Goal: Task Accomplishment & Management: Manage account settings

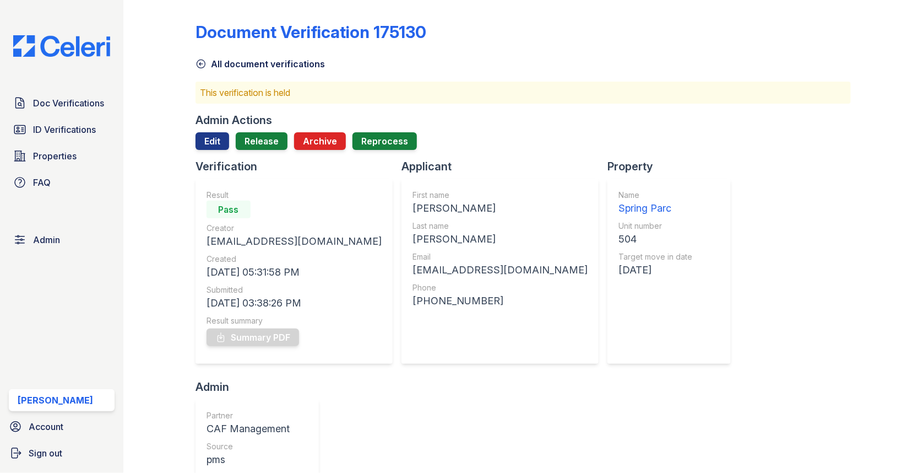
scroll to position [620, 0]
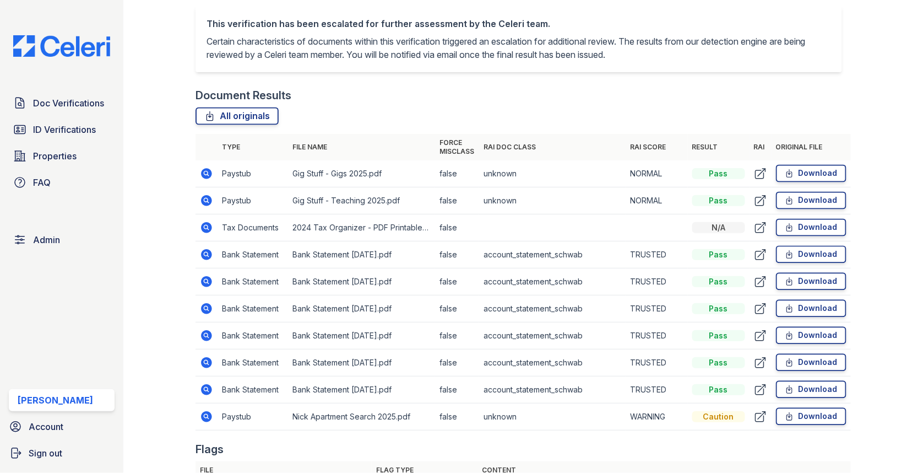
click at [209, 411] on icon at bounding box center [206, 416] width 11 height 11
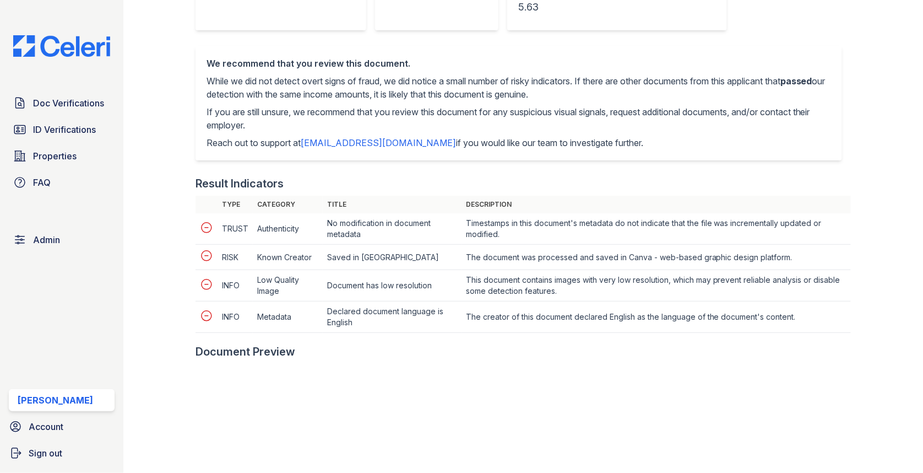
scroll to position [498, 0]
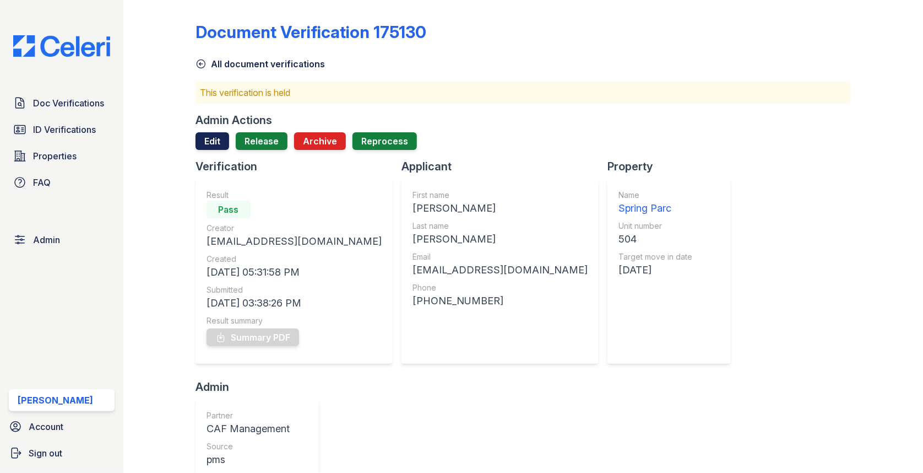
click at [223, 139] on link "Edit" at bounding box center [213, 141] width 34 height 18
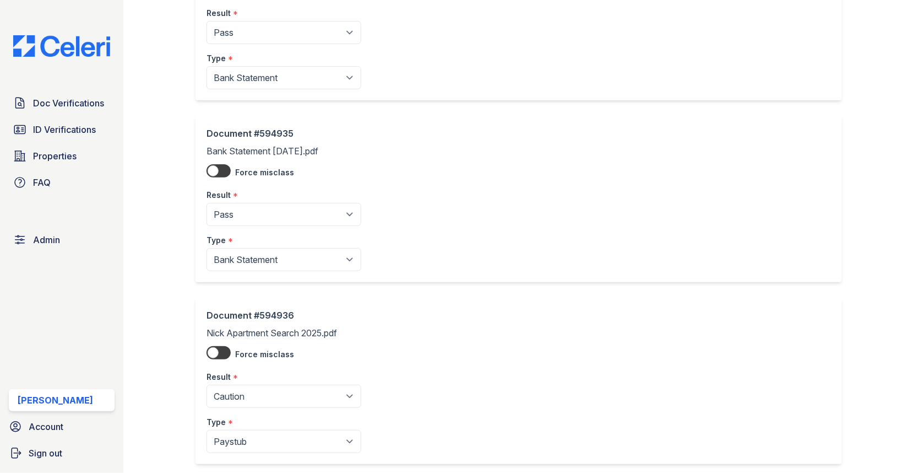
scroll to position [1472, 0]
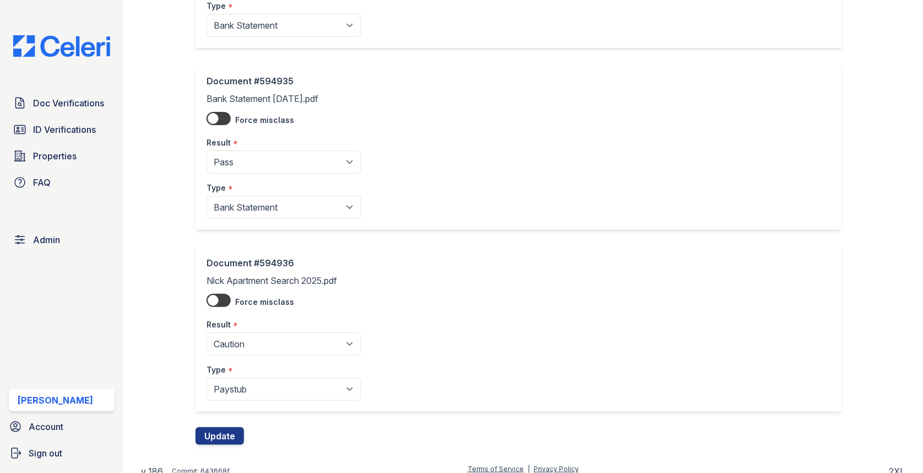
click at [278, 392] on div "Document #594936 Nick Apartment Search 2025.pdf Force misclass Result * Pending…" at bounding box center [519, 328] width 647 height 166
click at [277, 391] on select "Paystub Bank Statement Offer Letter Tax Documents Benefit Award Letter Investme…" at bounding box center [284, 388] width 155 height 23
select select "other"
click at [237, 427] on button "Update" at bounding box center [220, 436] width 48 height 18
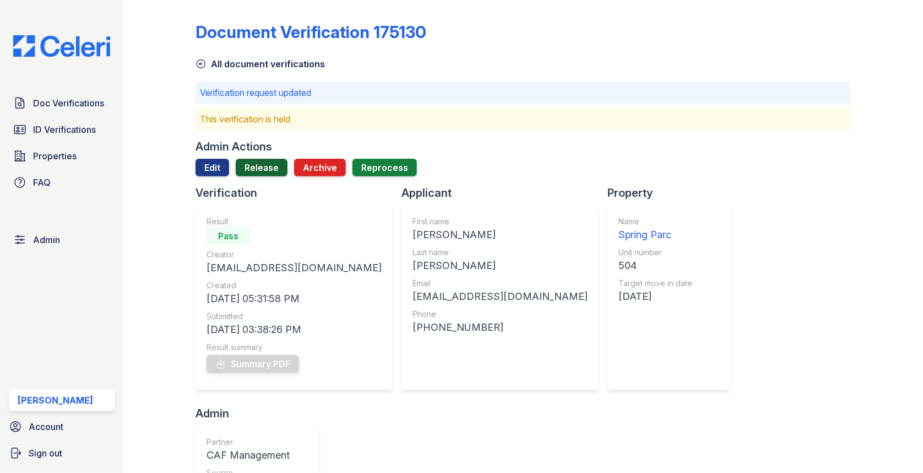
click at [266, 169] on link "Release" at bounding box center [262, 168] width 52 height 18
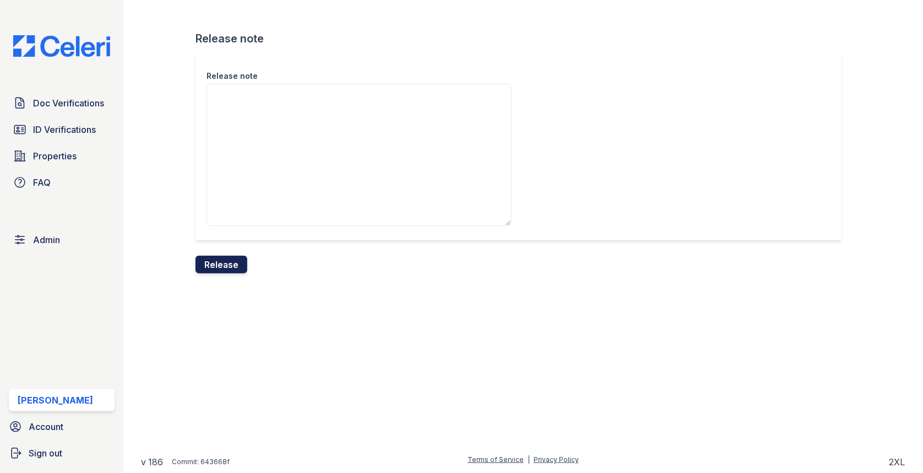
click at [235, 261] on button "Release" at bounding box center [222, 265] width 52 height 18
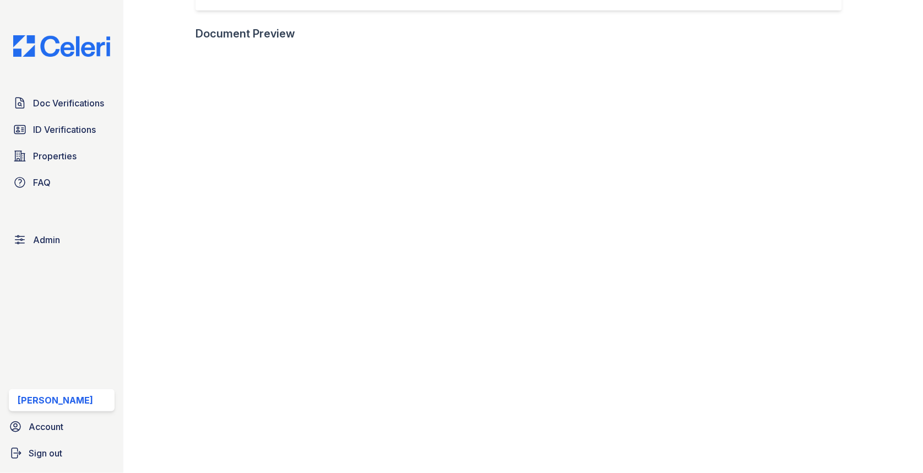
scroll to position [400, 0]
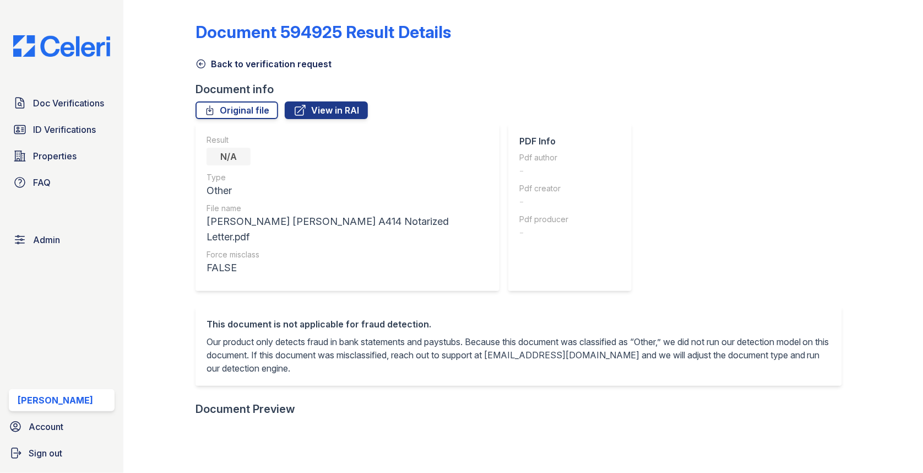
scroll to position [293, 0]
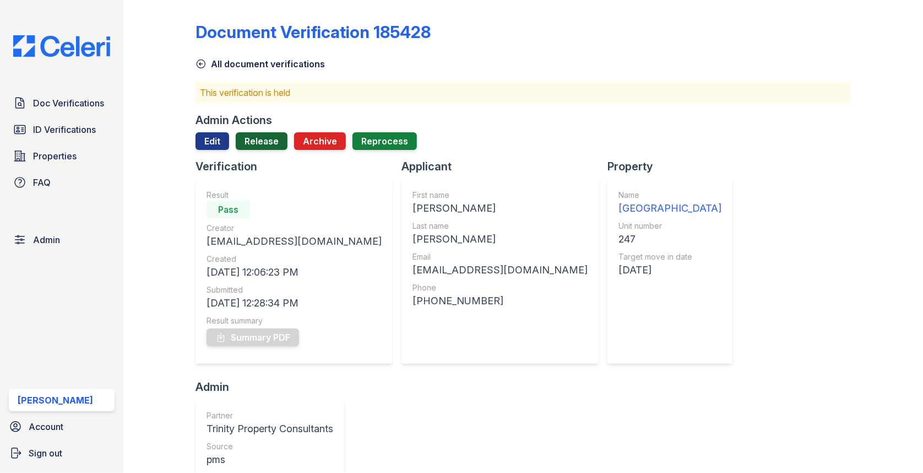
click at [283, 144] on link "Release" at bounding box center [262, 141] width 52 height 18
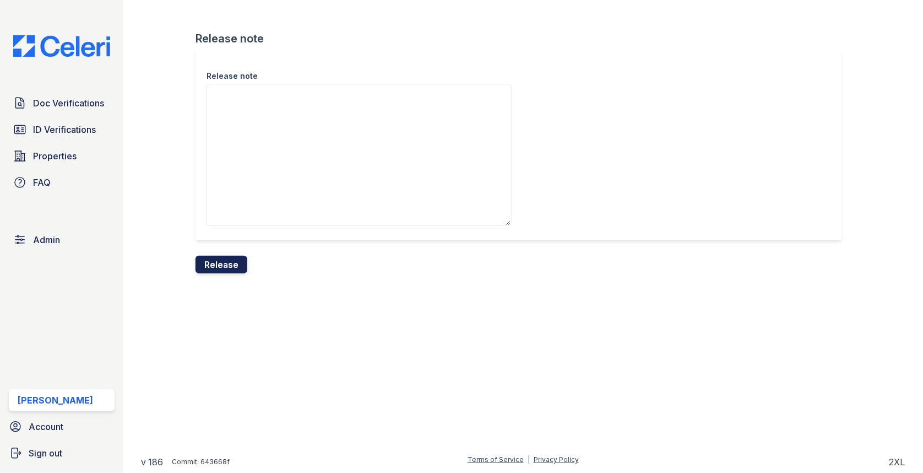
click at [244, 254] on form "Release note Release note Release" at bounding box center [523, 152] width 655 height 242
click at [241, 258] on button "Release" at bounding box center [222, 265] width 52 height 18
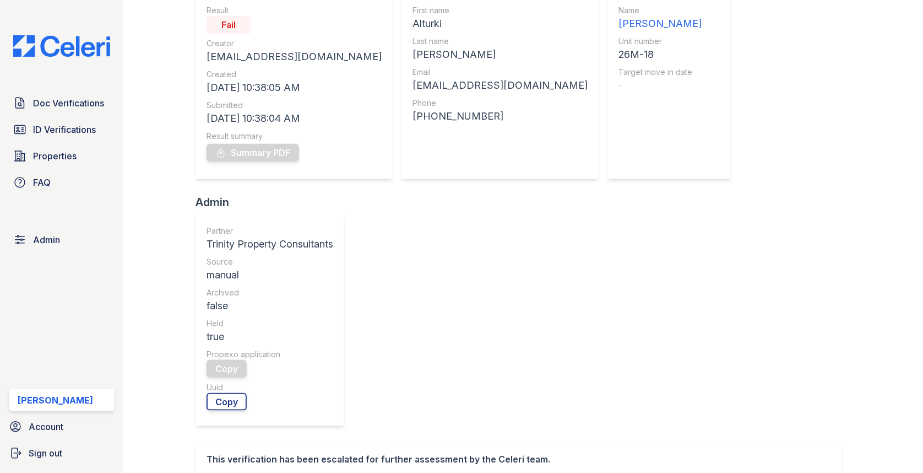
scroll to position [279, 0]
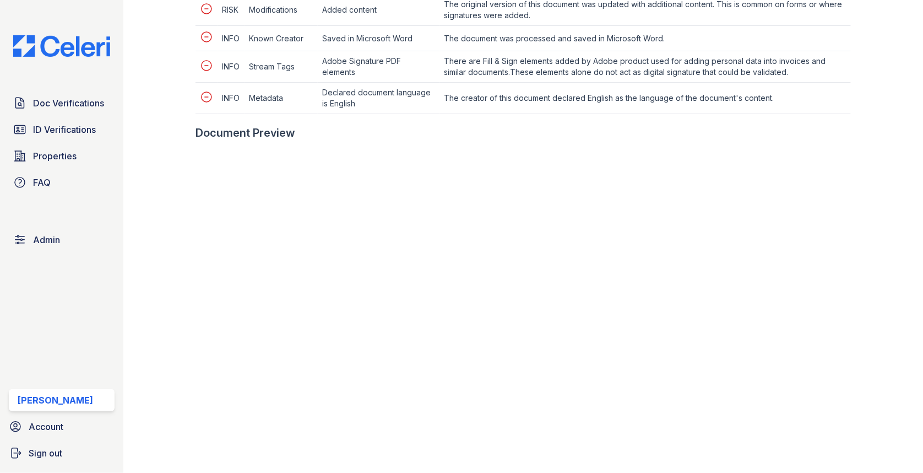
scroll to position [693, 0]
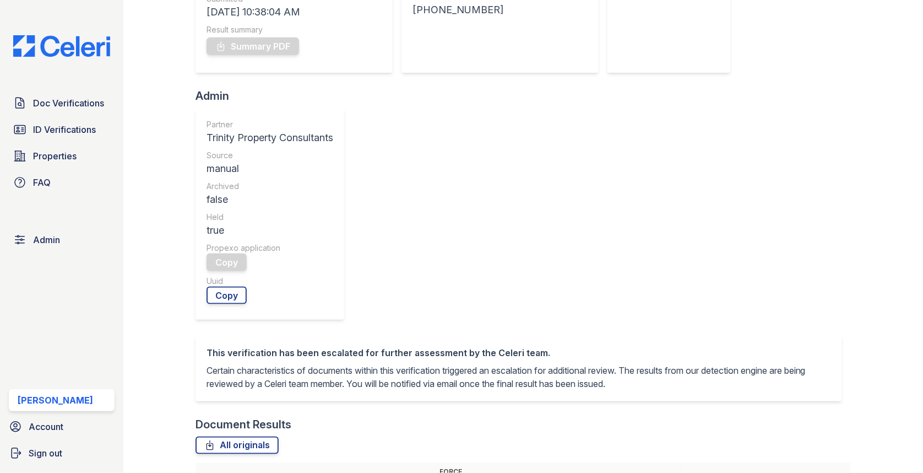
scroll to position [339, 0]
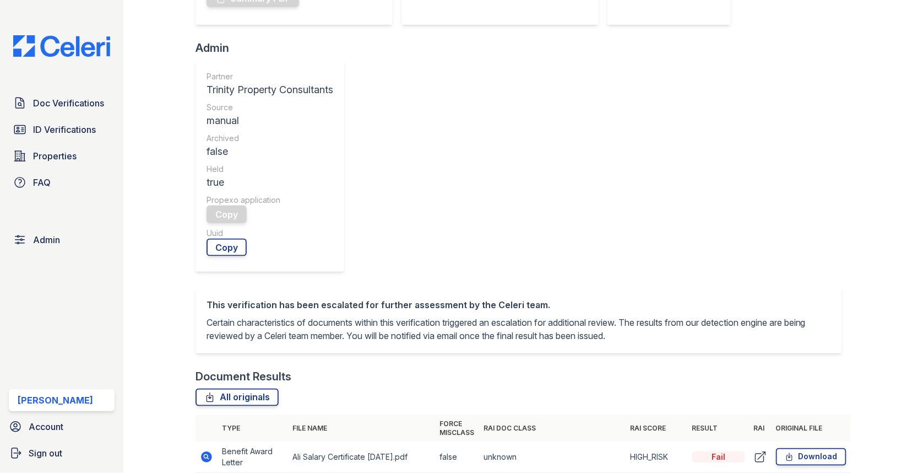
click at [211, 450] on icon at bounding box center [206, 456] width 13 height 13
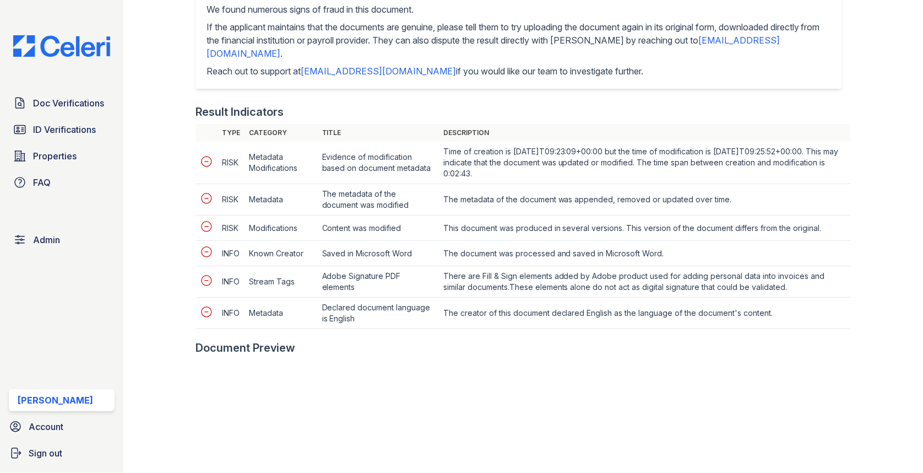
scroll to position [720, 0]
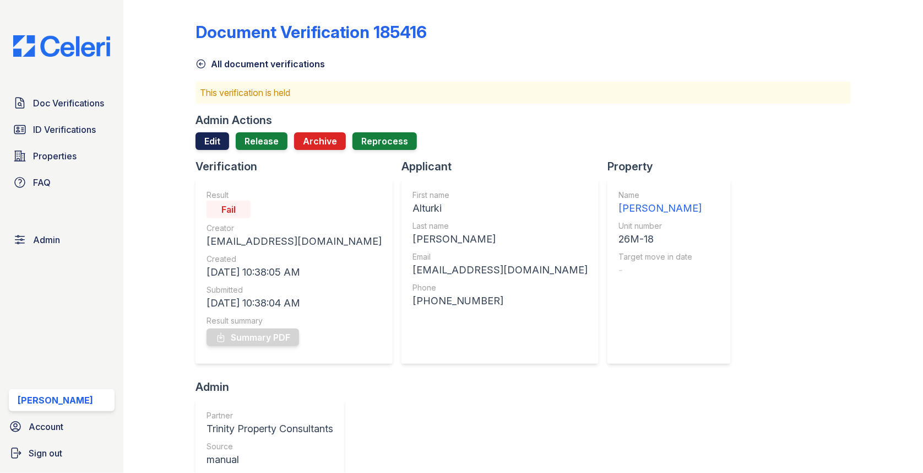
click at [220, 149] on link "Edit" at bounding box center [213, 141] width 34 height 18
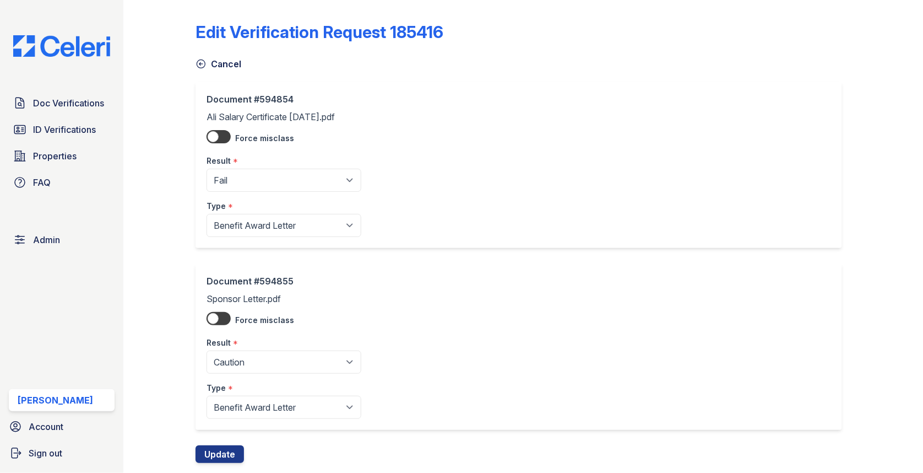
scroll to position [25, 0]
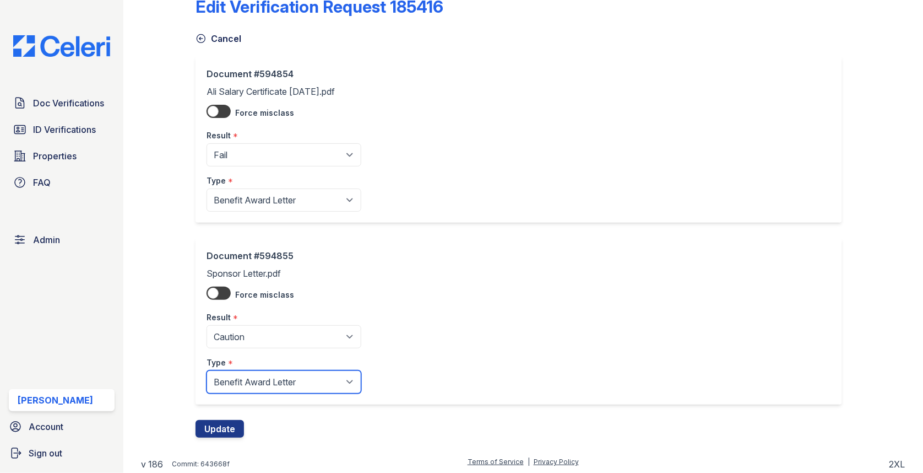
click at [261, 380] on select "Paystub Bank Statement Offer Letter Tax Documents Benefit Award Letter Investme…" at bounding box center [284, 381] width 155 height 23
select select "other"
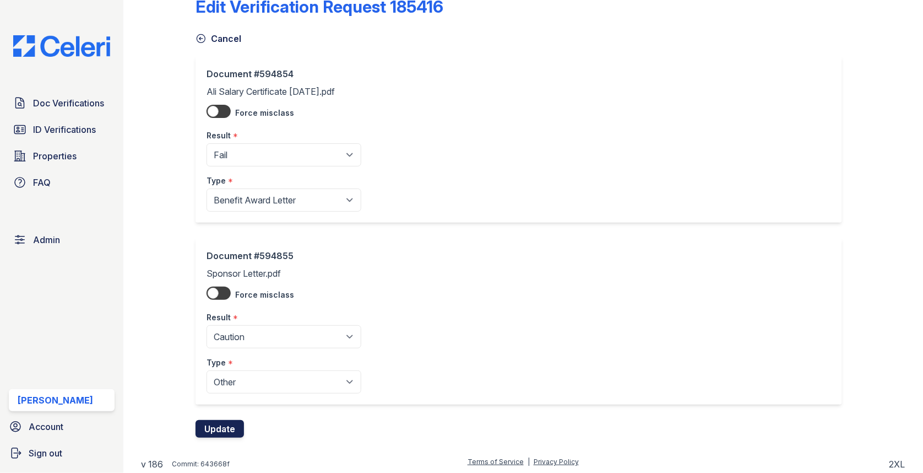
click at [232, 423] on button "Update" at bounding box center [220, 429] width 48 height 18
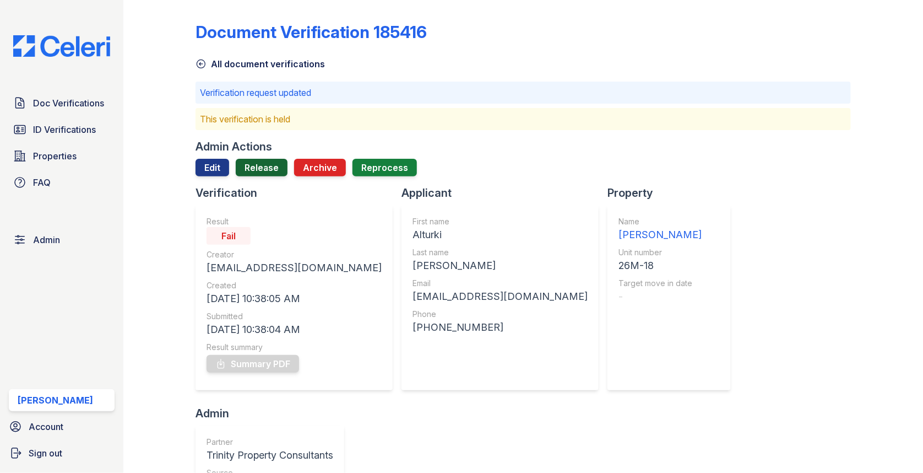
click at [261, 169] on link "Release" at bounding box center [262, 168] width 52 height 18
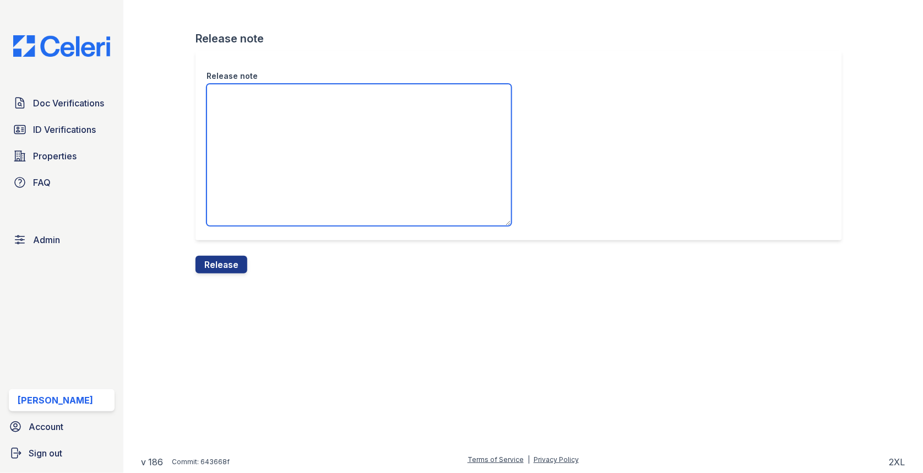
click at [259, 179] on textarea "Release note" at bounding box center [359, 155] width 305 height 142
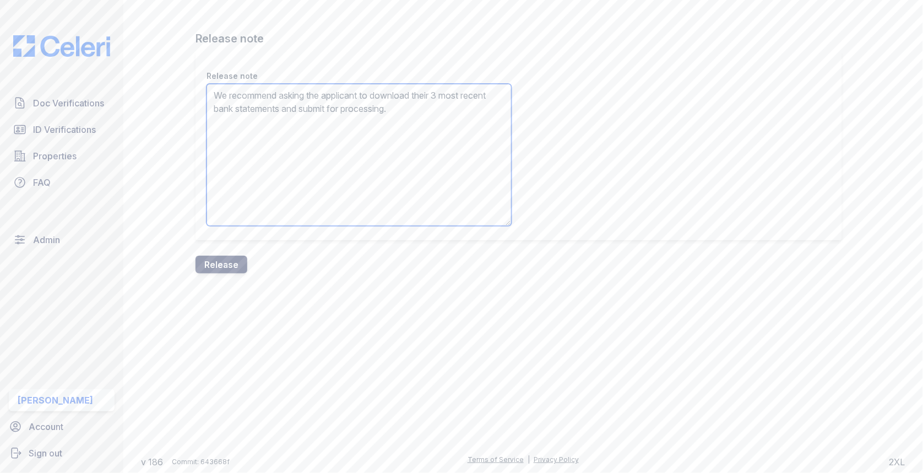
type textarea "We recommend asking the applicant to download their 3 most recent bank statemen…"
click at [220, 272] on button "Release" at bounding box center [222, 265] width 52 height 18
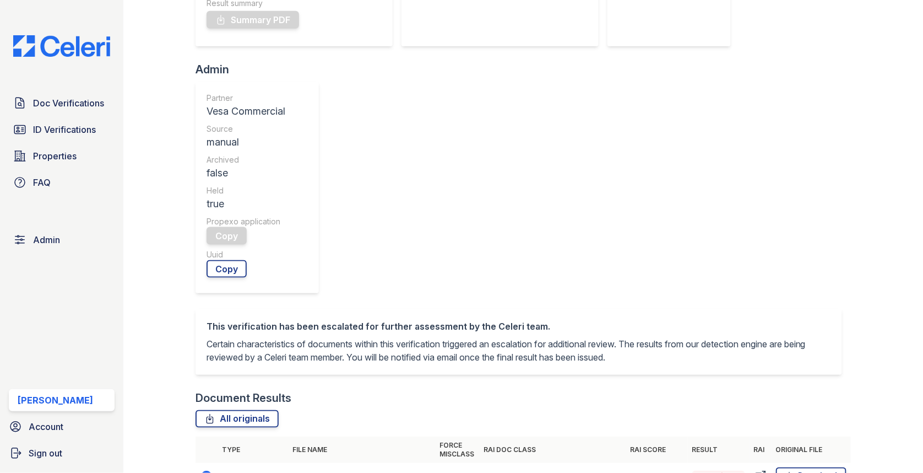
scroll to position [533, 0]
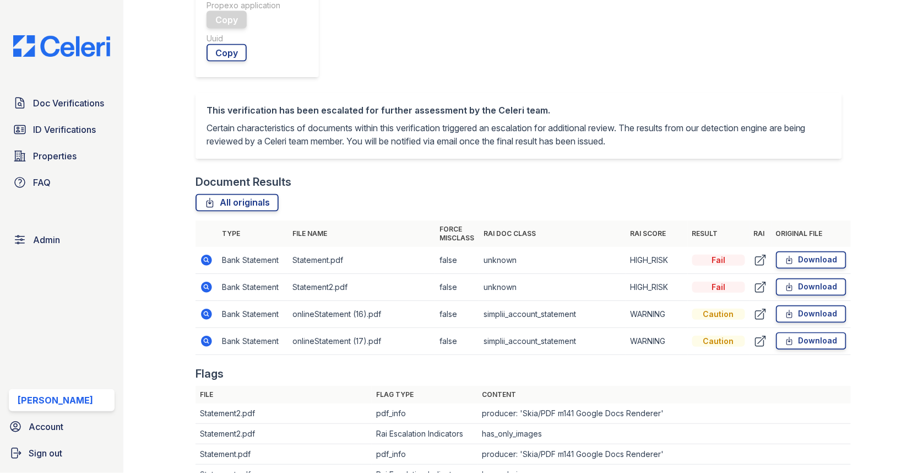
click at [206, 280] on icon at bounding box center [206, 286] width 13 height 13
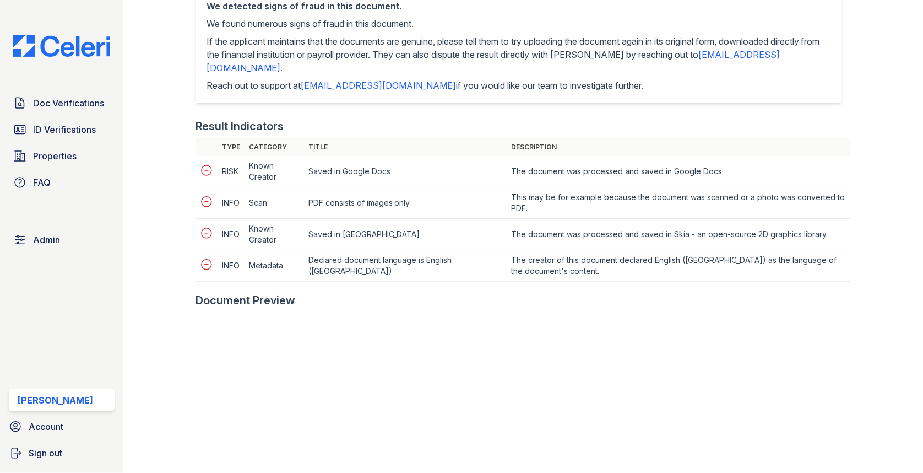
scroll to position [636, 0]
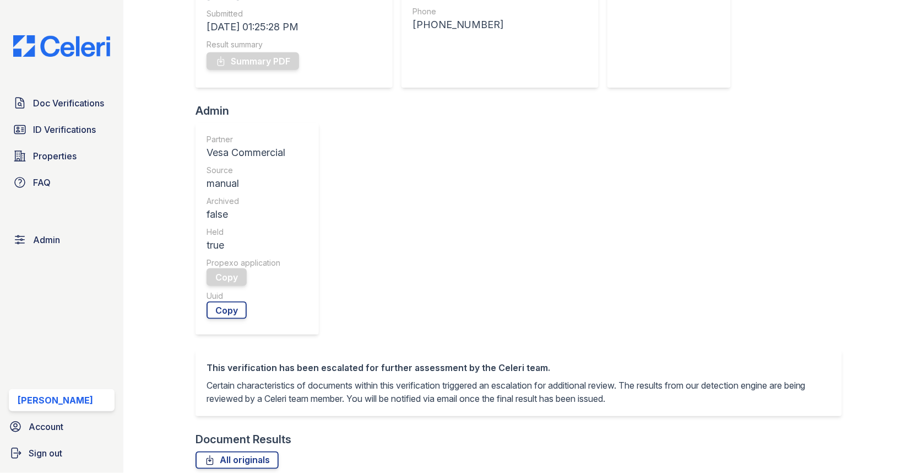
scroll to position [394, 0]
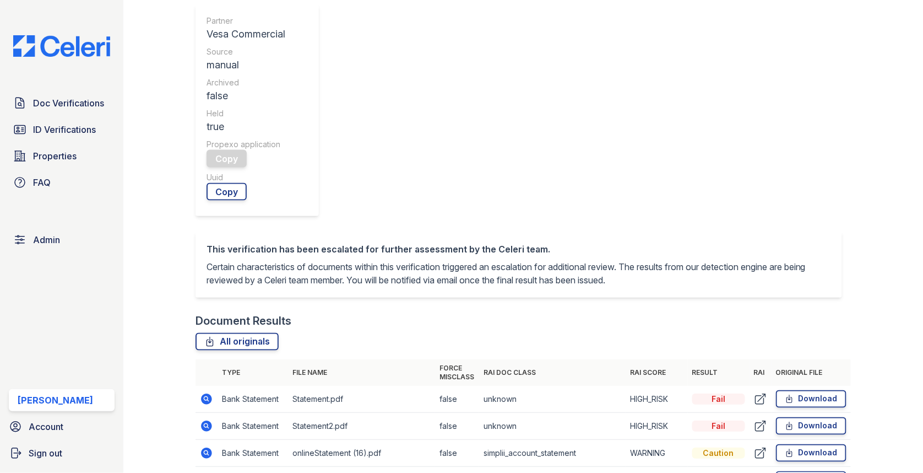
click at [210, 447] on icon at bounding box center [206, 452] width 11 height 11
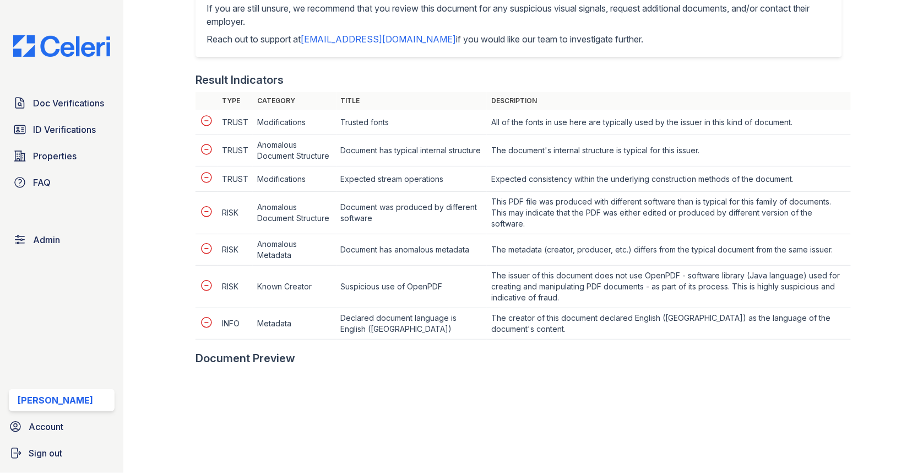
scroll to position [579, 0]
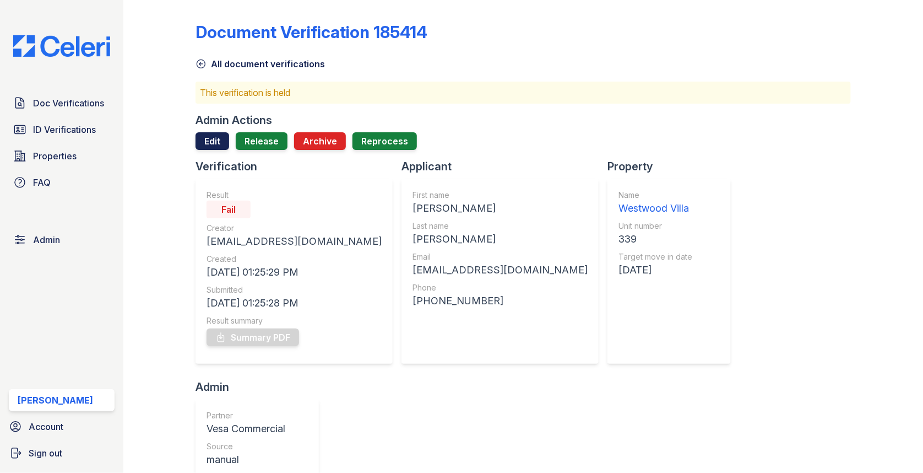
click at [216, 143] on link "Edit" at bounding box center [213, 141] width 34 height 18
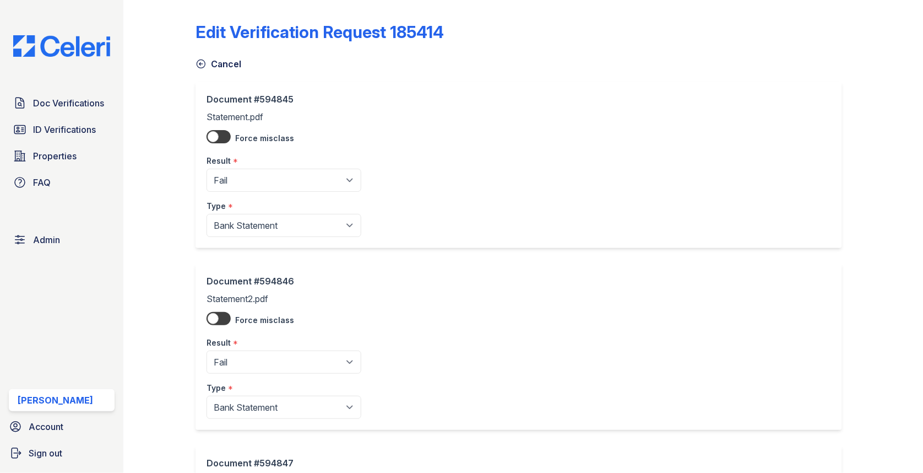
click at [257, 194] on div "Type *" at bounding box center [284, 203] width 155 height 22
click at [257, 184] on select "Pending Sent Started Processing Pass Fail Caution Error N/A" at bounding box center [284, 180] width 155 height 23
select select "caution"
click at [251, 357] on select "Pending Sent Started Processing Pass Fail Caution Error N/A" at bounding box center [284, 361] width 155 height 23
select select "caution"
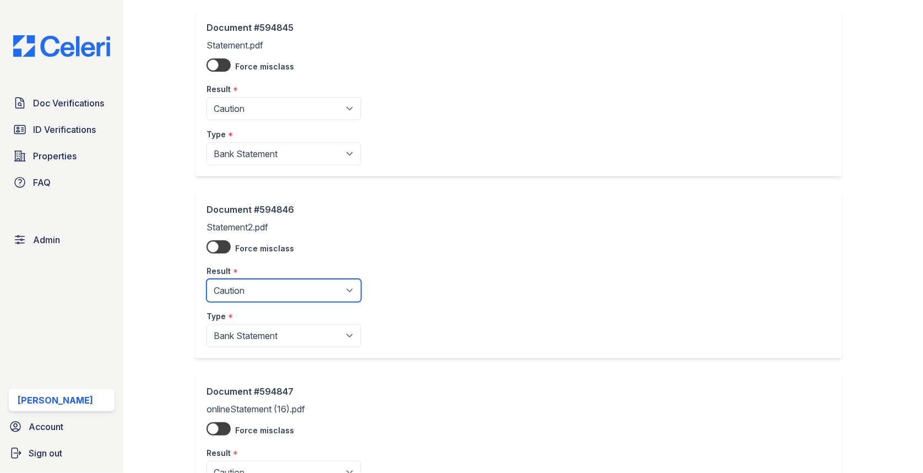
scroll to position [387, 0]
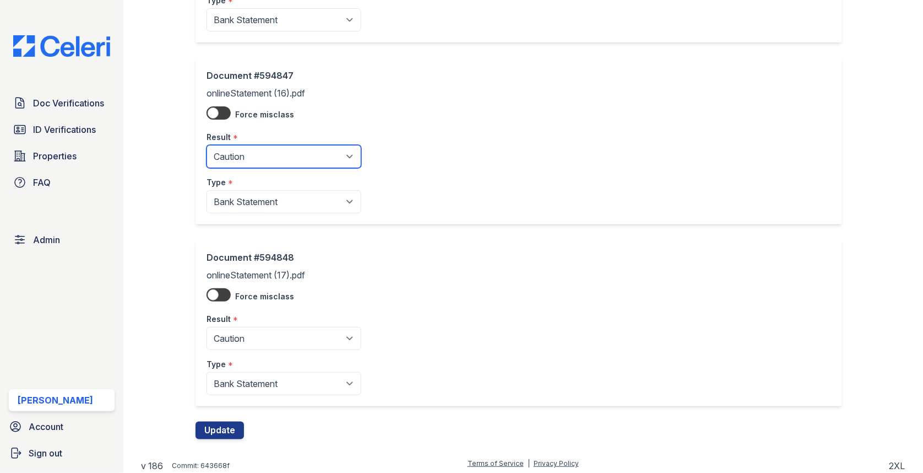
click at [250, 162] on select "Pending Sent Started Processing Pass Fail Caution Error N/A" at bounding box center [284, 156] width 155 height 23
select select "pass"
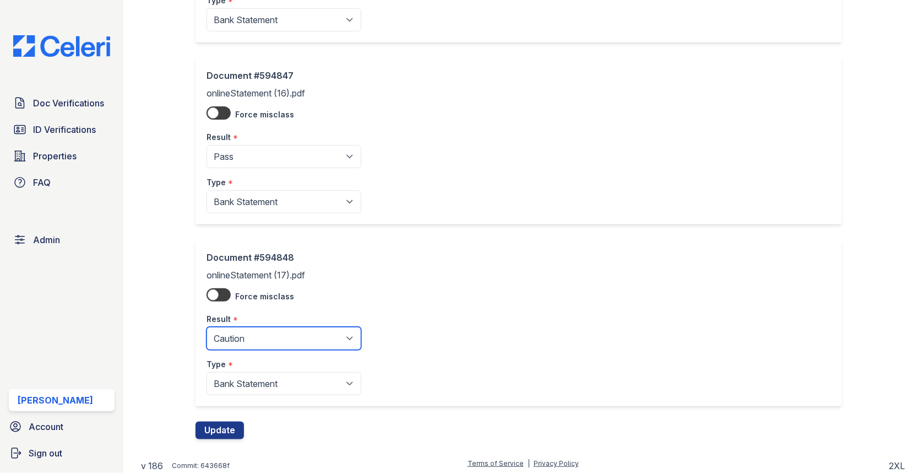
click at [252, 335] on select "Pending Sent Started Processing Pass Fail Caution Error N/A" at bounding box center [284, 338] width 155 height 23
select select "pass"
click at [225, 426] on button "Update" at bounding box center [220, 430] width 48 height 18
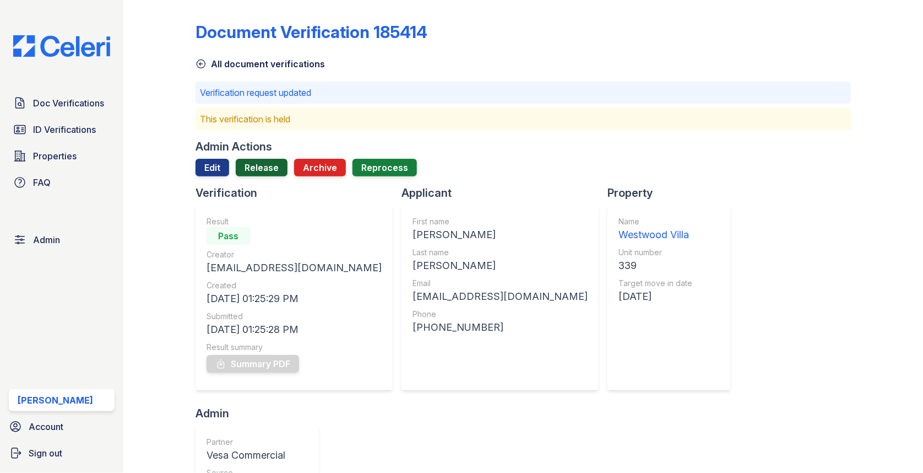
click at [278, 176] on link "Release" at bounding box center [262, 168] width 52 height 18
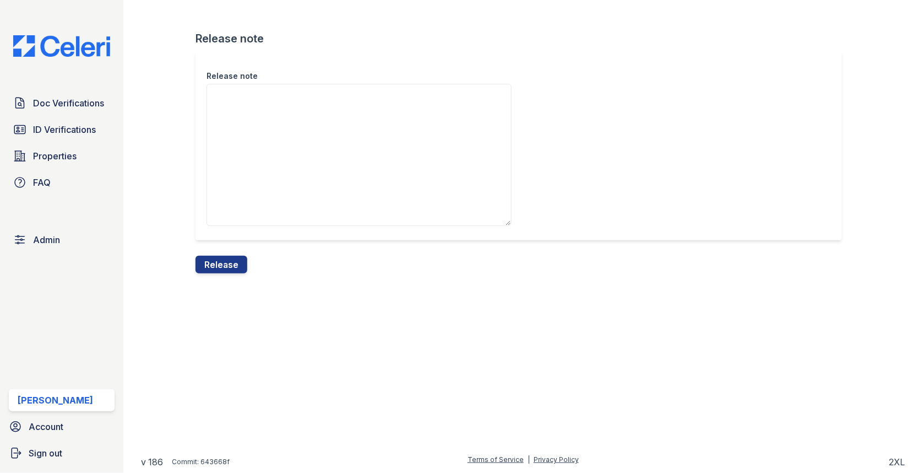
click at [211, 289] on div "Release note Release note Release" at bounding box center [523, 145] width 765 height 291
click at [223, 254] on div "Release note" at bounding box center [523, 153] width 655 height 205
click at [223, 256] on button "Release" at bounding box center [222, 265] width 52 height 18
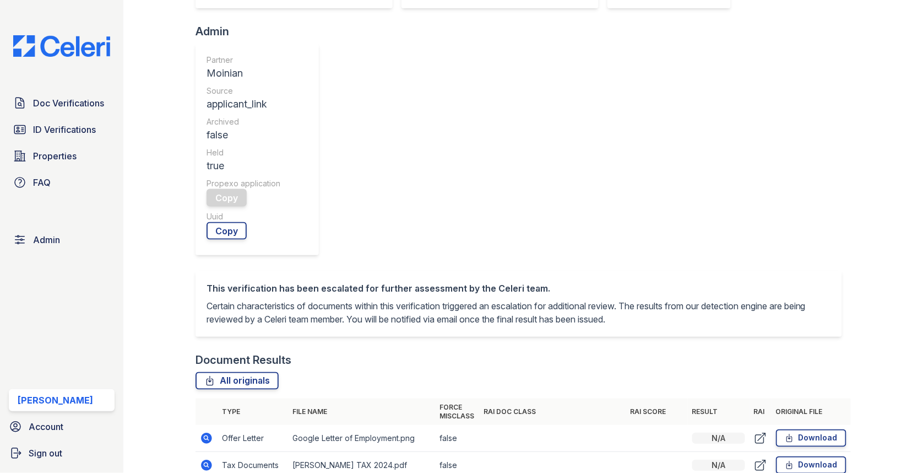
scroll to position [447, 0]
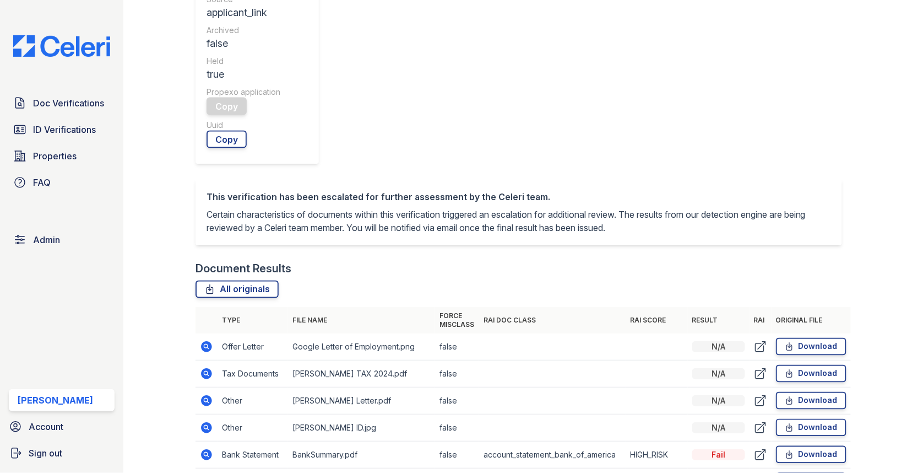
click at [204, 472] on icon at bounding box center [206, 481] width 11 height 11
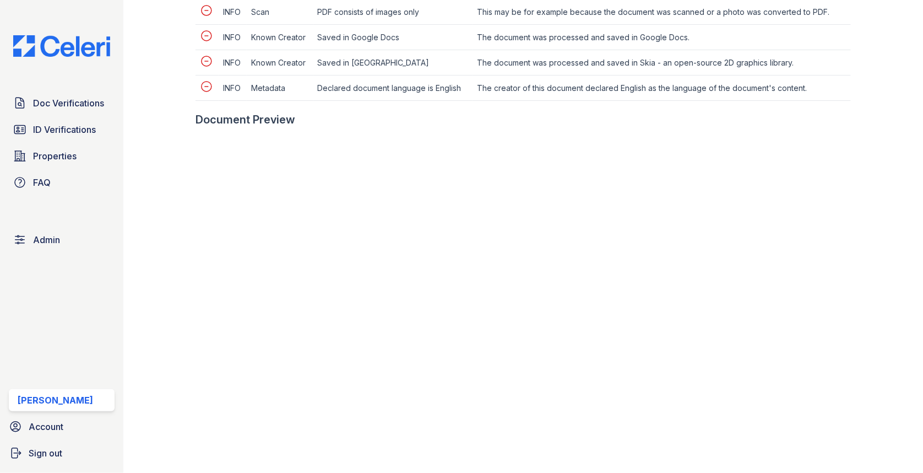
scroll to position [495, 0]
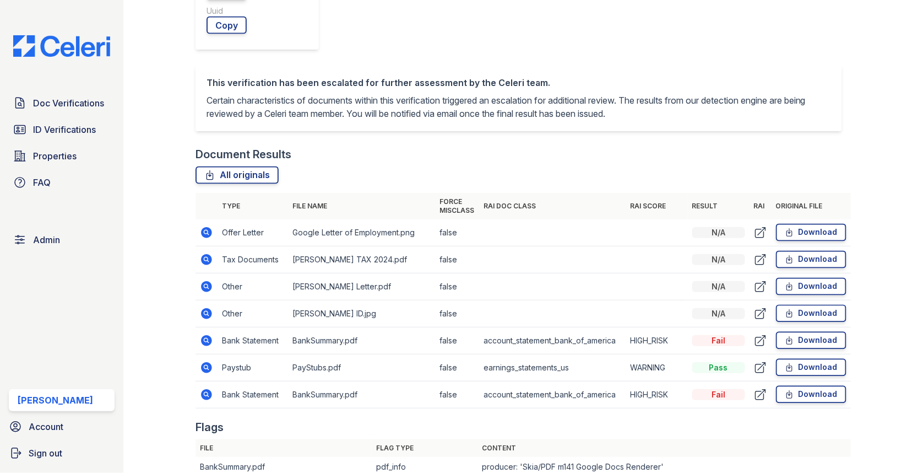
scroll to position [579, 0]
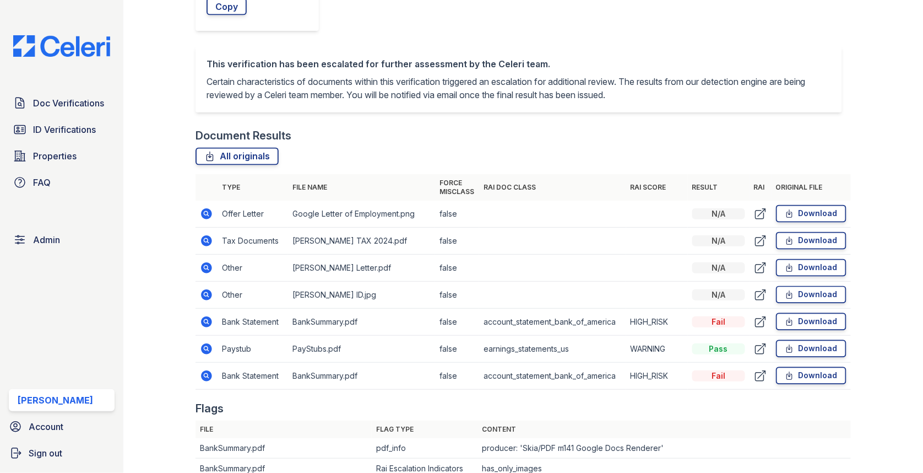
click at [198, 308] on td at bounding box center [207, 321] width 22 height 27
click at [208, 316] on icon at bounding box center [206, 321] width 11 height 11
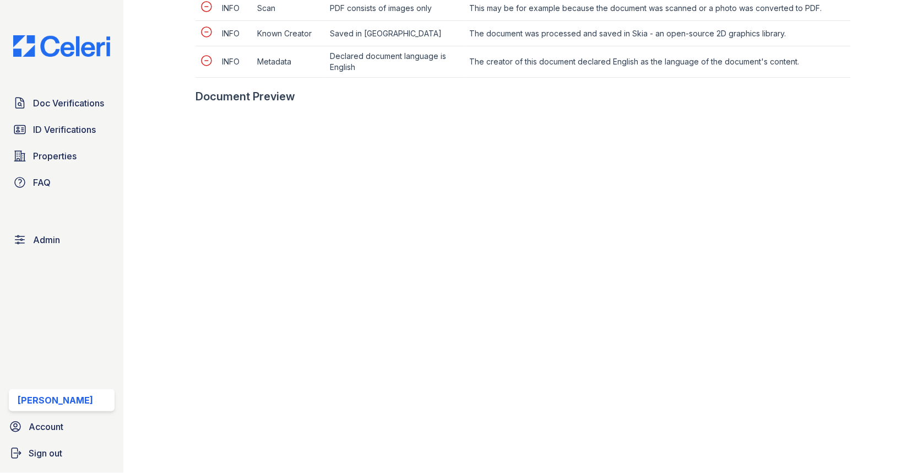
scroll to position [669, 0]
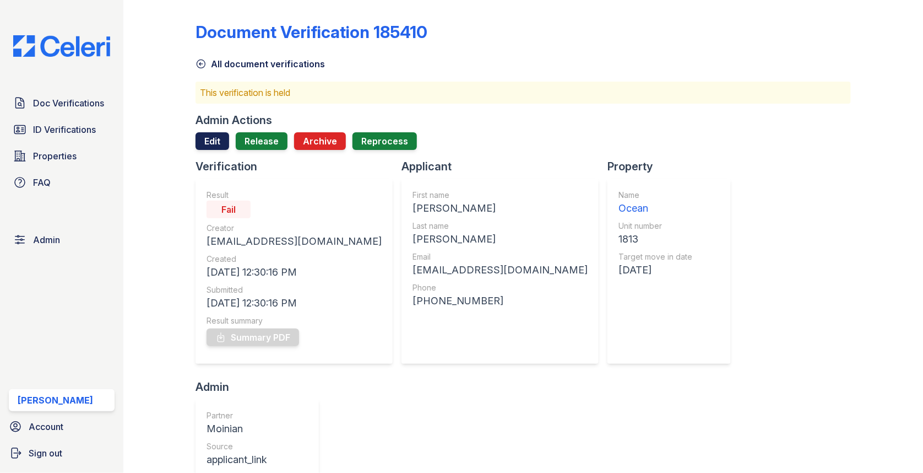
click at [215, 146] on link "Edit" at bounding box center [213, 141] width 34 height 18
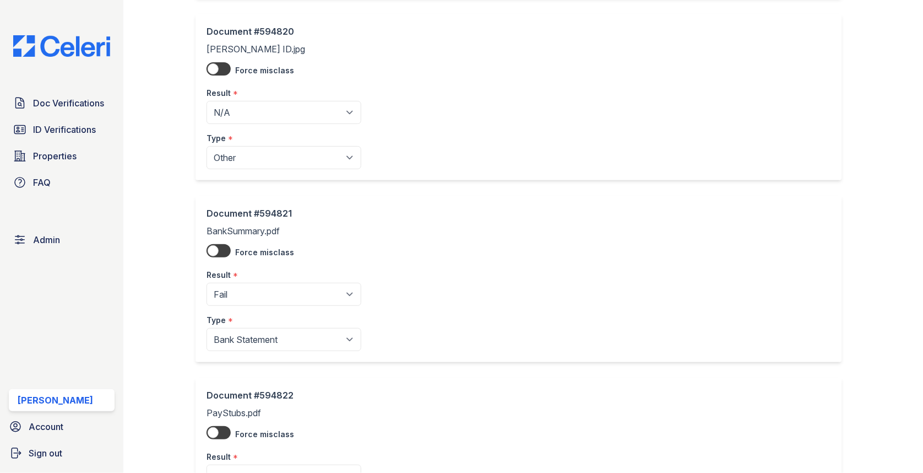
scroll to position [930, 0]
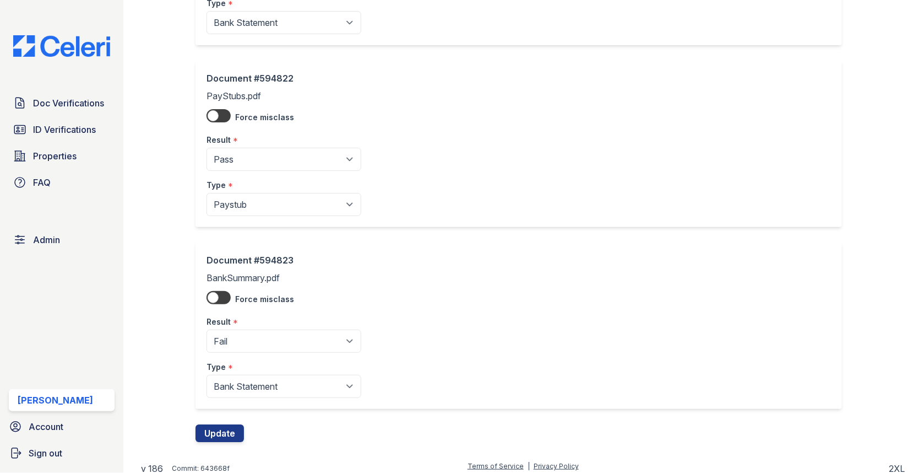
click at [268, 142] on div "Result *" at bounding box center [284, 137] width 155 height 22
click at [263, 152] on select "Pending Sent Started Processing Pass Fail Caution Error N/A" at bounding box center [284, 159] width 155 height 23
select select "fail"
drag, startPoint x: 237, startPoint y: 422, endPoint x: 227, endPoint y: 427, distance: 10.3
click at [227, 427] on button "Update" at bounding box center [220, 433] width 48 height 18
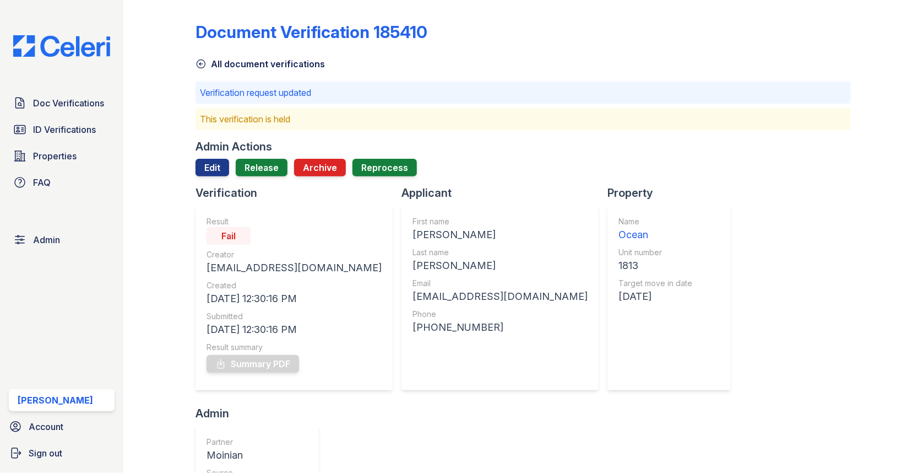
click at [254, 174] on link "Release" at bounding box center [262, 168] width 52 height 18
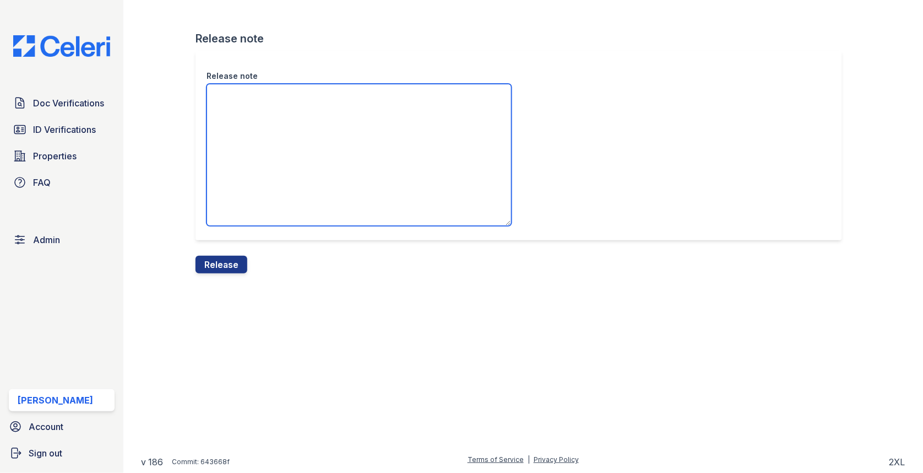
drag, startPoint x: 227, startPoint y: 427, endPoint x: 254, endPoint y: 174, distance: 254.3
click at [254, 174] on textarea "Release note" at bounding box center [359, 155] width 305 height 142
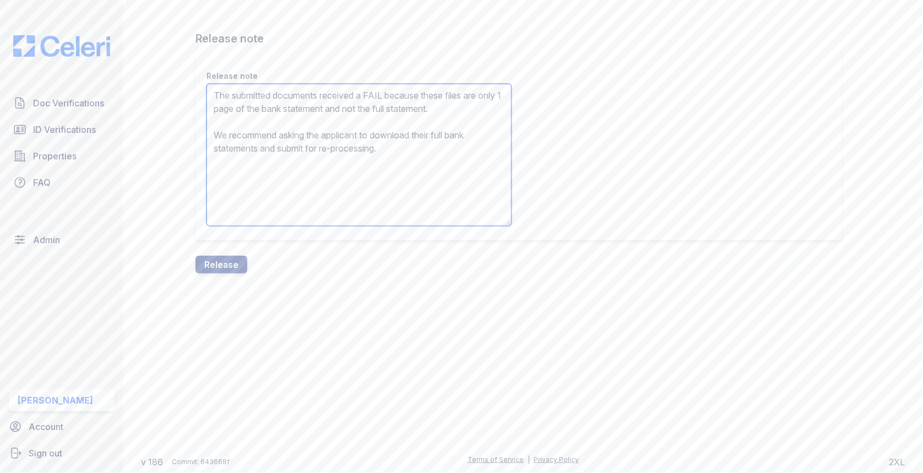
type textarea "The submitted documents received a FAIL because these files are only 1 page of …"
drag, startPoint x: 254, startPoint y: 174, endPoint x: 231, endPoint y: 268, distance: 97.0
click at [231, 268] on button "Release" at bounding box center [222, 265] width 52 height 18
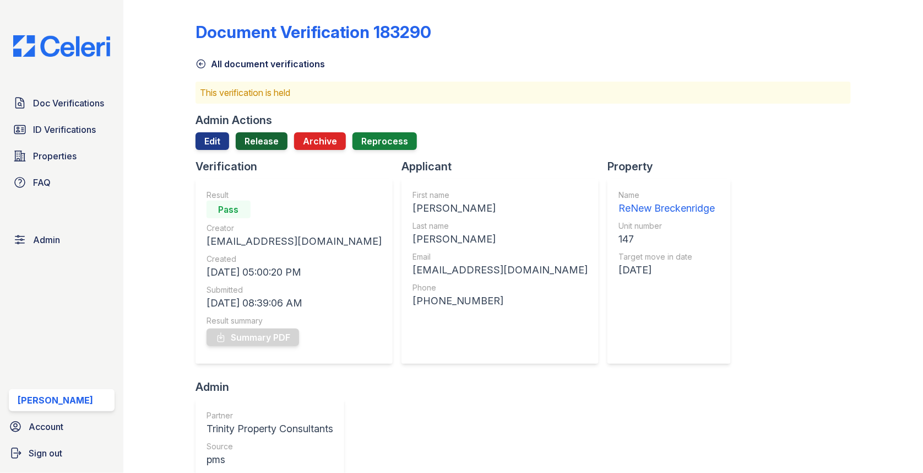
click at [277, 140] on link "Release" at bounding box center [262, 141] width 52 height 18
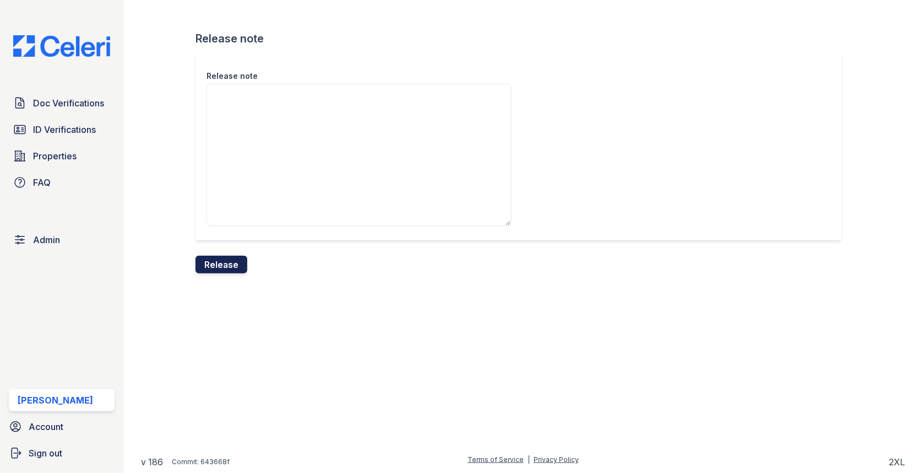
click at [230, 259] on button "Release" at bounding box center [222, 265] width 52 height 18
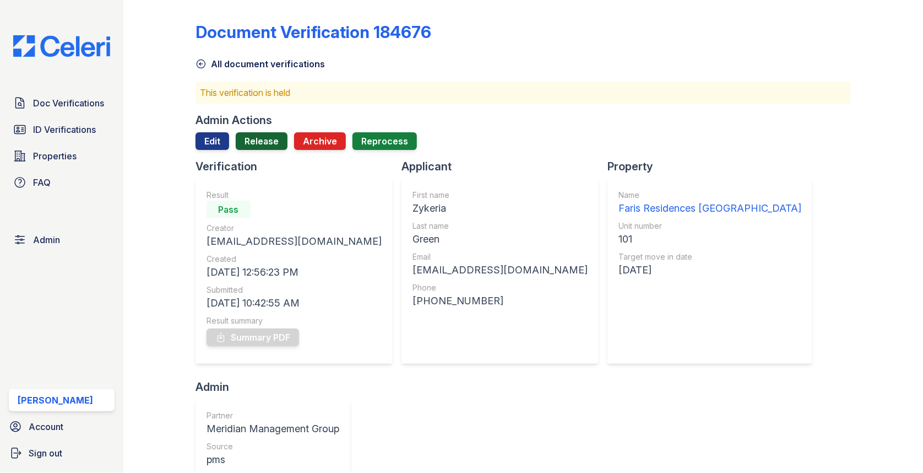
click at [257, 134] on link "Release" at bounding box center [262, 141] width 52 height 18
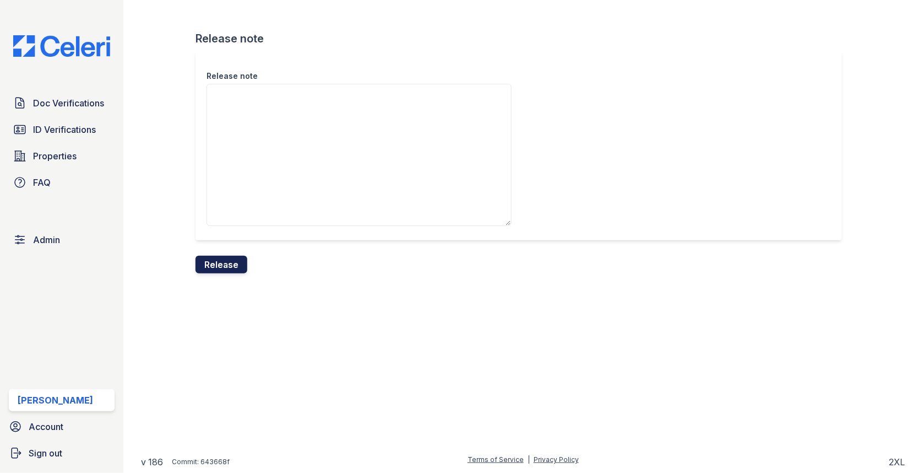
click at [234, 263] on button "Release" at bounding box center [222, 265] width 52 height 18
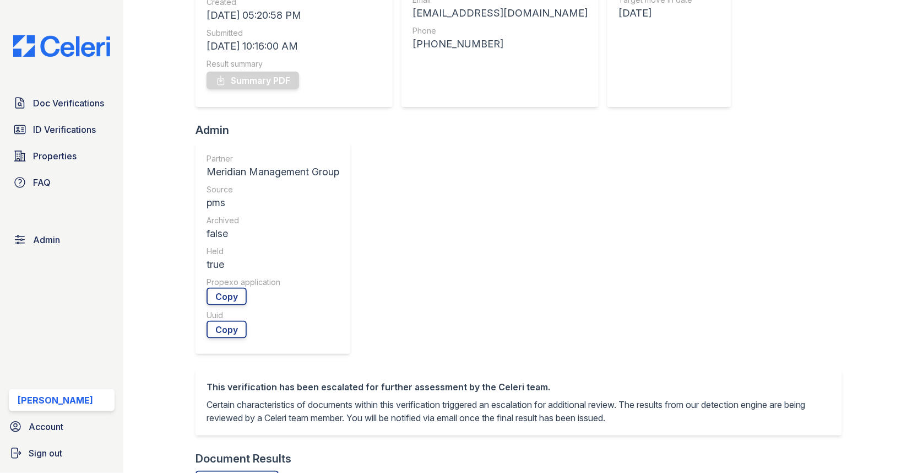
scroll to position [426, 0]
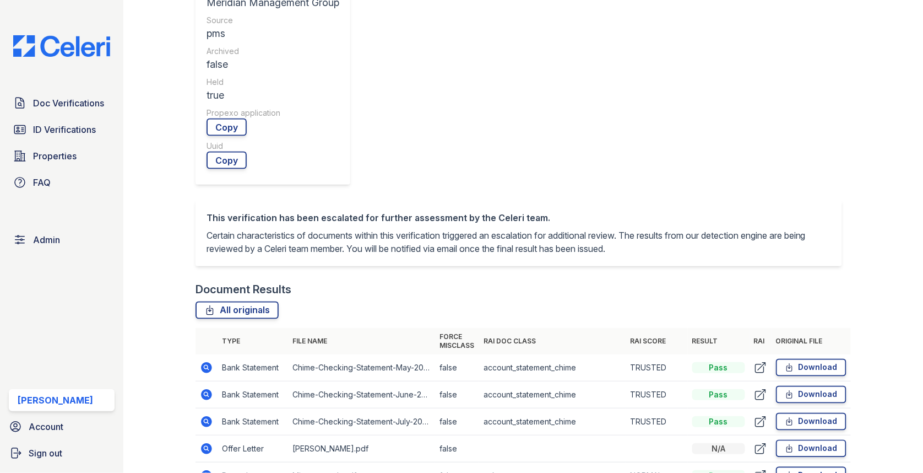
click at [203, 470] on icon at bounding box center [206, 475] width 11 height 11
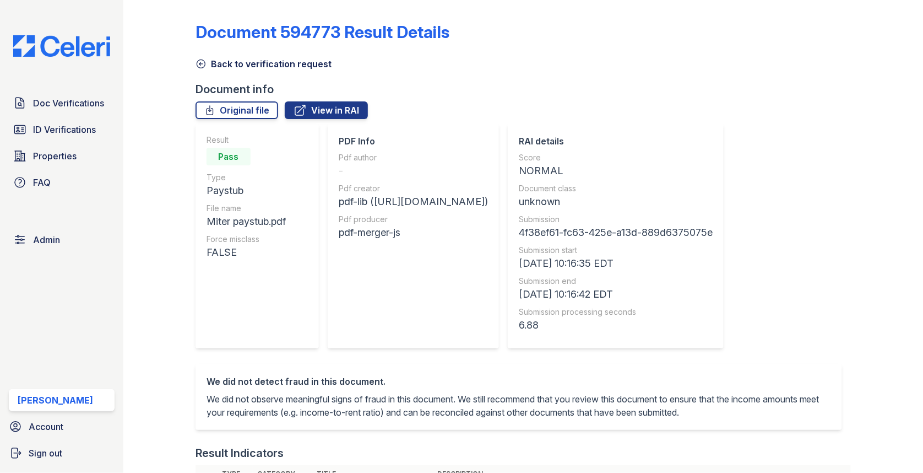
click at [209, 251] on div "Result Pass Type Paystub File name Miter paystub.pdf Force misclass FALSE" at bounding box center [257, 235] width 123 height 225
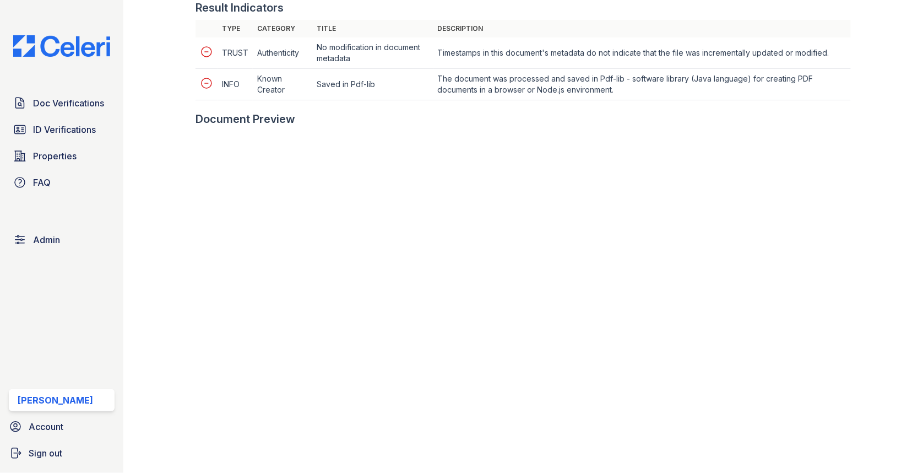
scroll to position [459, 0]
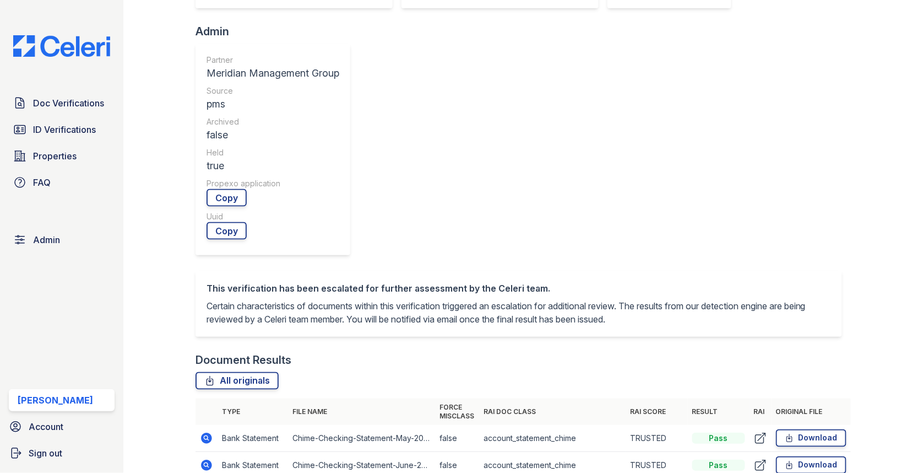
scroll to position [388, 0]
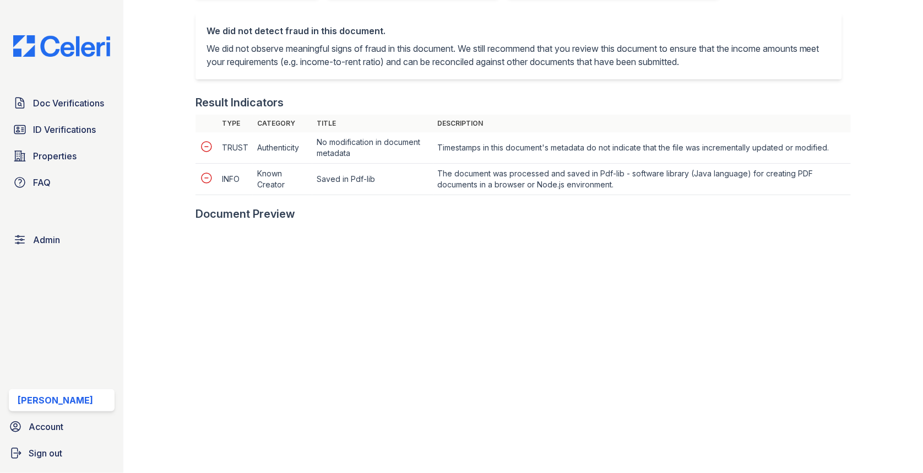
scroll to position [418, 0]
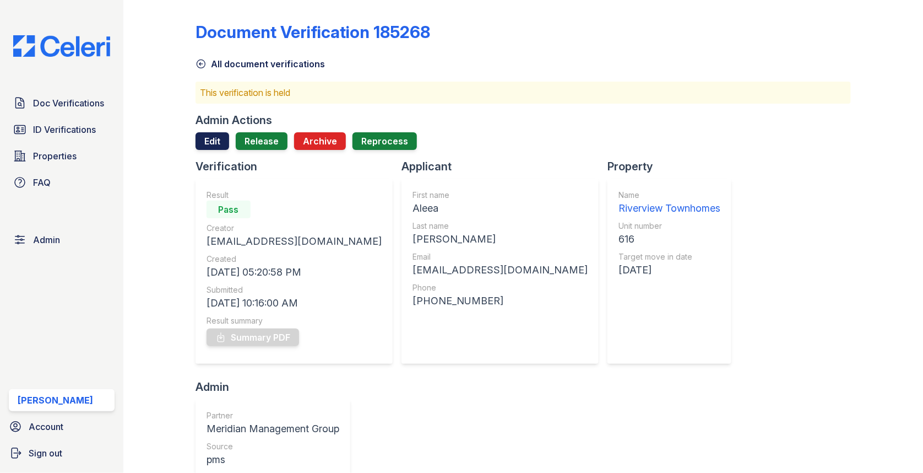
click at [213, 138] on link "Edit" at bounding box center [213, 141] width 34 height 18
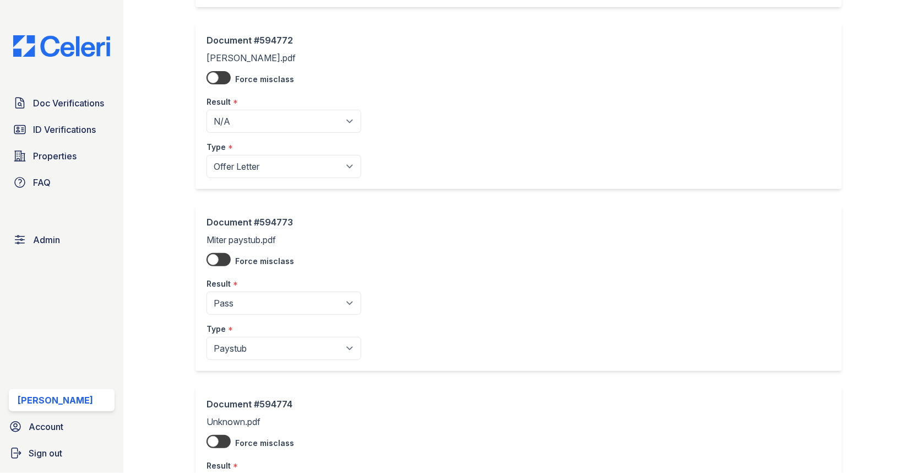
scroll to position [749, 0]
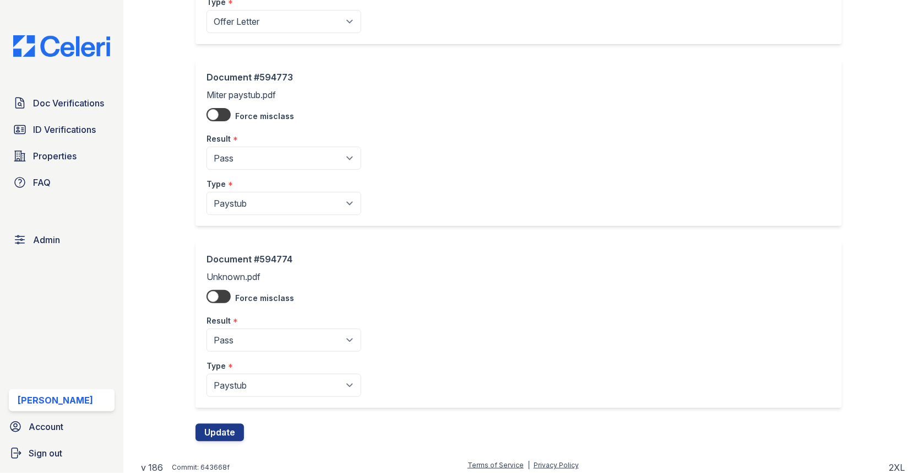
click at [290, 170] on div "Type *" at bounding box center [284, 181] width 155 height 22
click at [289, 158] on select "Pending Sent Started Processing Pass Fail Caution Error N/A" at bounding box center [284, 158] width 155 height 23
select select "fail"
click at [265, 328] on select "Pending Sent Started Processing Pass Fail Caution Error N/A" at bounding box center [284, 339] width 155 height 23
select select "fail"
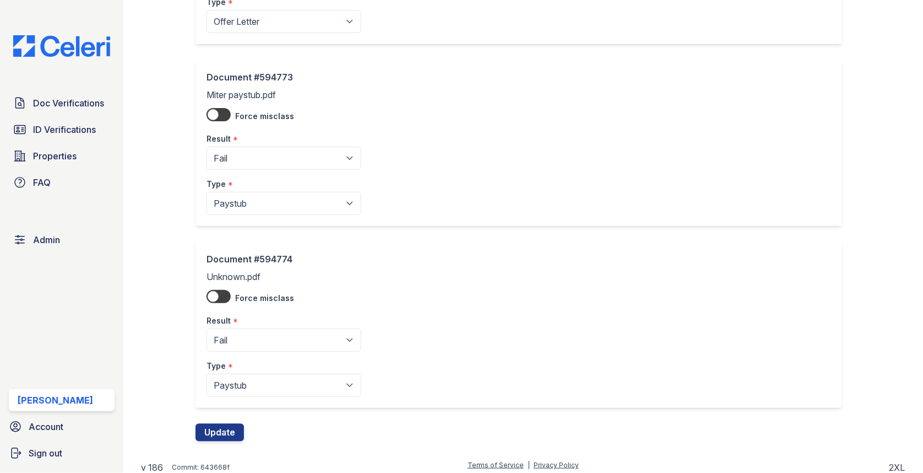
click at [224, 428] on button "Update" at bounding box center [220, 432] width 48 height 18
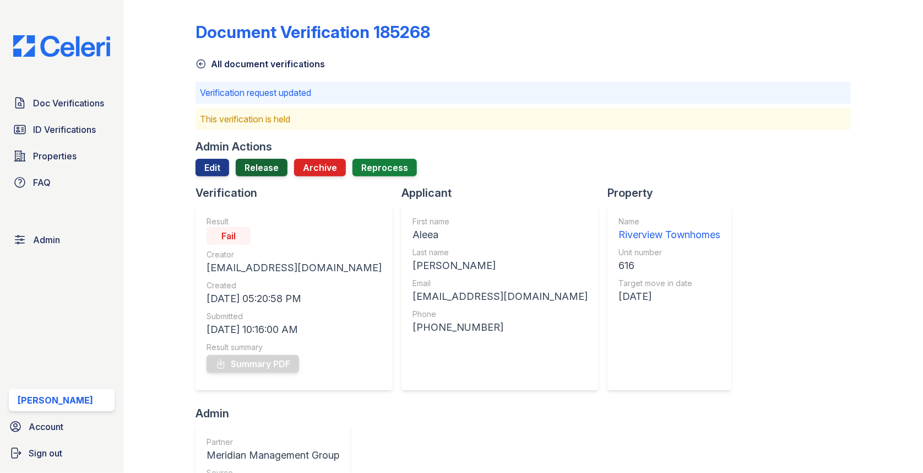
click at [262, 164] on link "Release" at bounding box center [262, 168] width 52 height 18
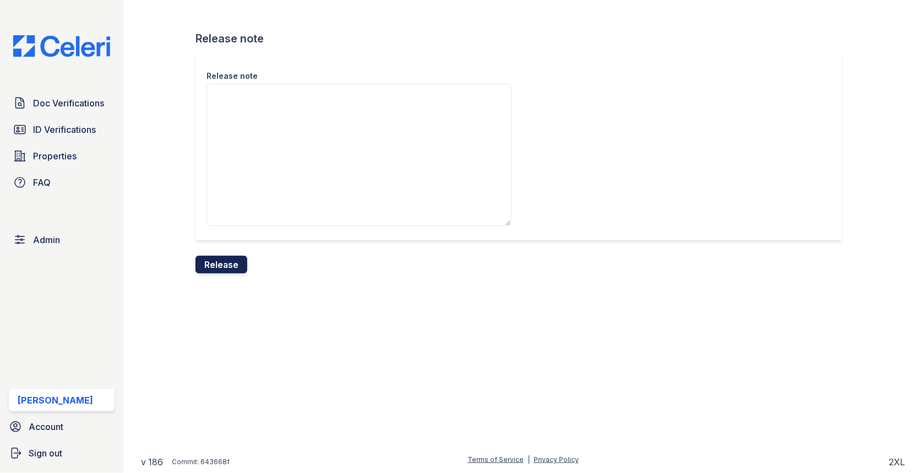
click at [230, 258] on button "Release" at bounding box center [222, 265] width 52 height 18
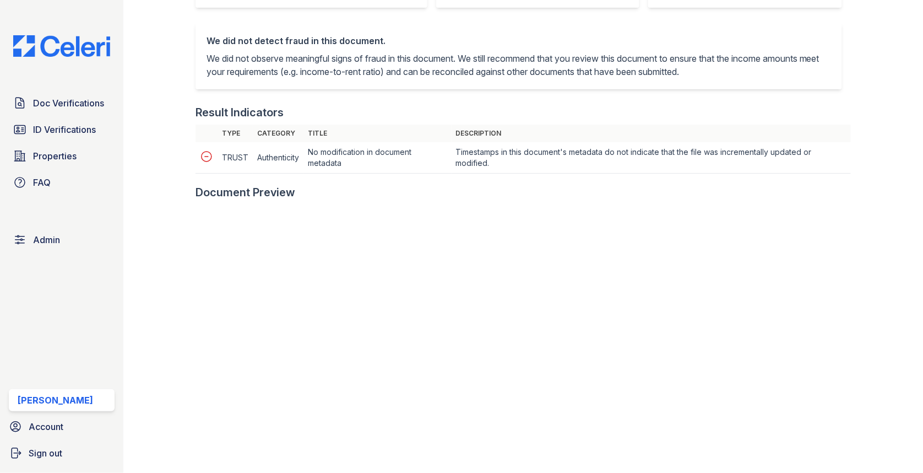
scroll to position [399, 0]
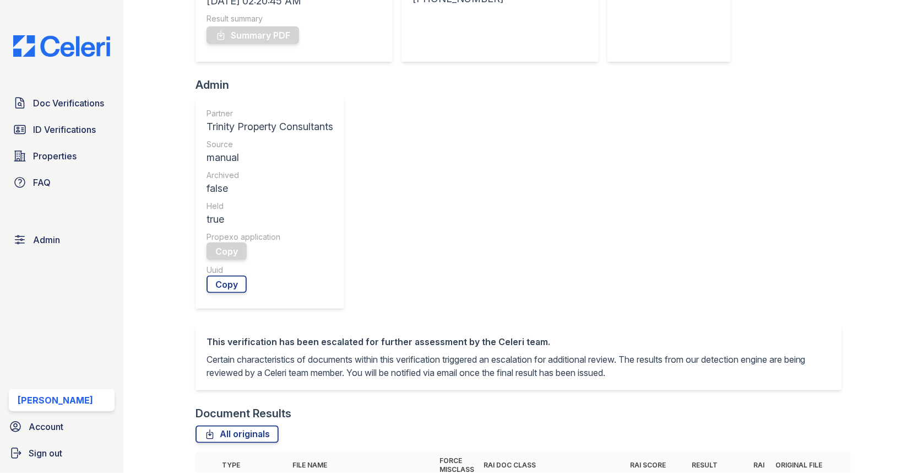
scroll to position [450, 0]
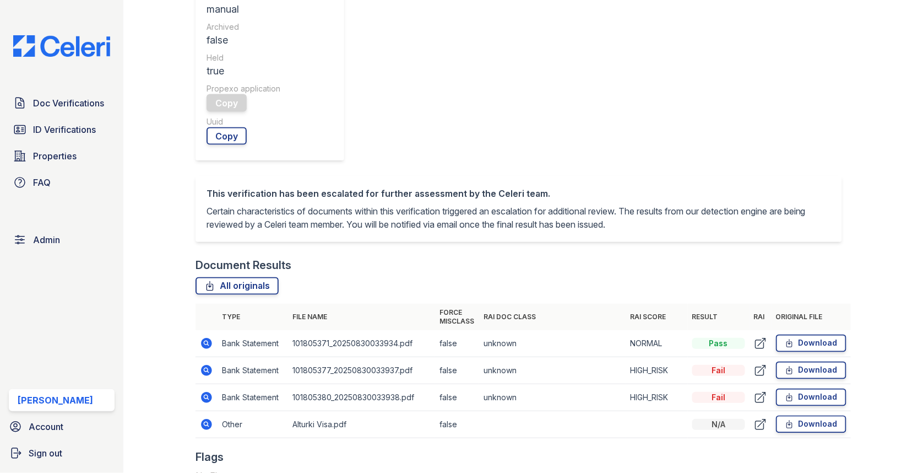
click at [210, 338] on icon at bounding box center [206, 343] width 11 height 11
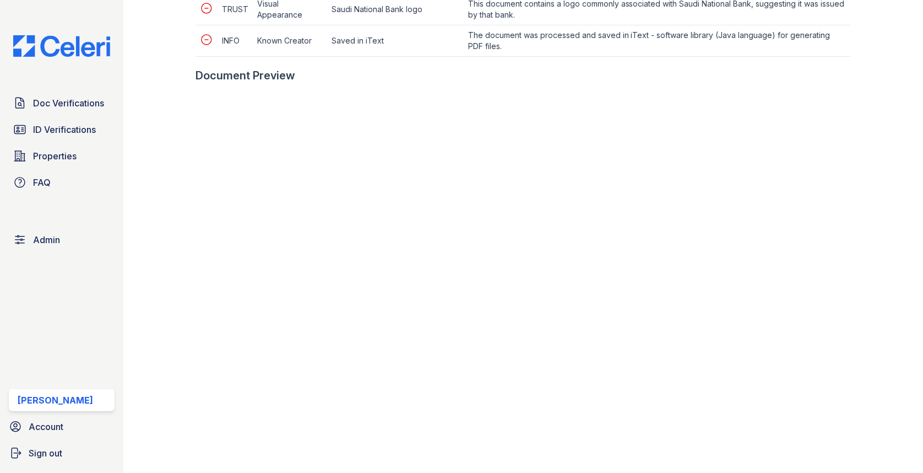
scroll to position [521, 0]
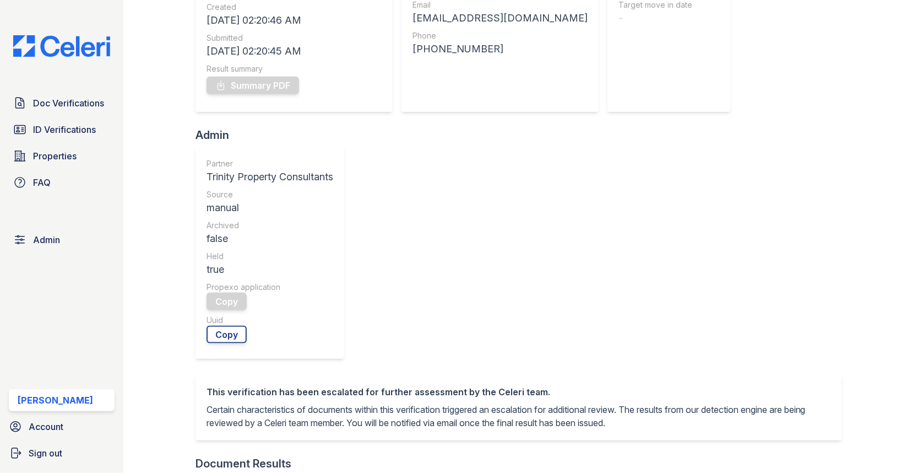
scroll to position [311, 0]
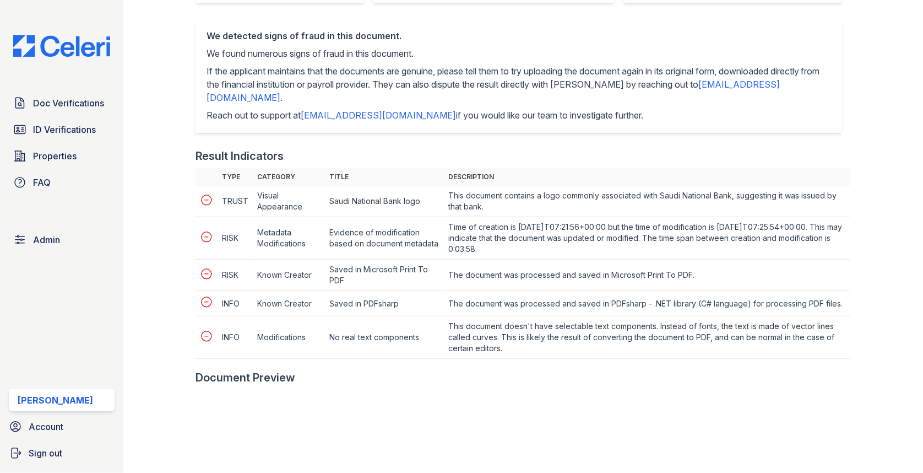
scroll to position [604, 0]
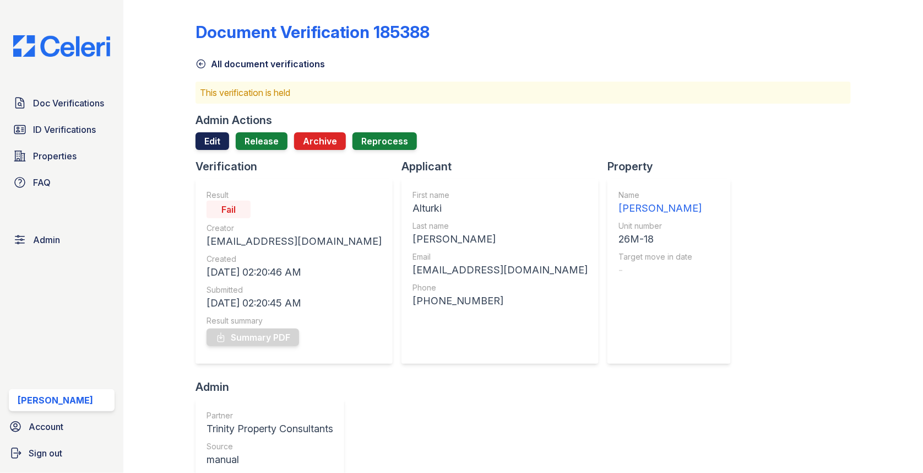
click at [201, 143] on link "Edit" at bounding box center [213, 141] width 34 height 18
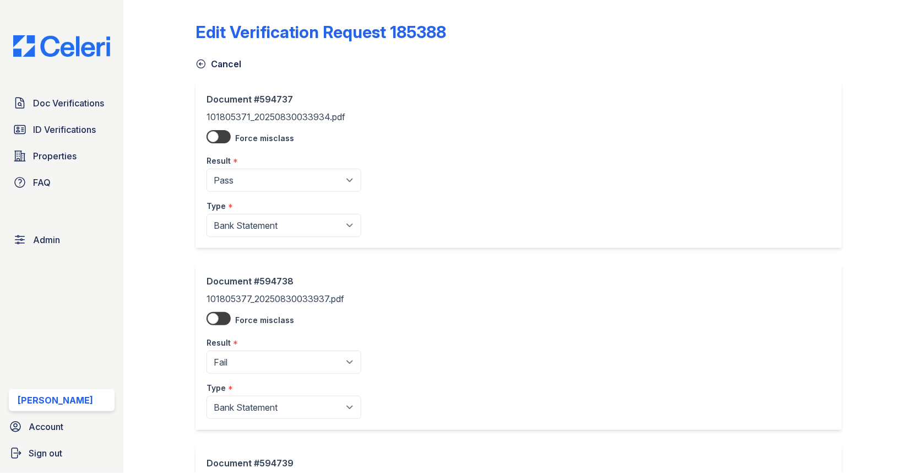
scroll to position [387, 0]
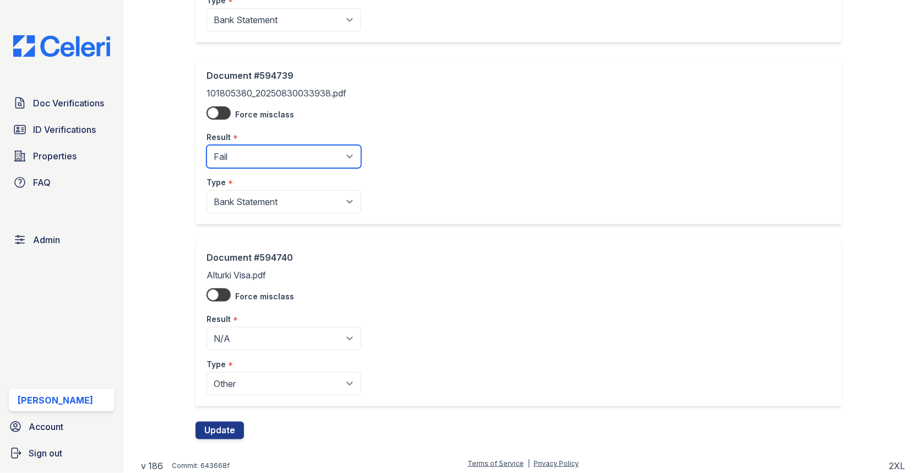
click at [281, 160] on select "Pending Sent Started Processing Pass Fail Caution Error N/A" at bounding box center [284, 156] width 155 height 23
select select "pass"
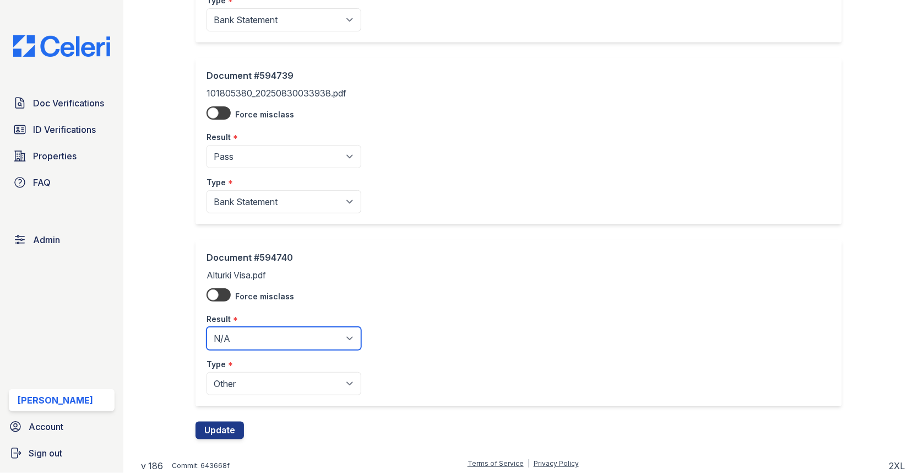
click at [270, 340] on select "Pending Sent Started Processing Pass Fail Caution Error N/A" at bounding box center [284, 338] width 155 height 23
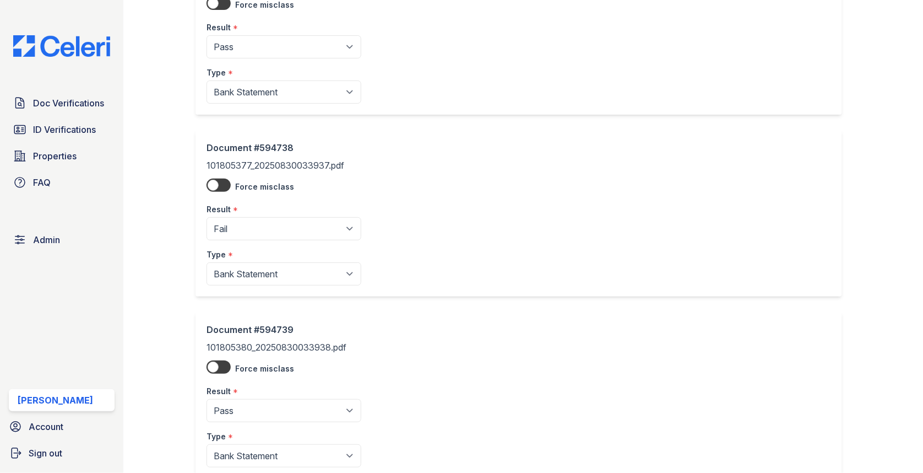
scroll to position [96, 0]
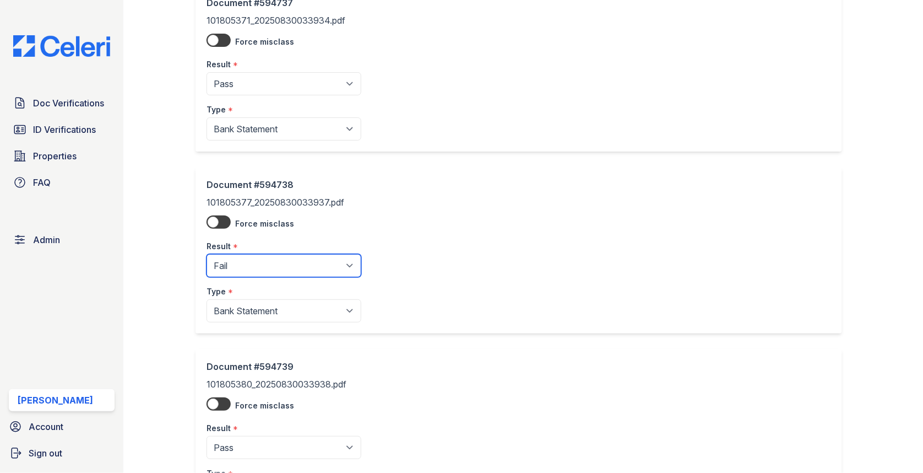
click at [299, 275] on select "Pending Sent Started Processing Pass Fail Caution Error N/A" at bounding box center [284, 265] width 155 height 23
select select "pass"
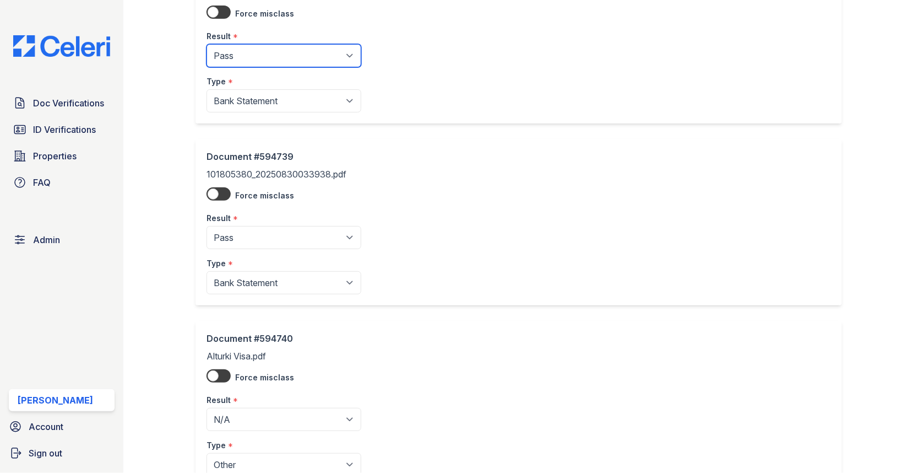
scroll to position [387, 0]
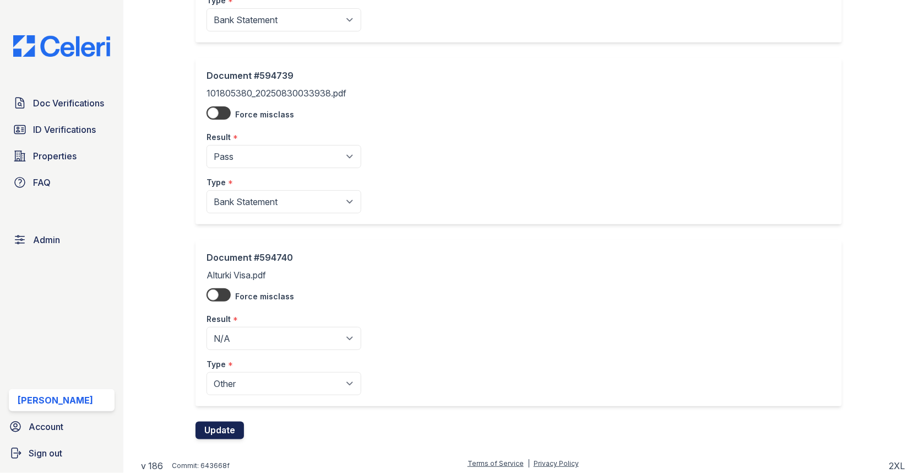
click at [221, 432] on button "Update" at bounding box center [220, 430] width 48 height 18
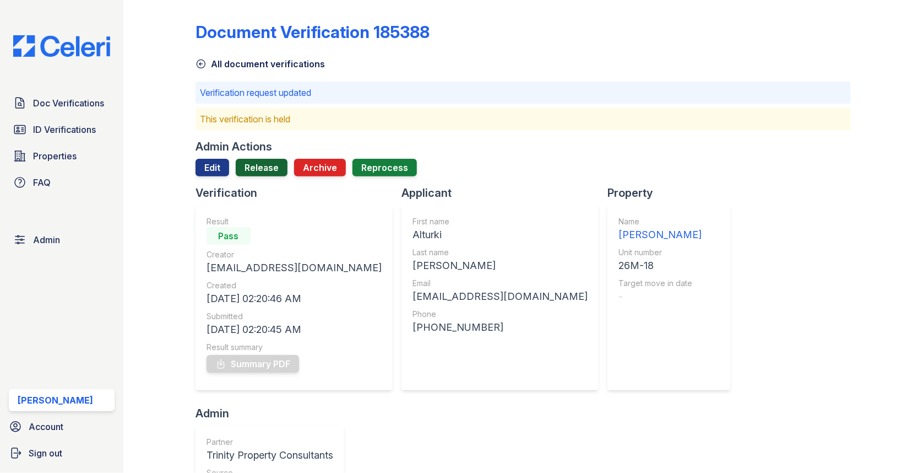
click at [245, 168] on link "Release" at bounding box center [262, 168] width 52 height 18
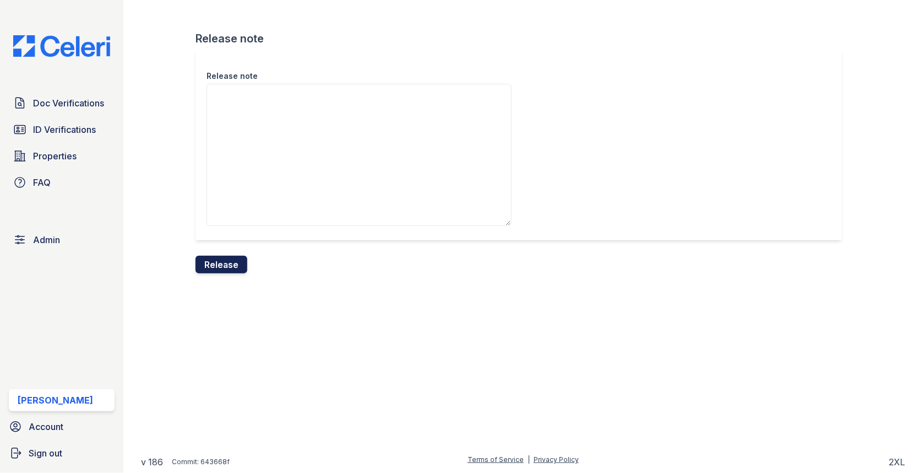
click at [218, 272] on button "Release" at bounding box center [222, 265] width 52 height 18
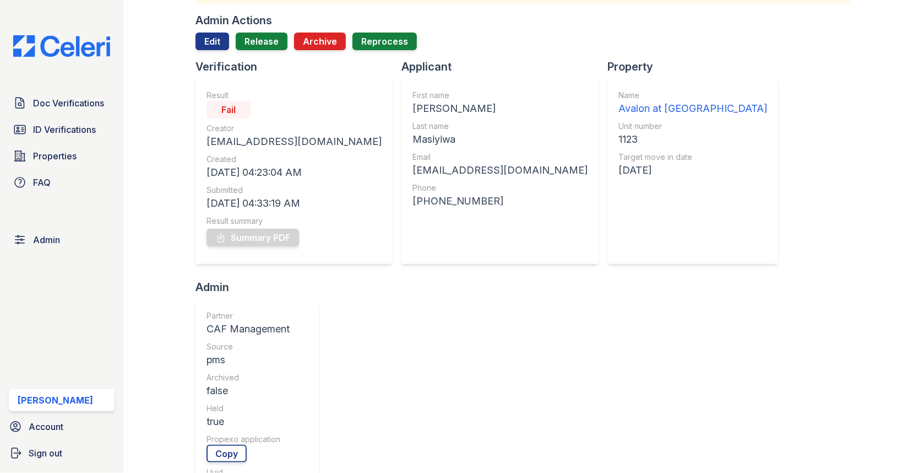
scroll to position [517, 0]
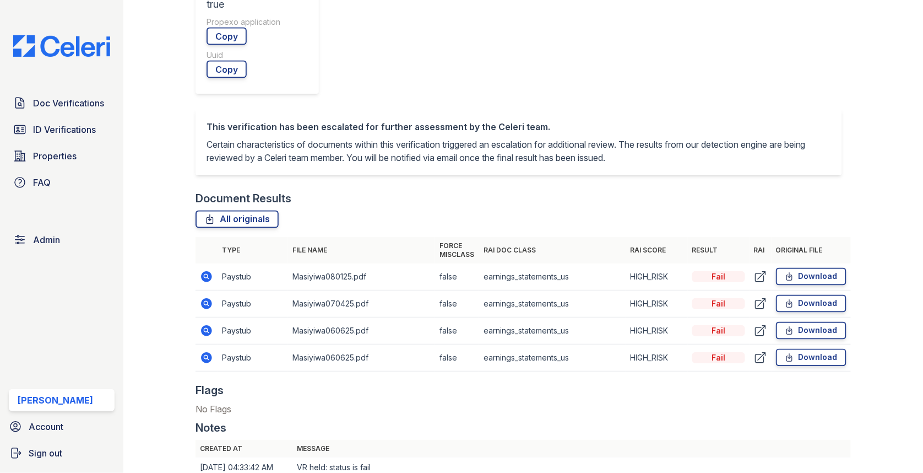
click at [205, 301] on icon at bounding box center [205, 302] width 3 height 3
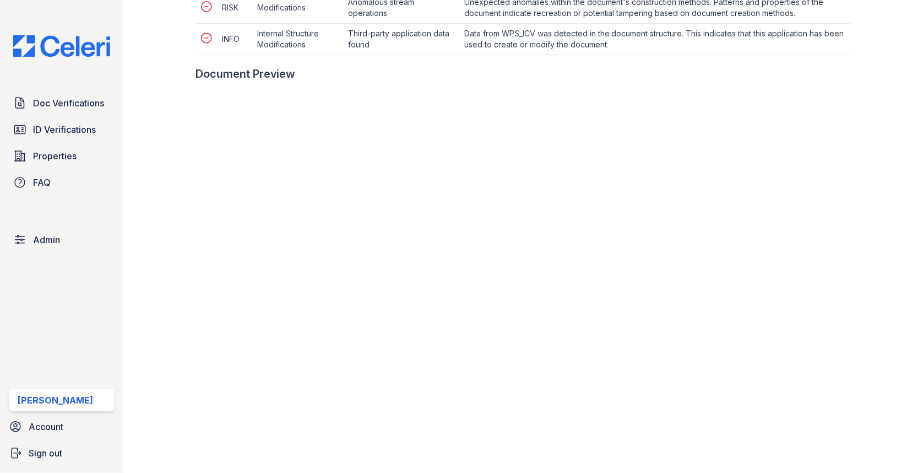
scroll to position [671, 0]
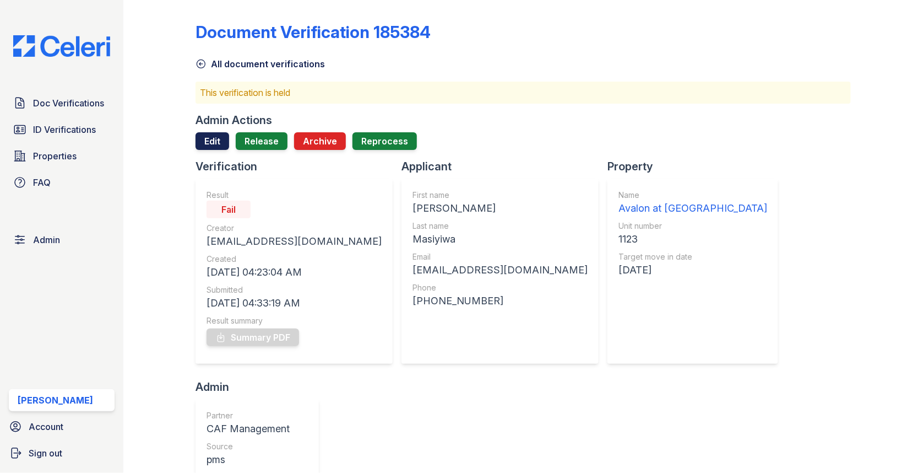
click at [220, 138] on link "Edit" at bounding box center [213, 141] width 34 height 18
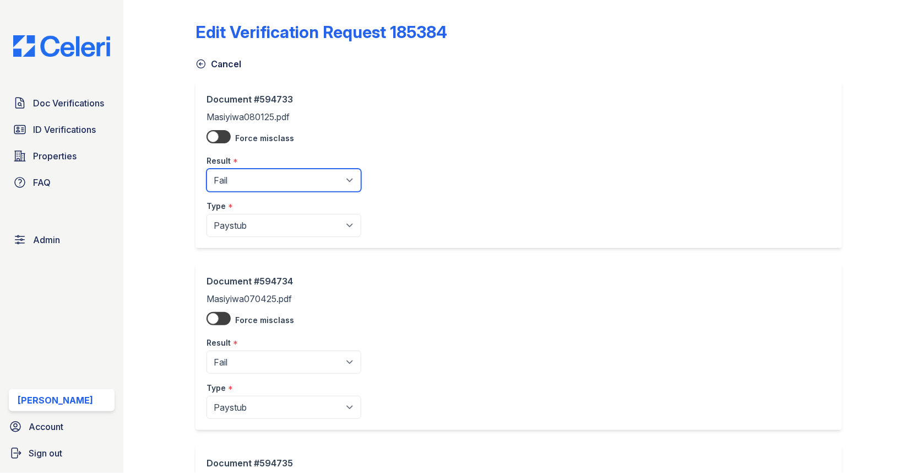
click at [248, 188] on select "Pending Sent Started Processing Pass Fail Caution Error N/A" at bounding box center [284, 180] width 155 height 23
select select "caution"
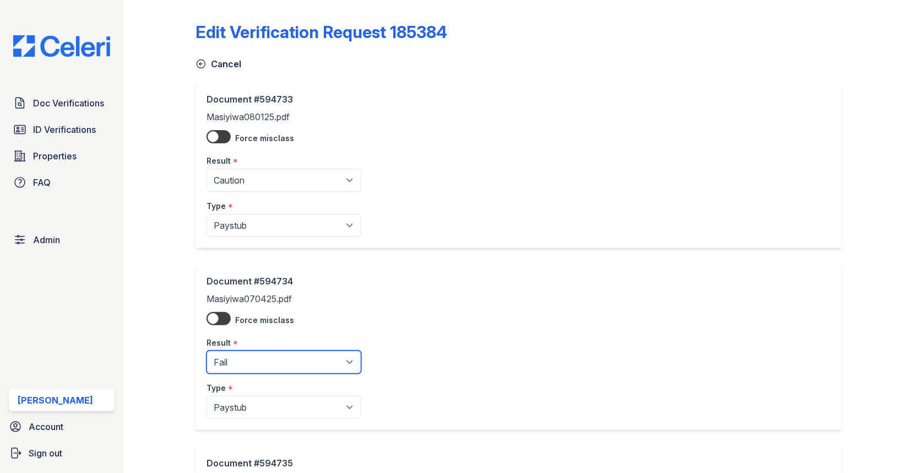
click at [280, 358] on select "Pending Sent Started Processing Pass Fail Caution Error N/A" at bounding box center [284, 361] width 155 height 23
select select "caution"
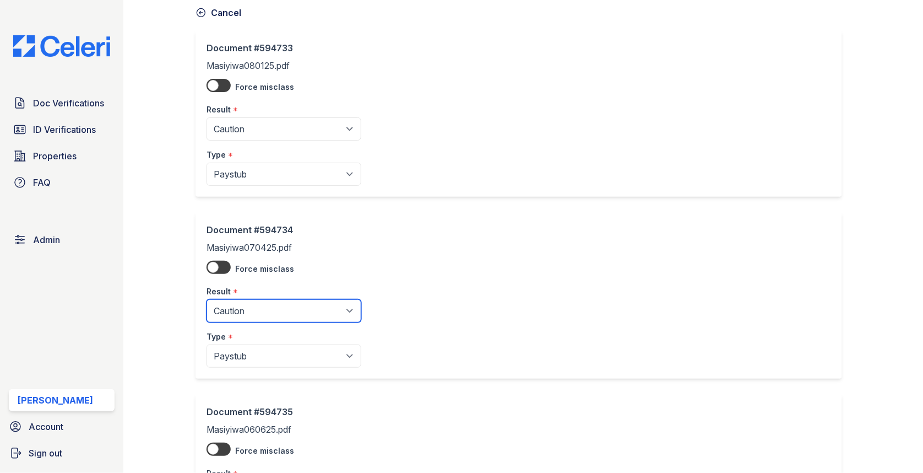
scroll to position [328, 0]
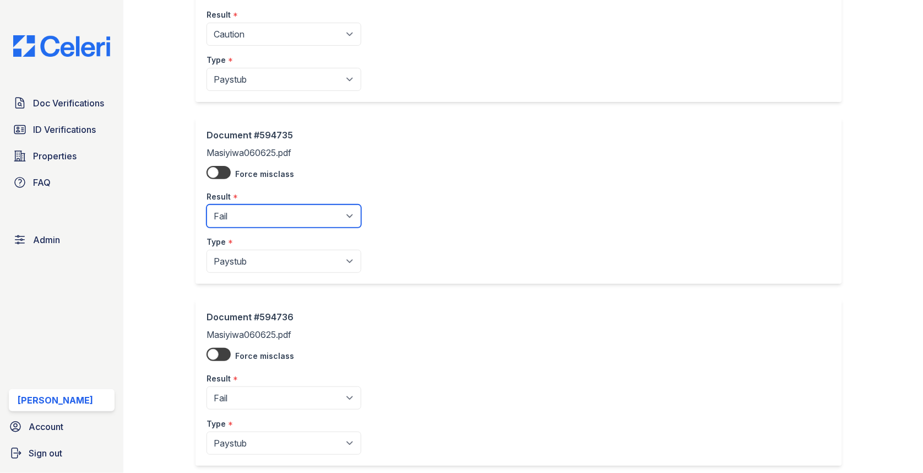
click at [273, 206] on select "Pending Sent Started Processing Pass Fail Caution Error N/A" at bounding box center [284, 215] width 155 height 23
click at [267, 222] on select "Pending Sent Started Processing Pass Fail Caution Error N/A" at bounding box center [284, 215] width 155 height 23
select select "caution"
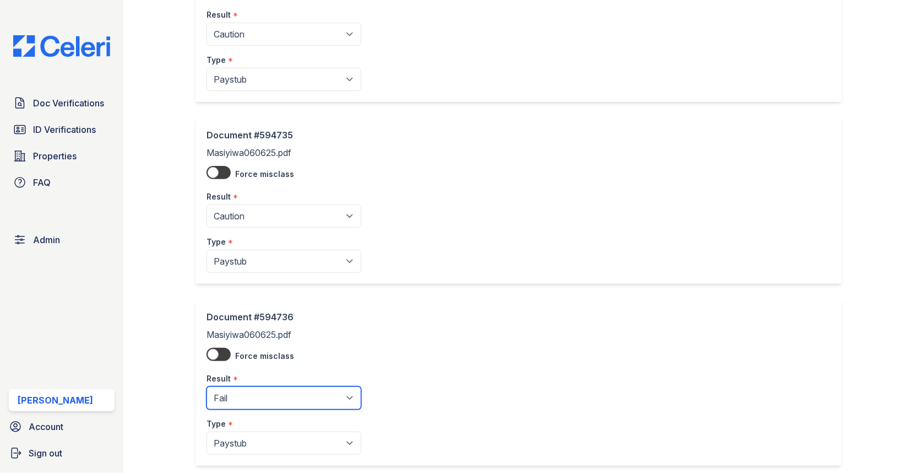
click at [264, 386] on select "Pending Sent Started Processing Pass Fail Caution Error N/A" at bounding box center [284, 397] width 155 height 23
click at [267, 386] on select "Pending Sent Started Processing Pass Fail Caution Error N/A" at bounding box center [284, 397] width 155 height 23
select select "caution"
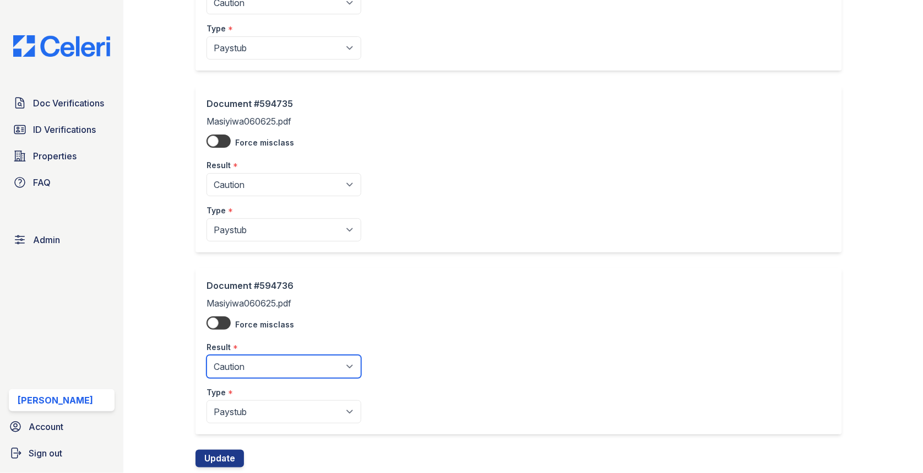
scroll to position [387, 0]
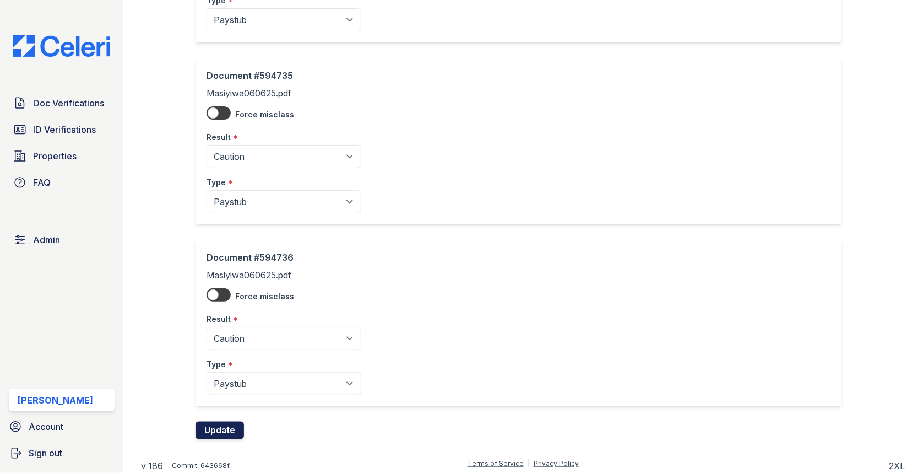
click at [228, 421] on button "Update" at bounding box center [220, 430] width 48 height 18
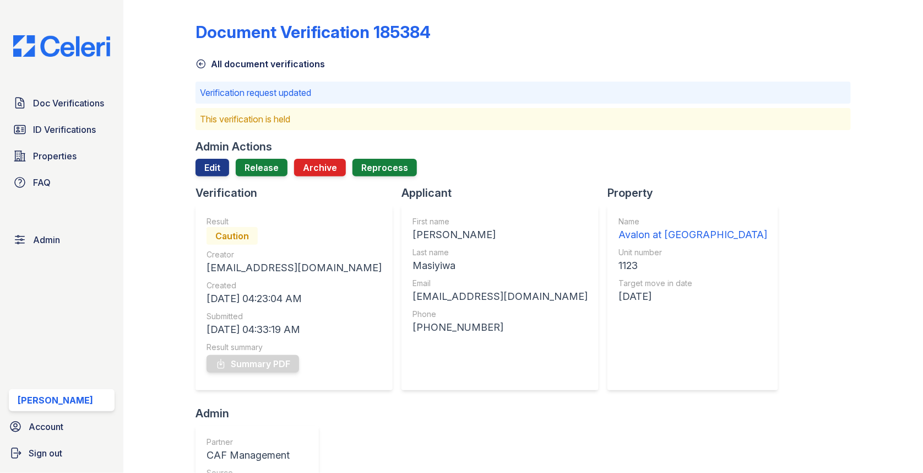
click at [258, 181] on div at bounding box center [523, 180] width 655 height 9
click at [258, 174] on link "Release" at bounding box center [262, 168] width 52 height 18
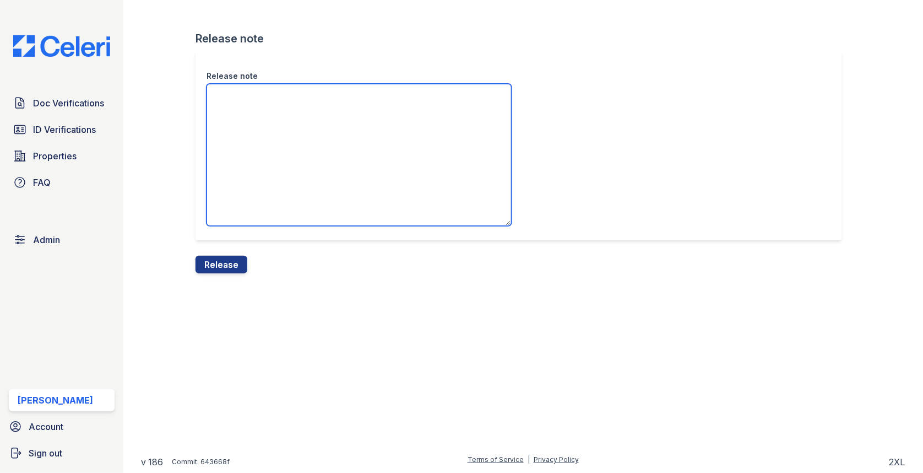
click at [257, 176] on textarea "Release note" at bounding box center [359, 155] width 305 height 142
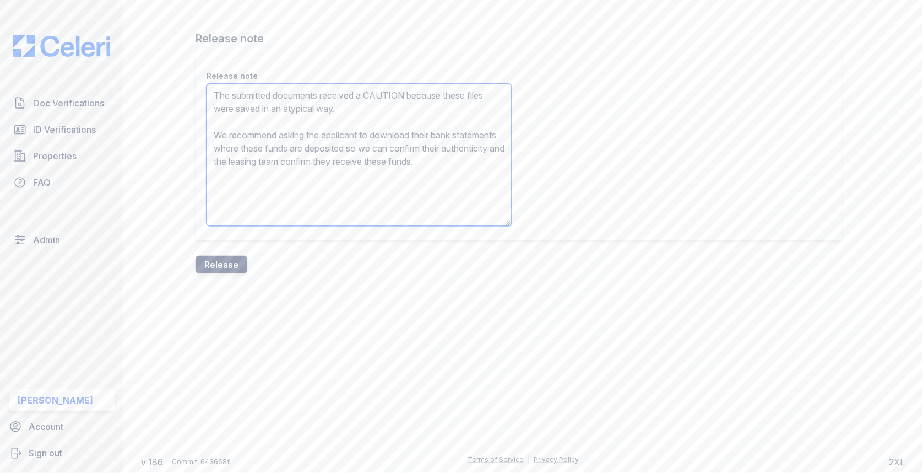
type textarea "The submitted documents received a CAUTION because these files were saved in an…"
click at [204, 270] on button "Release" at bounding box center [222, 265] width 52 height 18
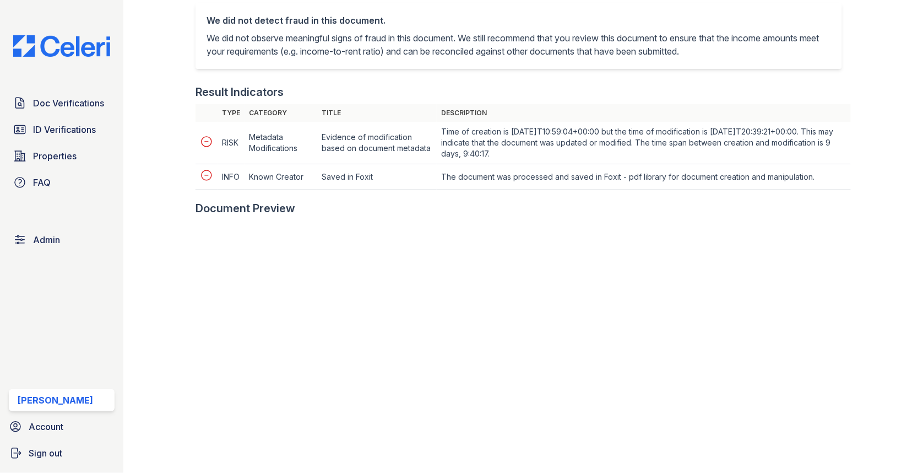
scroll to position [421, 0]
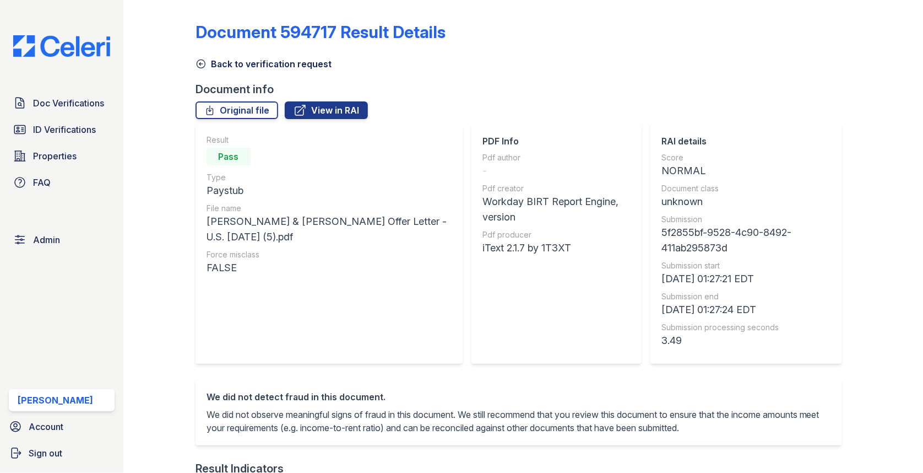
click at [277, 53] on div "Back to verification request" at bounding box center [523, 61] width 655 height 20
click at [273, 61] on link "Back to verification request" at bounding box center [264, 63] width 136 height 13
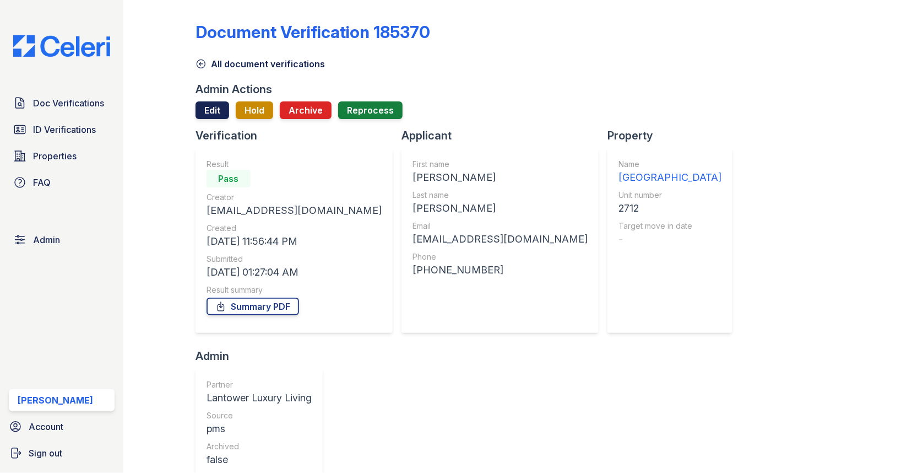
click at [222, 114] on link "Edit" at bounding box center [213, 110] width 34 height 18
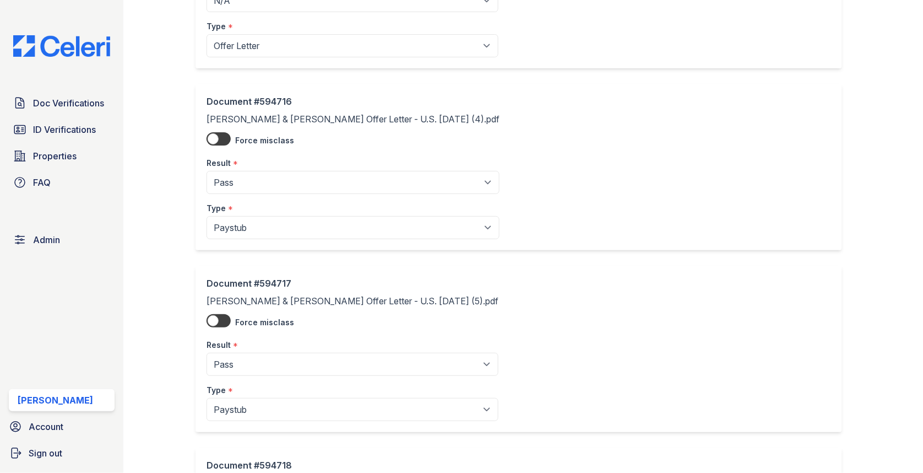
scroll to position [328, 0]
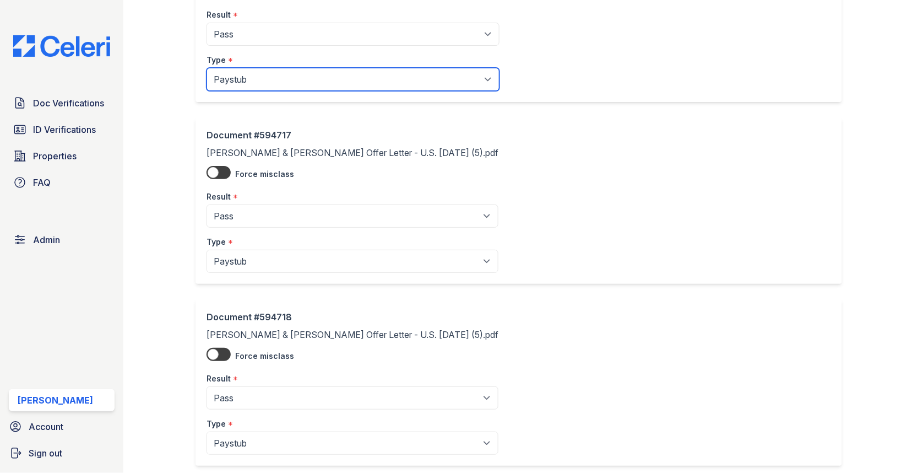
click at [292, 84] on select "Paystub Bank Statement Offer Letter Tax Documents Benefit Award Letter Investme…" at bounding box center [353, 79] width 293 height 23
select select "offer_letter"
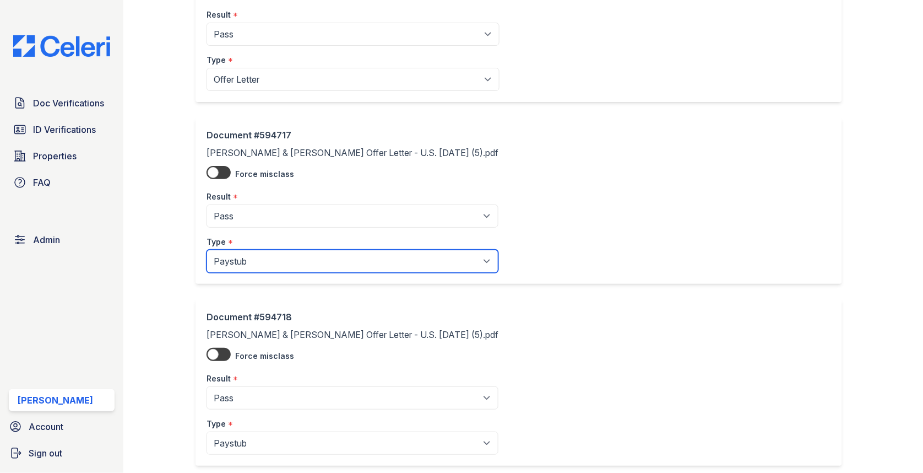
click at [291, 257] on select "Paystub Bank Statement Offer Letter Tax Documents Benefit Award Letter Investme…" at bounding box center [353, 261] width 292 height 23
select select "offer_letter"
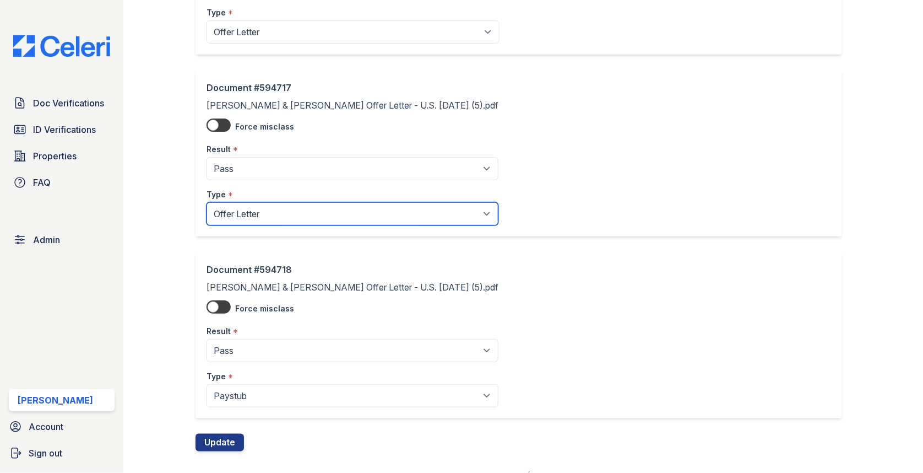
scroll to position [387, 0]
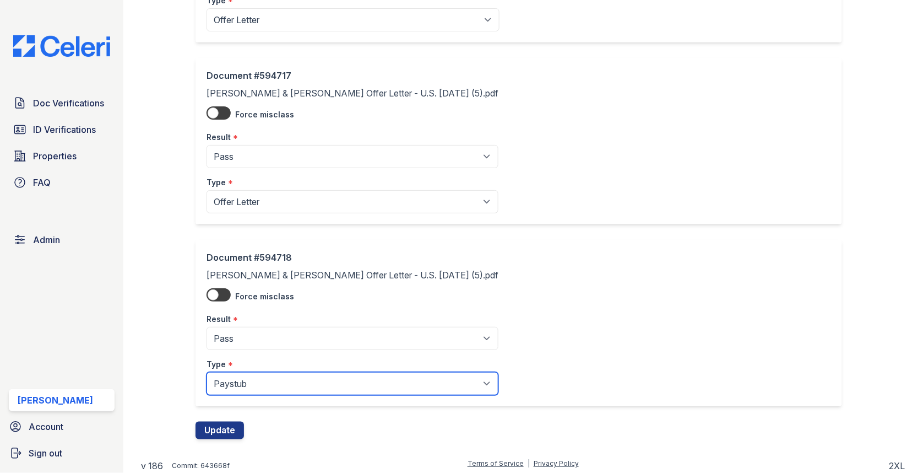
click at [296, 380] on select "Paystub Bank Statement Offer Letter Tax Documents Benefit Award Letter Investme…" at bounding box center [353, 383] width 292 height 23
select select "offer_letter"
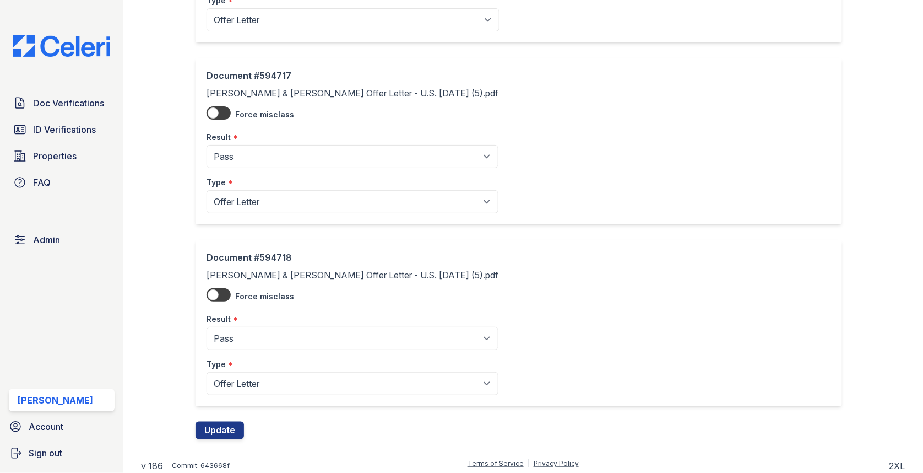
click at [219, 437] on div "Edit Verification Request 185370 Cancel Document #594715 Cushman & Wakefield Of…" at bounding box center [523, 35] width 765 height 844
click at [219, 435] on button "Update" at bounding box center [220, 430] width 48 height 18
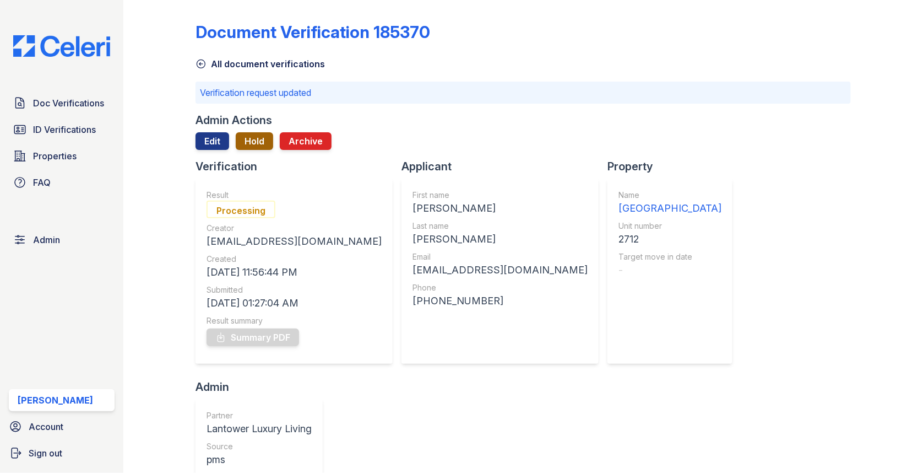
click at [242, 141] on button "Hold" at bounding box center [254, 141] width 37 height 18
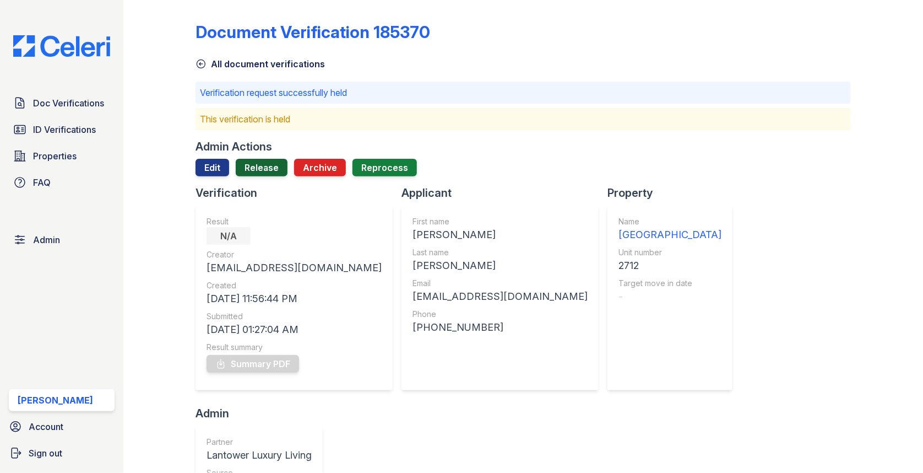
click at [246, 161] on link "Release" at bounding box center [262, 168] width 52 height 18
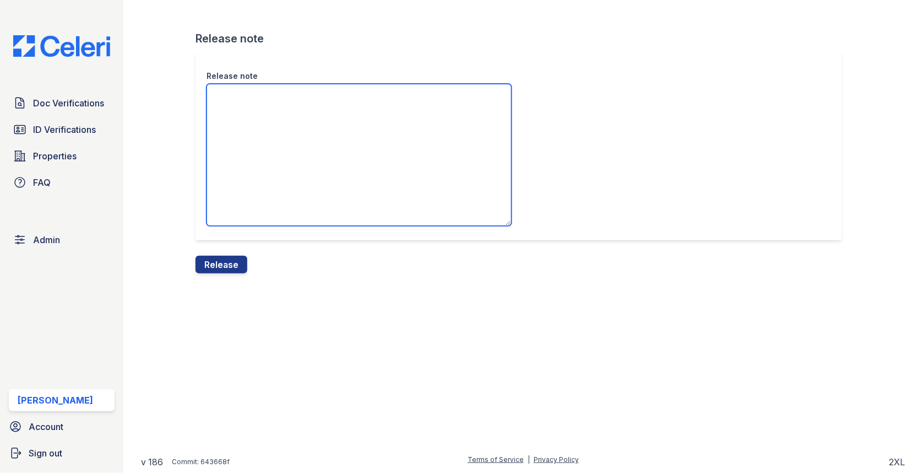
click at [274, 169] on textarea "Release note" at bounding box center [359, 155] width 305 height 142
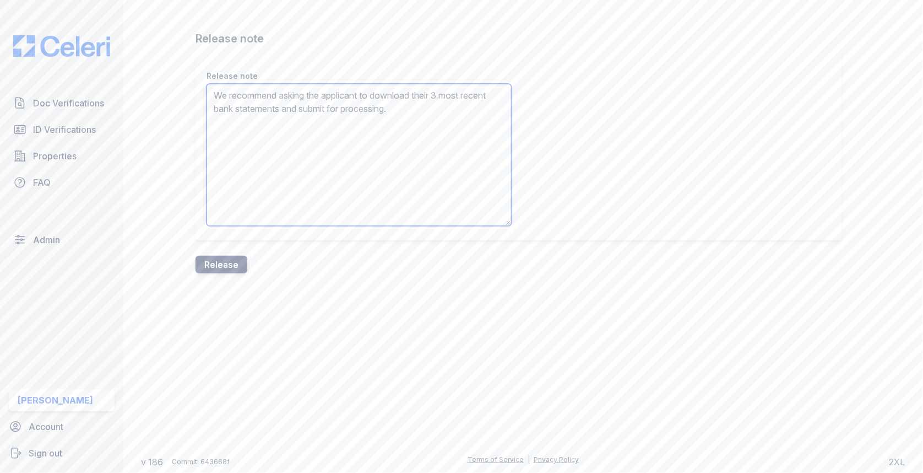
type textarea "We recommend asking the applicant to download their 3 most recent bank statemen…"
click at [233, 265] on button "Release" at bounding box center [222, 265] width 52 height 18
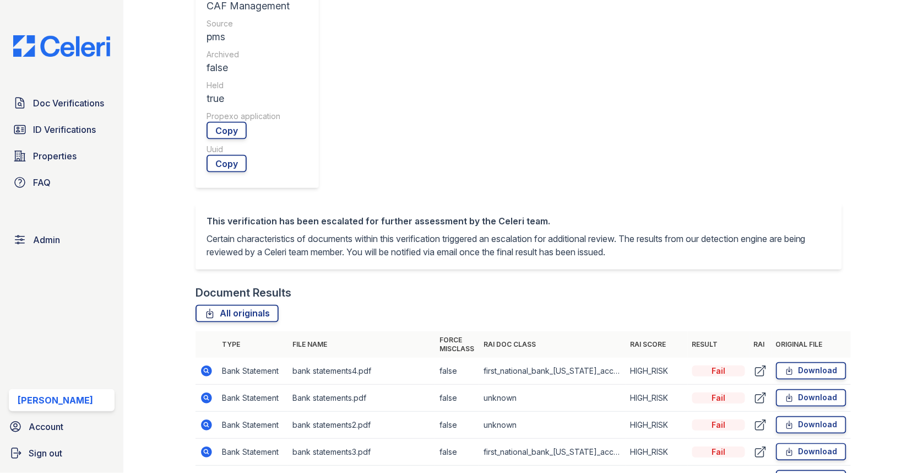
scroll to position [409, 0]
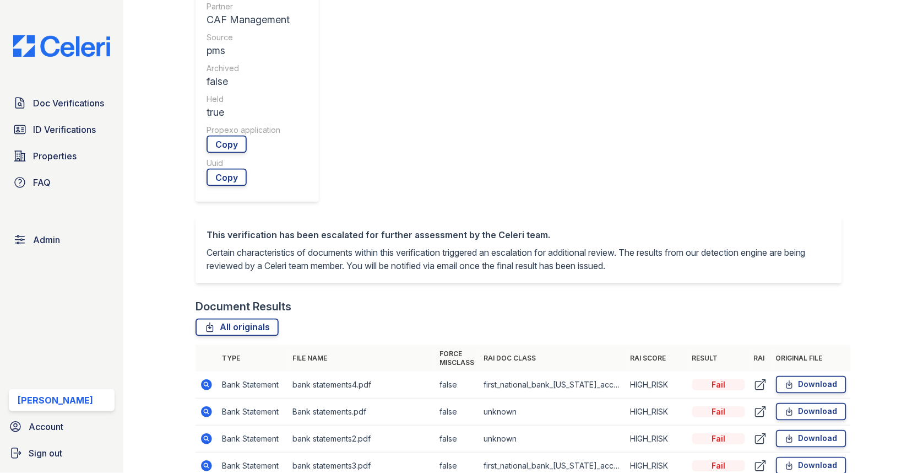
click at [209, 379] on icon at bounding box center [206, 384] width 11 height 11
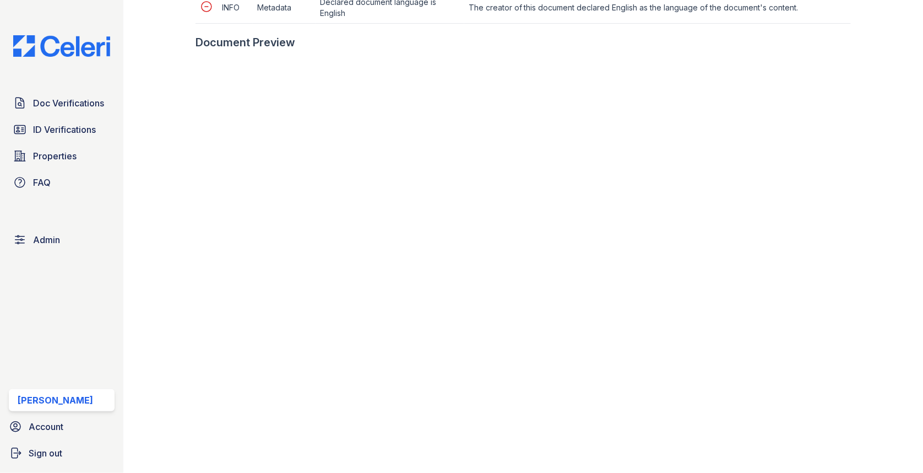
scroll to position [837, 0]
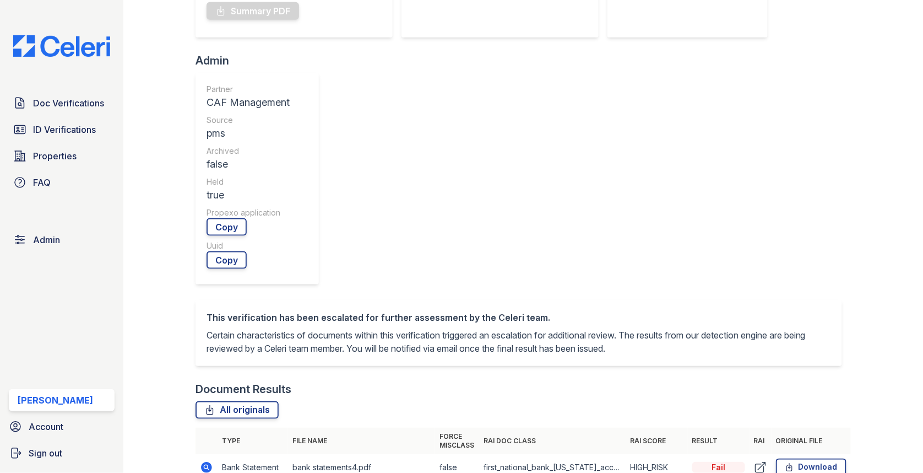
scroll to position [409, 0]
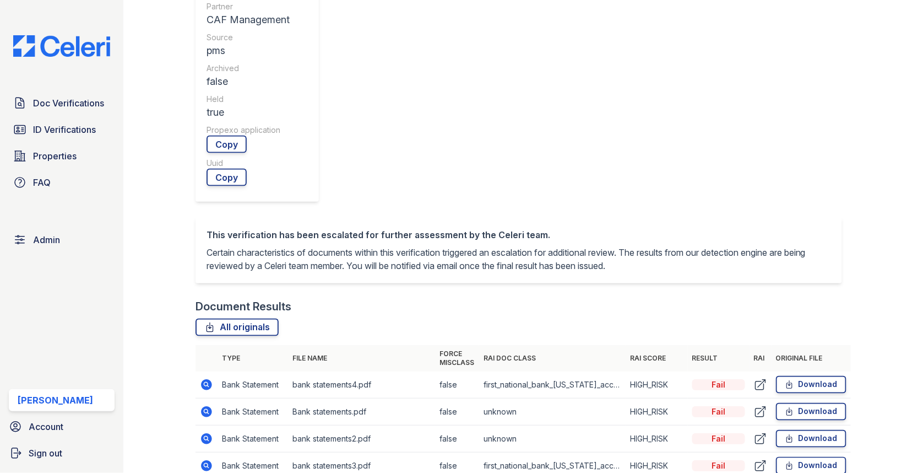
click at [209, 460] on icon at bounding box center [206, 465] width 11 height 11
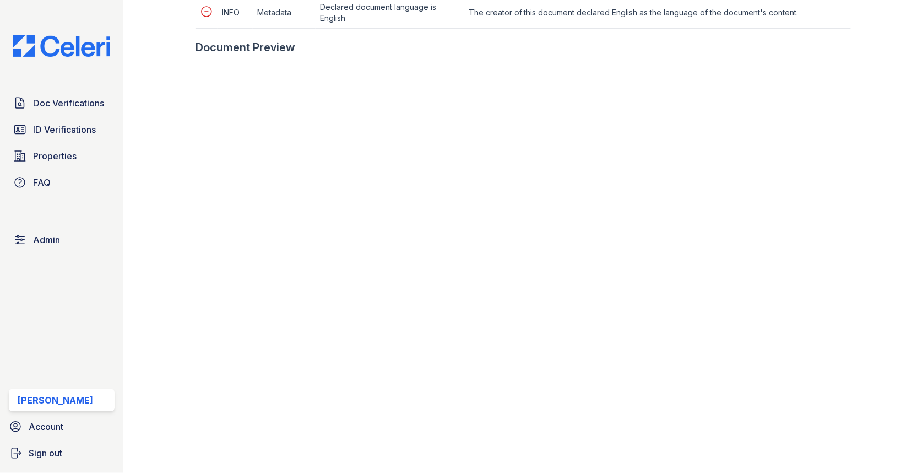
scroll to position [657, 0]
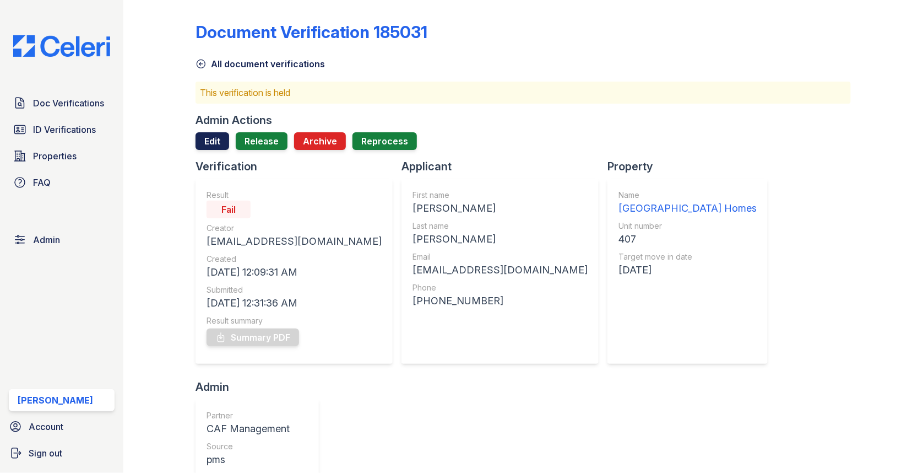
click at [218, 141] on link "Edit" at bounding box center [213, 141] width 34 height 18
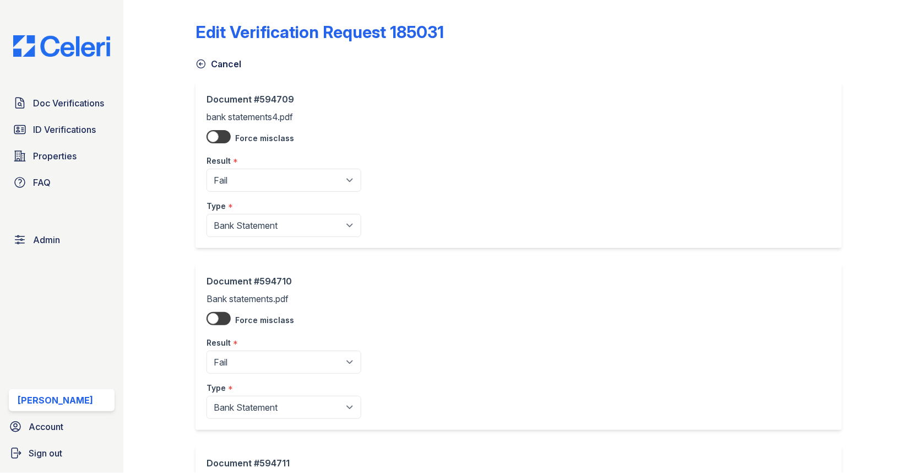
click at [273, 167] on div "Result *" at bounding box center [284, 158] width 155 height 22
click at [269, 175] on select "Pending Sent Started Processing Pass Fail Caution Error N/A" at bounding box center [284, 180] width 155 height 23
select select "caution"
click at [251, 371] on select "Pending Sent Started Processing Pass Fail Caution Error N/A" at bounding box center [284, 361] width 155 height 23
select select "caution"
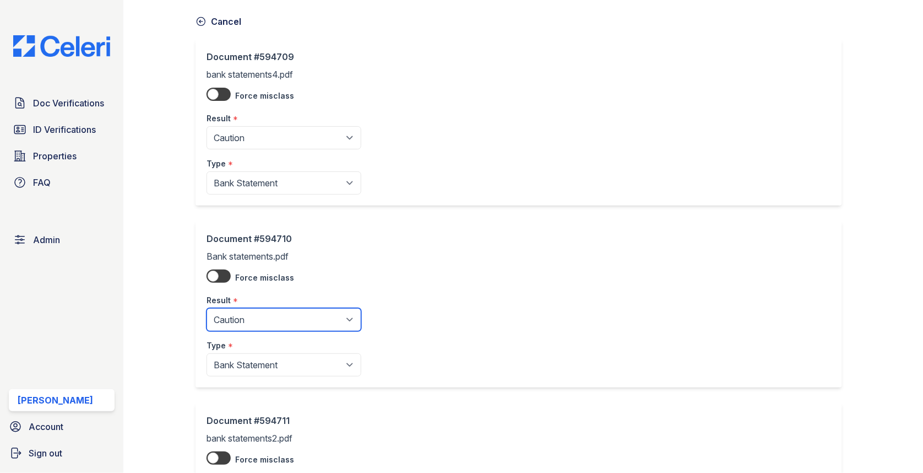
scroll to position [306, 0]
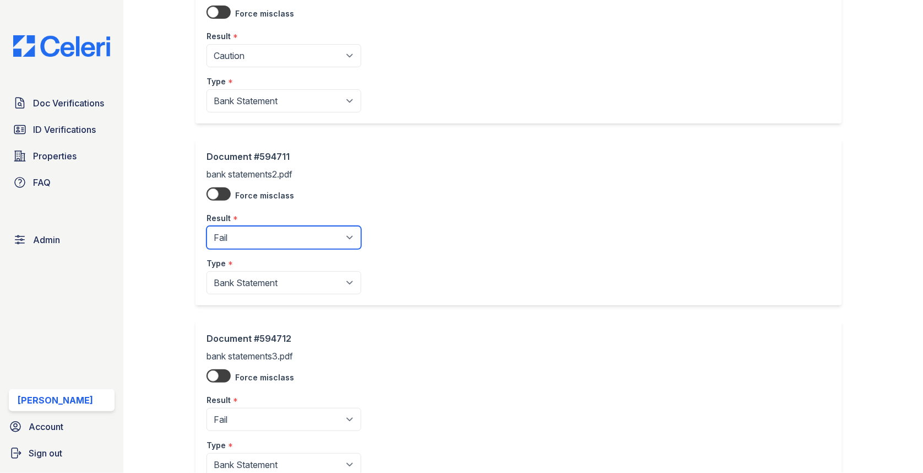
click at [276, 229] on select "Pending Sent Started Processing Pass Fail Caution Error N/A" at bounding box center [284, 237] width 155 height 23
select select "caution"
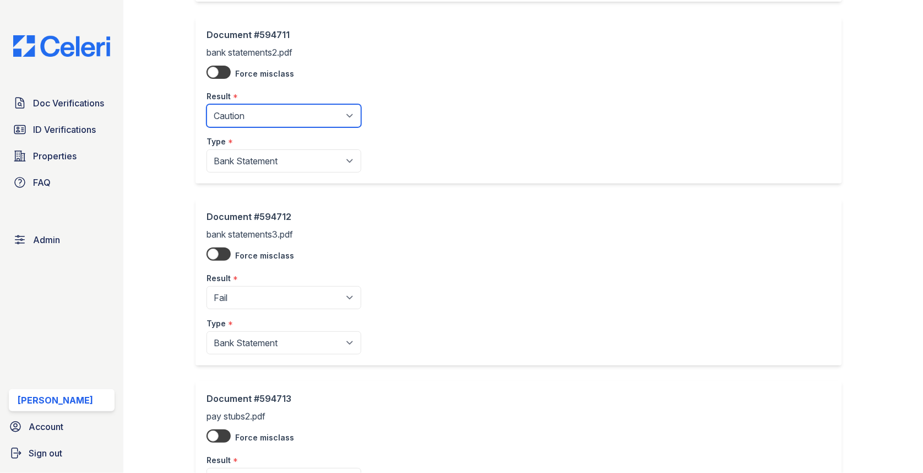
scroll to position [432, 0]
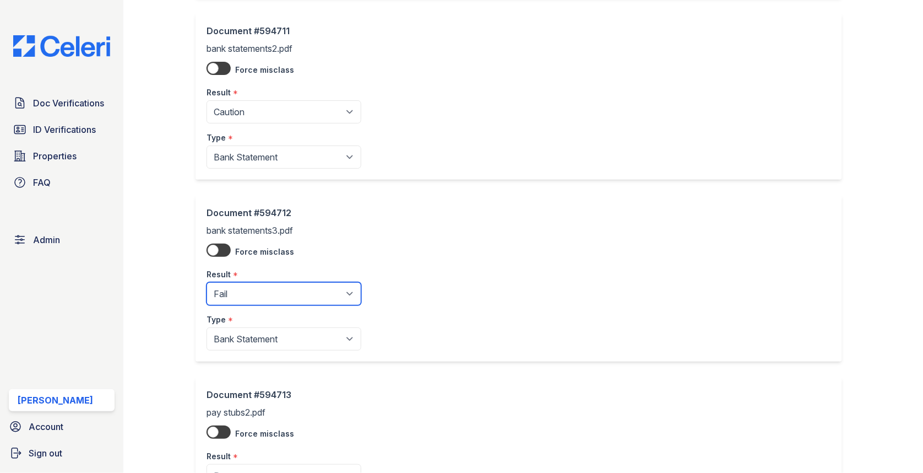
click at [303, 289] on select "Pending Sent Started Processing Pass Fail Caution Error N/A" at bounding box center [284, 293] width 155 height 23
select select "caution"
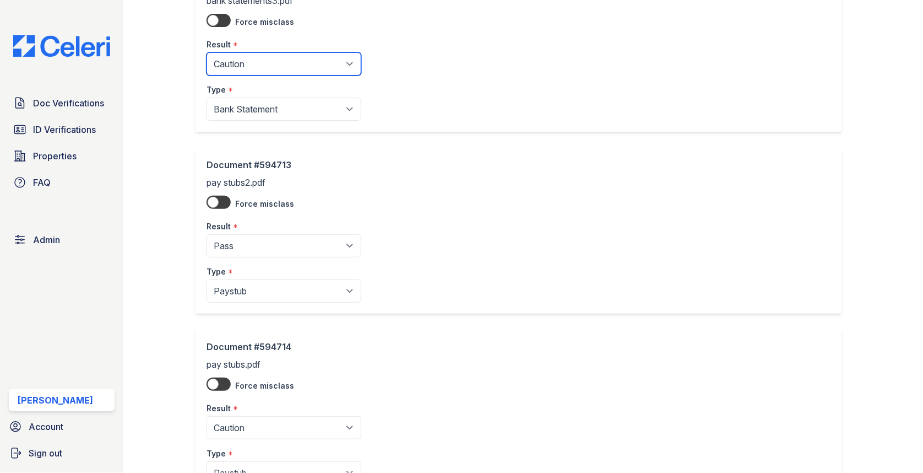
scroll to position [749, 0]
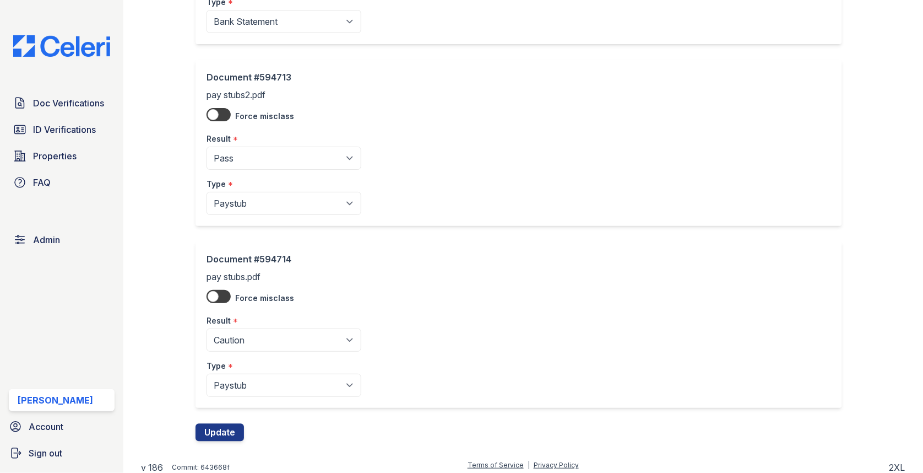
click at [252, 402] on div "Document #594714 pay stubs.pdf Force misclass Result * Pending Sent Started Pro…" at bounding box center [523, 332] width 655 height 182
click at [245, 416] on div "Document #594714 pay stubs.pdf Force misclass Result * Pending Sent Started Pro…" at bounding box center [523, 332] width 655 height 182
click at [226, 427] on button "Update" at bounding box center [220, 432] width 48 height 18
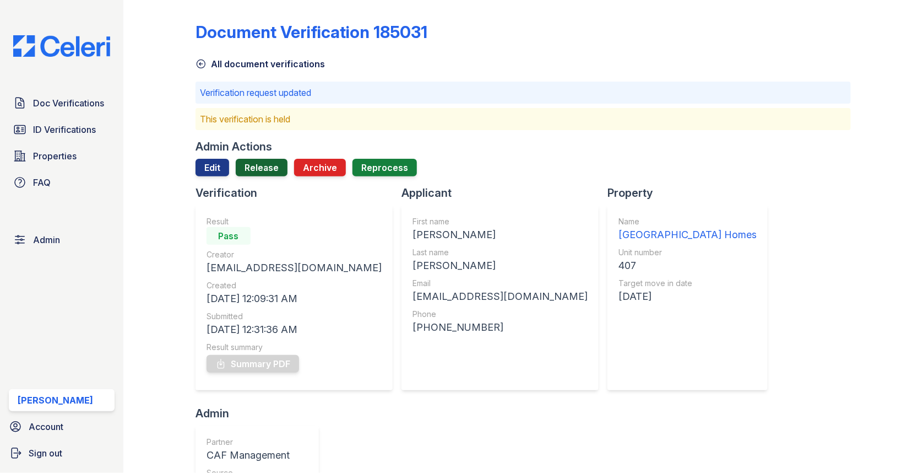
click at [270, 171] on link "Release" at bounding box center [262, 168] width 52 height 18
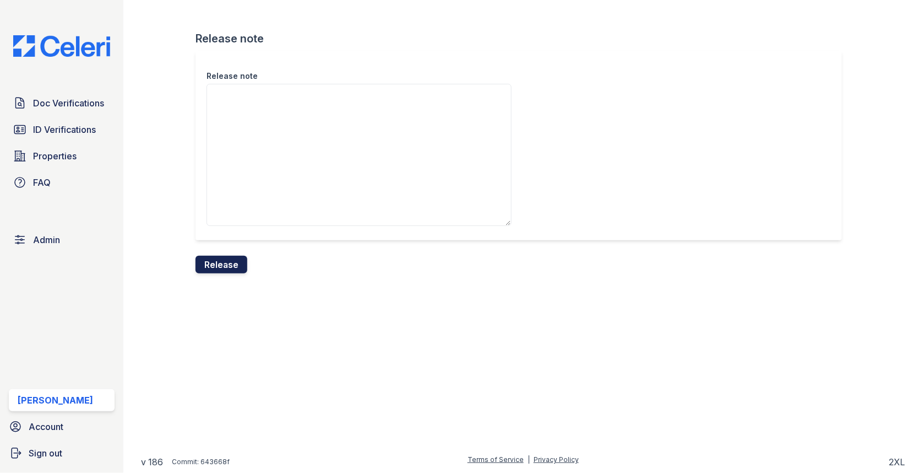
click at [231, 269] on button "Release" at bounding box center [222, 265] width 52 height 18
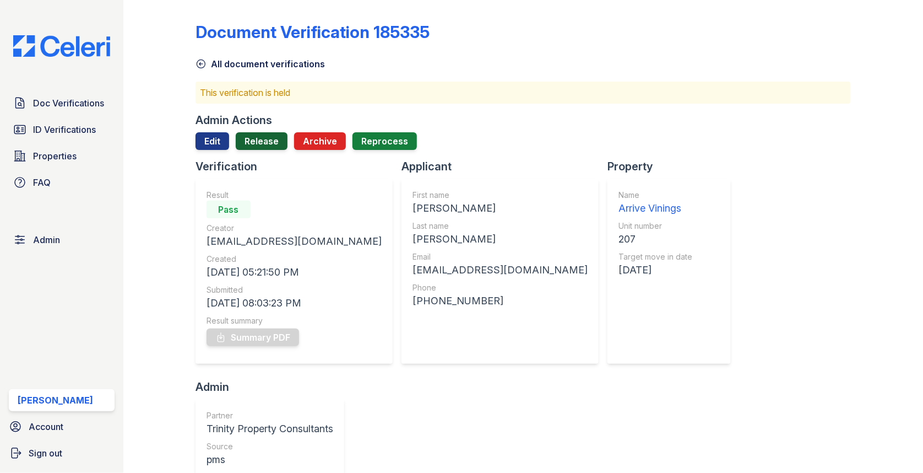
click at [272, 134] on link "Release" at bounding box center [262, 141] width 52 height 18
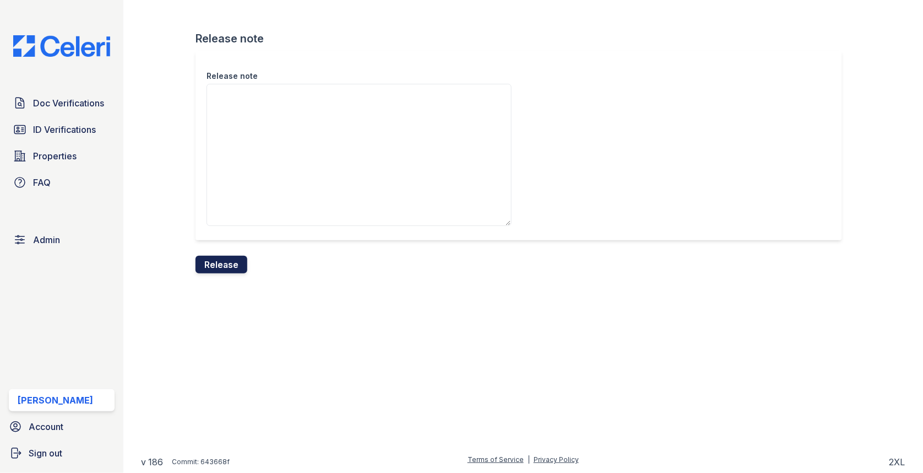
click at [228, 262] on button "Release" at bounding box center [222, 265] width 52 height 18
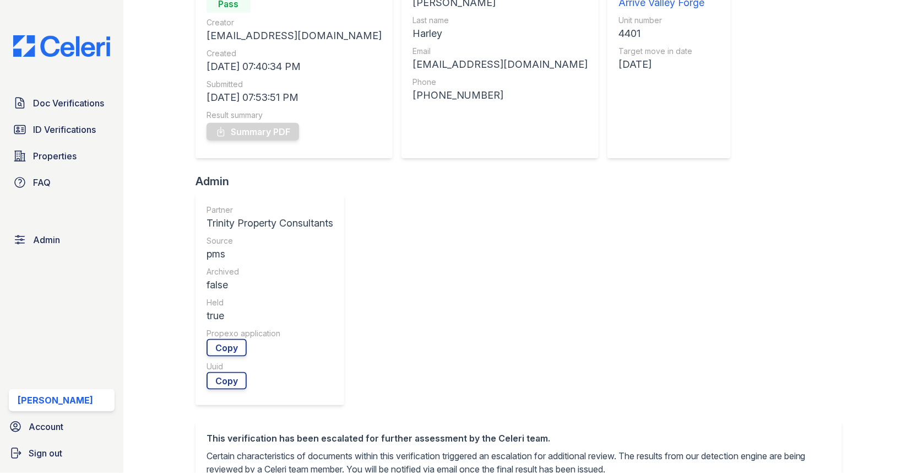
scroll to position [397, 0]
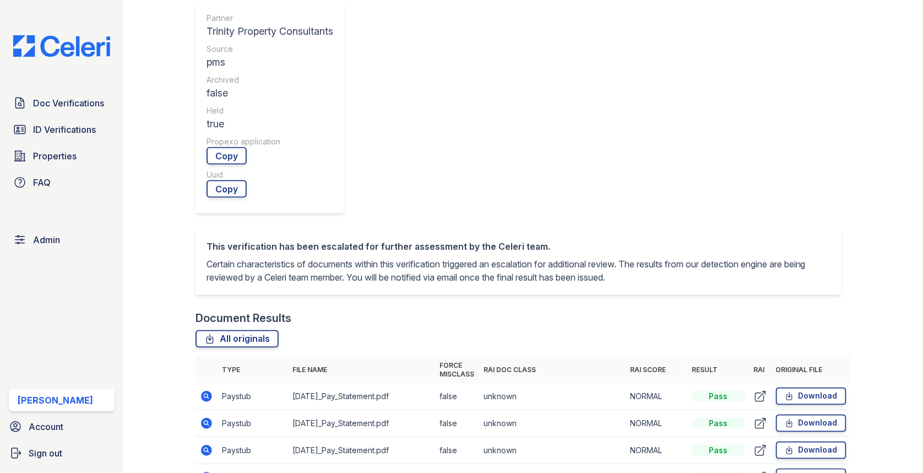
click at [205, 410] on td at bounding box center [207, 423] width 22 height 27
click at [205, 416] on icon at bounding box center [206, 422] width 13 height 13
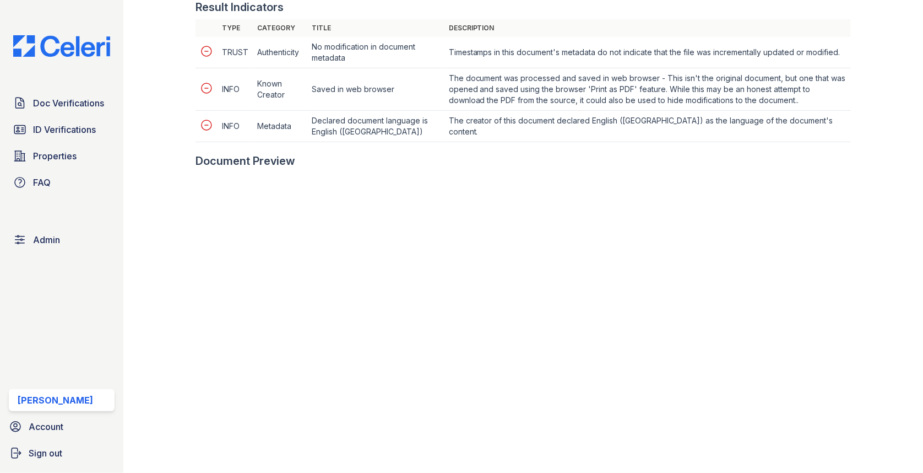
scroll to position [498, 0]
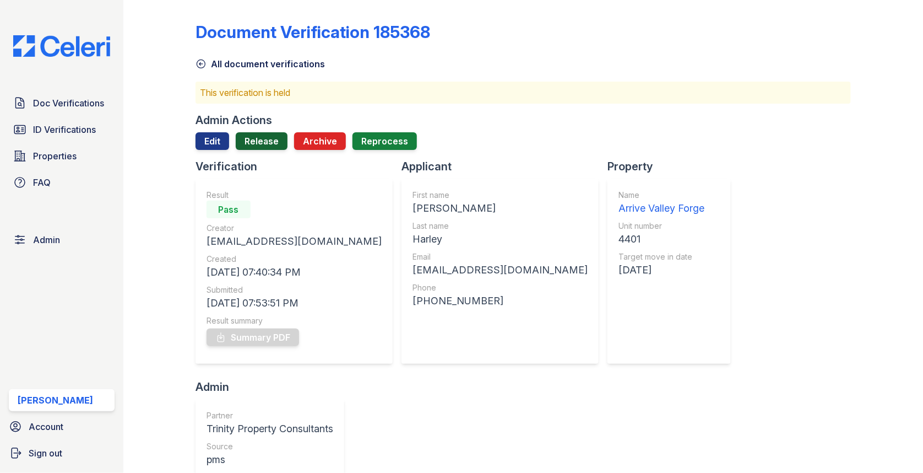
click at [268, 143] on link "Release" at bounding box center [262, 141] width 52 height 18
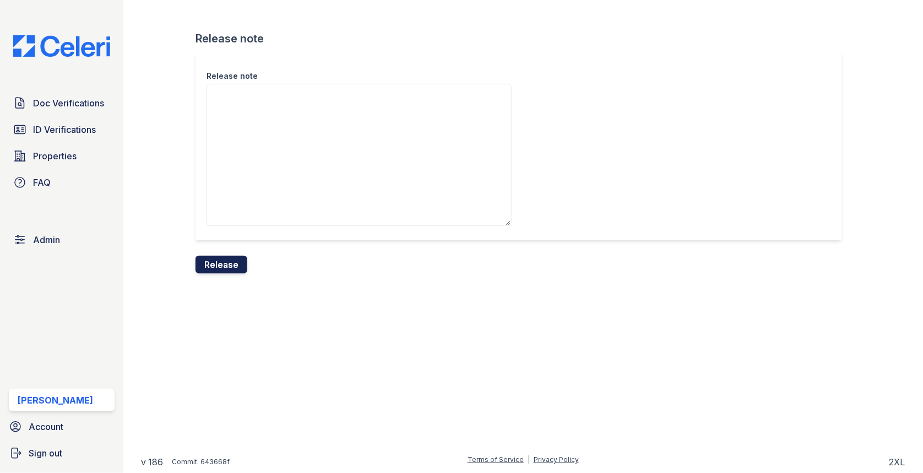
click at [235, 270] on button "Release" at bounding box center [222, 265] width 52 height 18
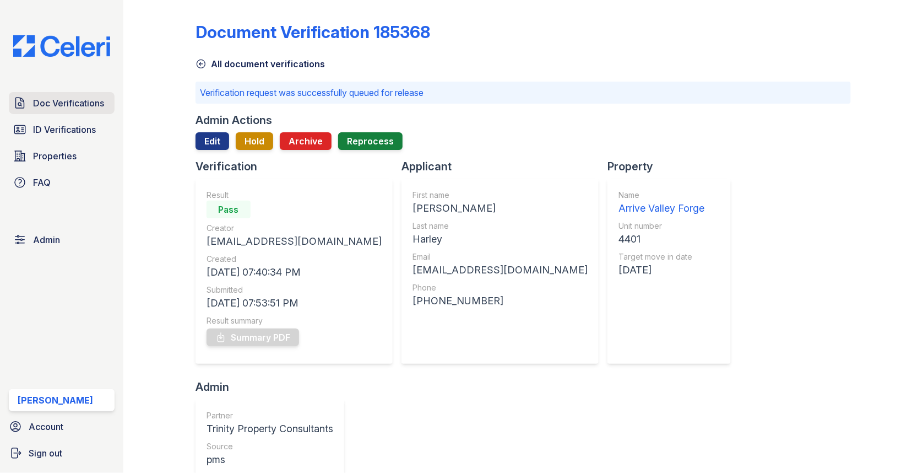
click at [97, 106] on span "Doc Verifications" at bounding box center [68, 102] width 71 height 13
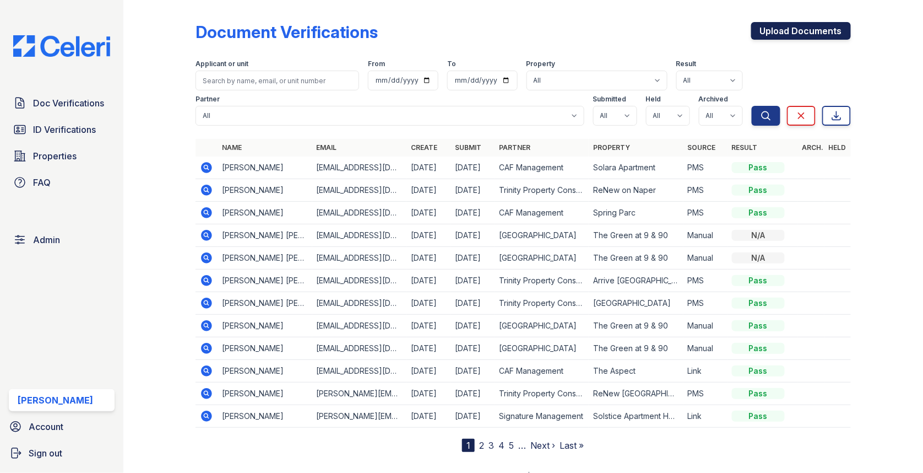
click at [787, 25] on link "Upload Documents" at bounding box center [801, 31] width 100 height 18
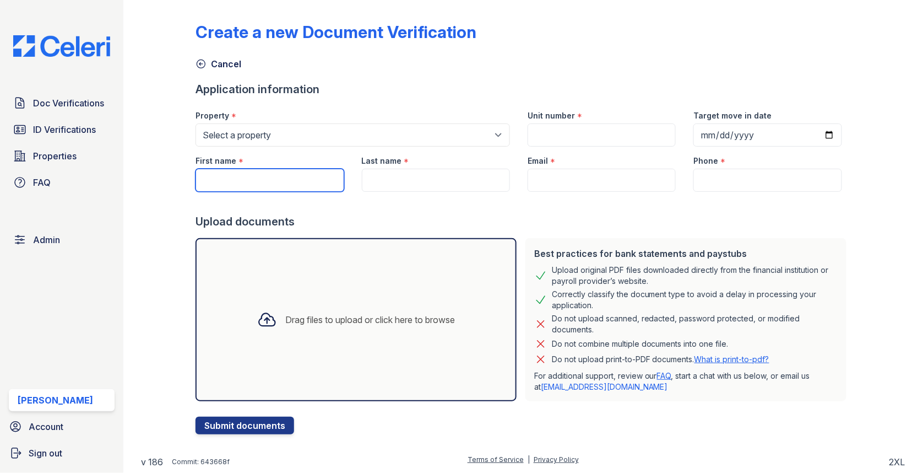
click at [253, 186] on input "First name" at bounding box center [270, 180] width 148 height 23
paste input "daniela dasilva"
click at [249, 180] on input "daniela dasilva" at bounding box center [270, 180] width 148 height 23
type input "daniela"
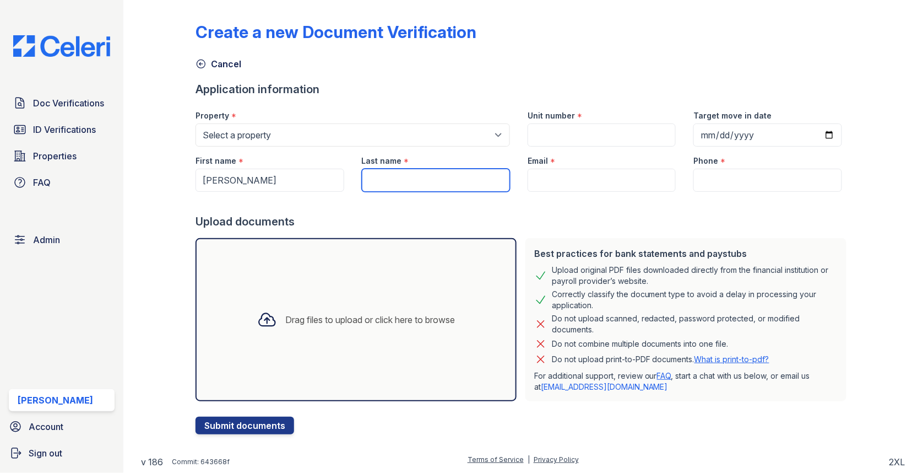
paste input "dasilva"
type input "dasilva"
click at [265, 148] on div "First name *" at bounding box center [270, 158] width 148 height 22
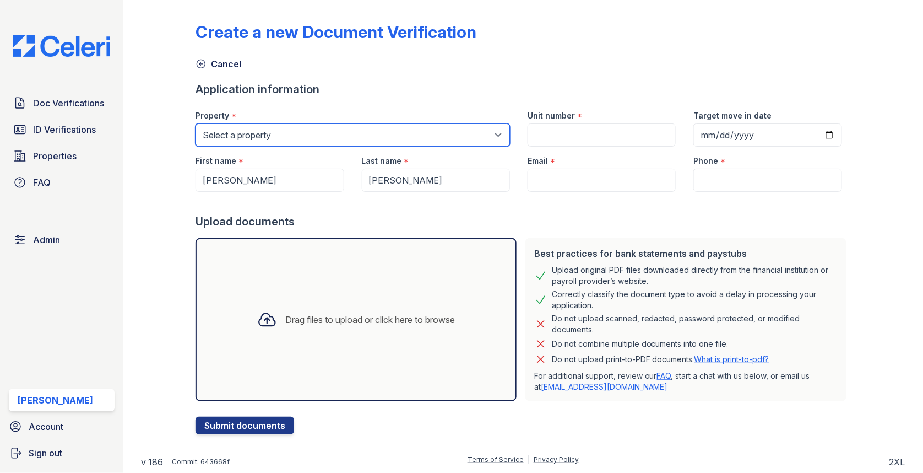
click at [265, 137] on select "Select a property 0000 Kinney Avenue 09 Cape Coral 10006 North Glowing Forge Co…" at bounding box center [353, 134] width 315 height 23
select select "4569"
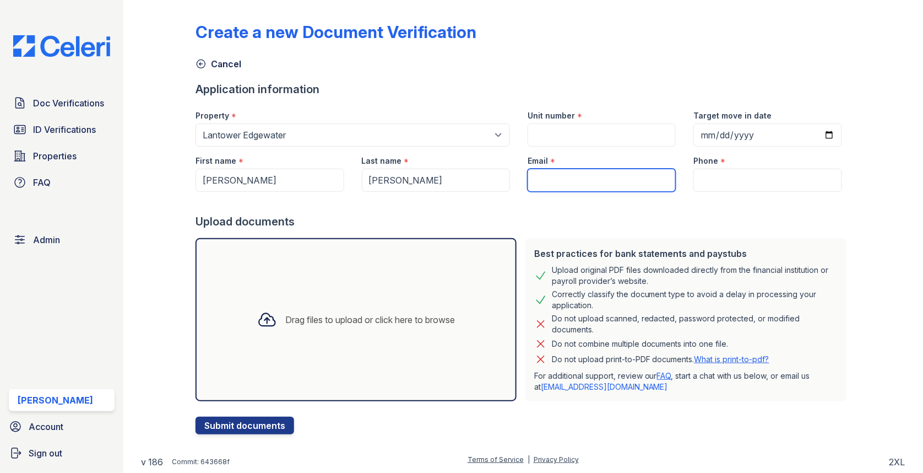
click at [602, 182] on input "Email" at bounding box center [602, 180] width 148 height 23
paste input "dasilvacaraballo10@icloud.com"
type input "dasilvacaraballo10@icloud.com"
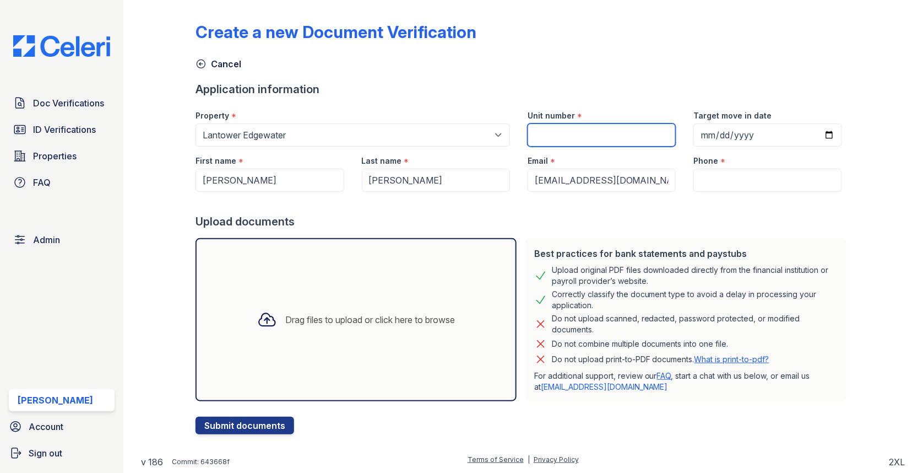
click at [594, 131] on input "Unit number" at bounding box center [602, 134] width 148 height 23
type input "12-12306"
click at [713, 192] on div at bounding box center [523, 203] width 655 height 22
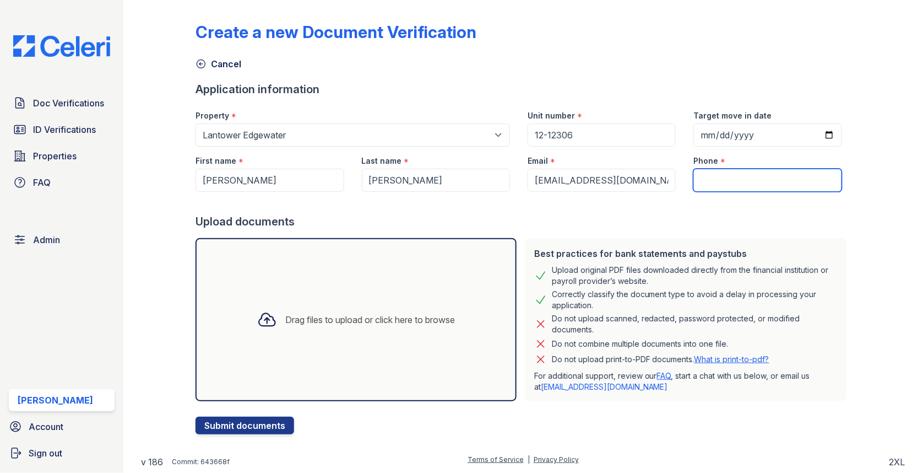
click at [715, 169] on input "Phone" at bounding box center [767, 180] width 148 height 23
type input "3054444444"
click at [336, 322] on div "Drag files to upload or click here to browse" at bounding box center [371, 319] width 170 height 13
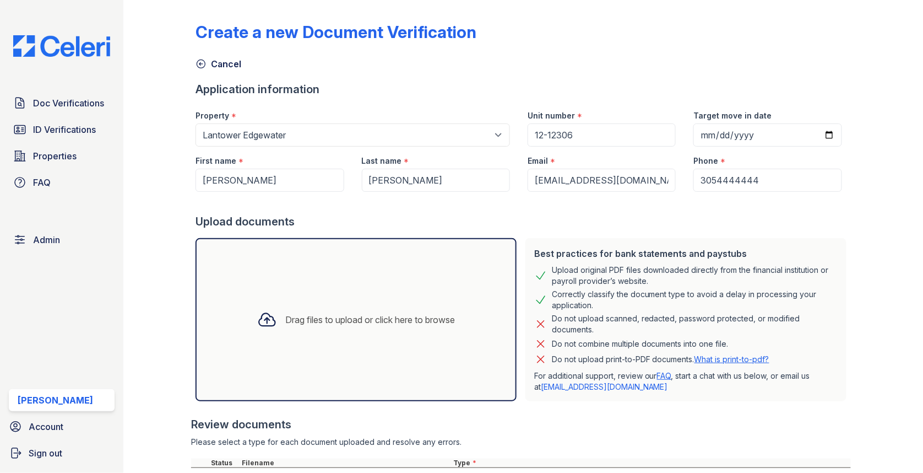
scroll to position [151, 0]
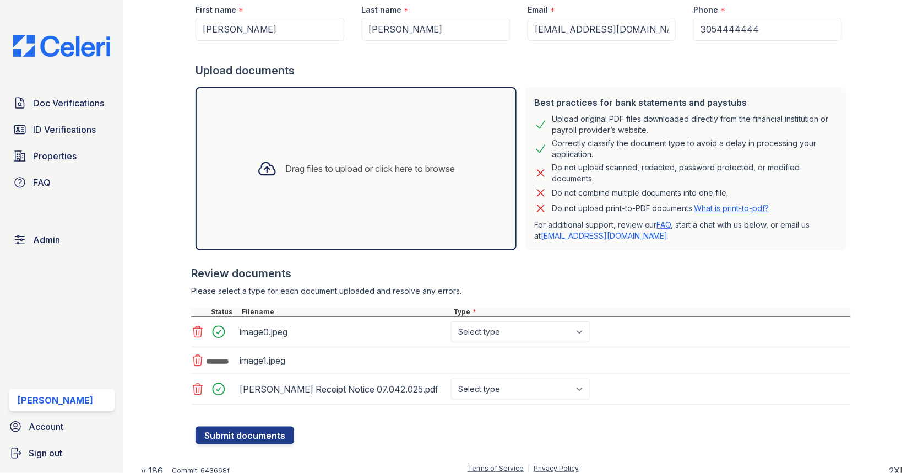
click at [476, 329] on div "image0.jpeg Select type Paystub Bank Statement Offer Letter Tax Documents Benef…" at bounding box center [521, 332] width 660 height 30
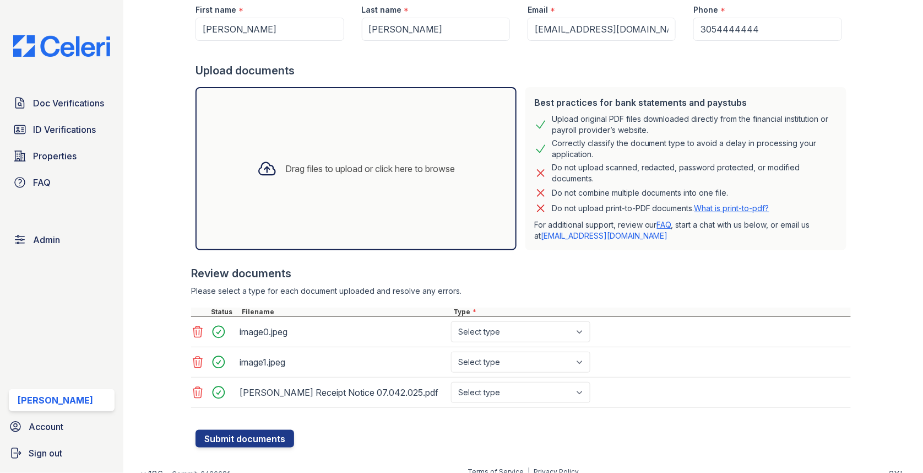
click at [483, 298] on div at bounding box center [521, 301] width 660 height 11
click at [478, 328] on select "Select type Paystub Bank Statement Offer Letter Tax Documents Benefit Award Let…" at bounding box center [520, 331] width 139 height 21
select select "other"
click at [496, 360] on select "Select type Paystub Bank Statement Offer Letter Tax Documents Benefit Award Let…" at bounding box center [520, 361] width 139 height 21
select select "other"
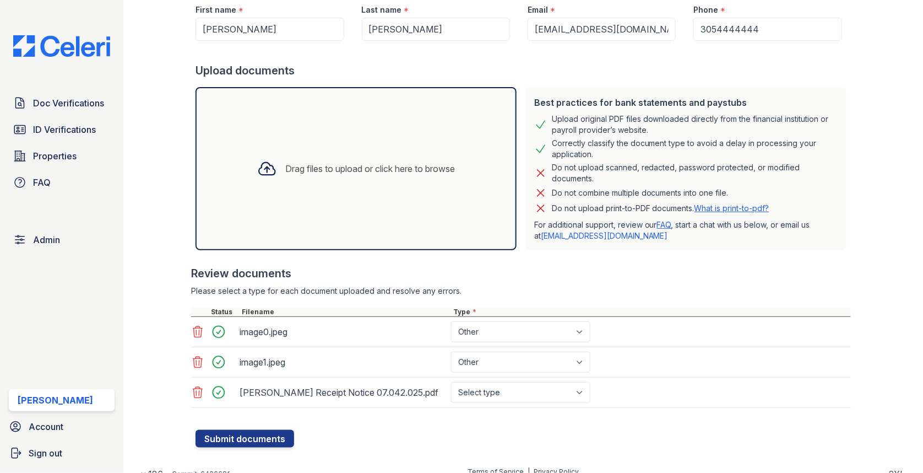
click at [515, 424] on div at bounding box center [523, 424] width 655 height 11
click at [515, 391] on select "Select type Paystub Bank Statement Offer Letter Tax Documents Benefit Award Let…" at bounding box center [520, 392] width 139 height 21
select select "other"
click at [271, 432] on button "Submit documents" at bounding box center [245, 439] width 99 height 18
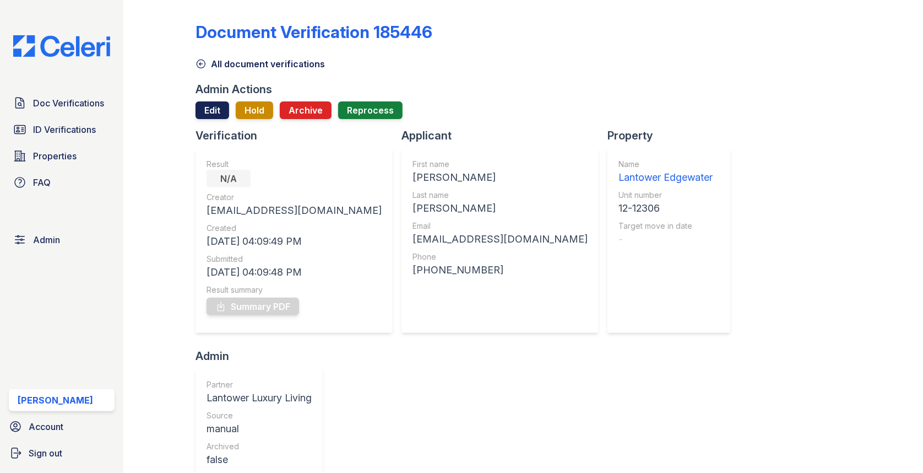
click at [218, 114] on link "Edit" at bounding box center [213, 110] width 34 height 18
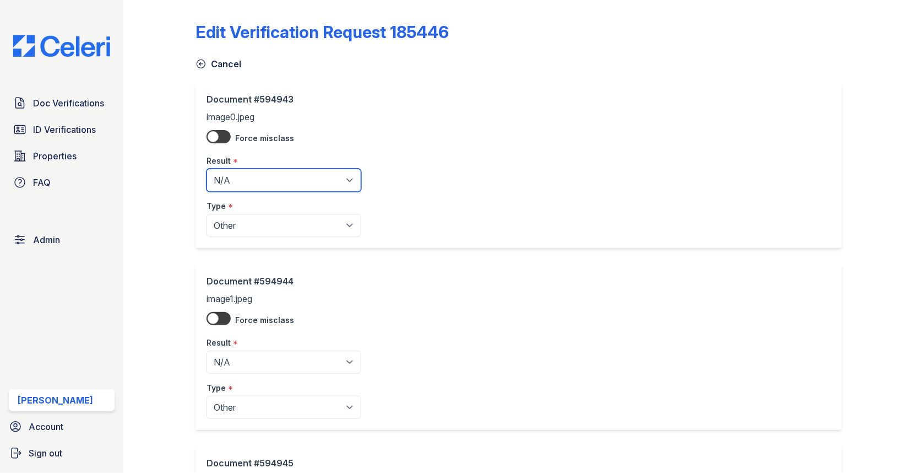
click at [307, 177] on select "Pending Sent Started Processing Pass Fail Caution Error N/A" at bounding box center [284, 180] width 155 height 23
click at [281, 175] on select "Pending Sent Started Processing Pass Fail Caution Error N/A" at bounding box center [284, 180] width 155 height 23
click at [268, 184] on select "Pending Sent Started Processing Pass Fail Caution Error N/A" at bounding box center [284, 180] width 155 height 23
select select "pass"
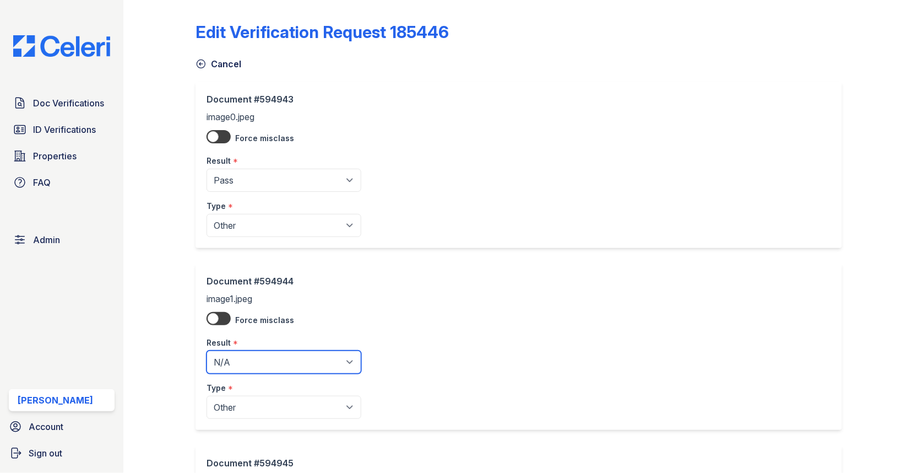
click at [268, 364] on select "Pending Sent Started Processing Pass Fail Caution Error N/A" at bounding box center [284, 361] width 155 height 23
select select "pass"
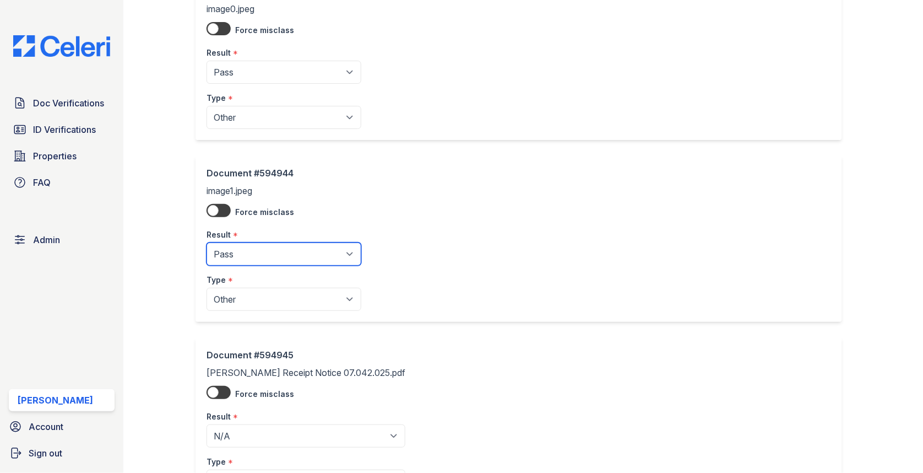
scroll to position [207, 0]
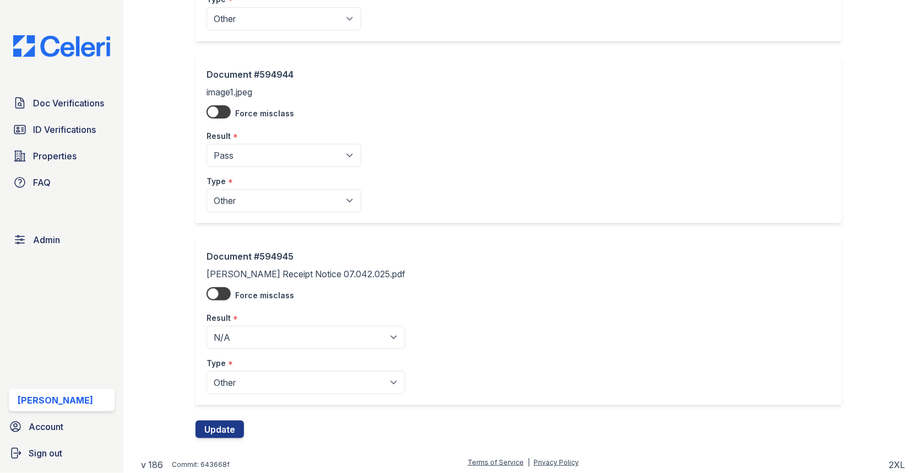
click at [290, 349] on div "Type *" at bounding box center [306, 360] width 199 height 22
click at [290, 333] on select "Pending Sent Started Processing Pass Fail Caution Error N/A" at bounding box center [306, 337] width 199 height 23
select select "pass"
click at [227, 414] on div "Document #594945 Daniela Receipt Notice 07.042.025.pdf Force misclass Result * …" at bounding box center [523, 329] width 655 height 182
click at [227, 420] on button "Update" at bounding box center [220, 429] width 48 height 18
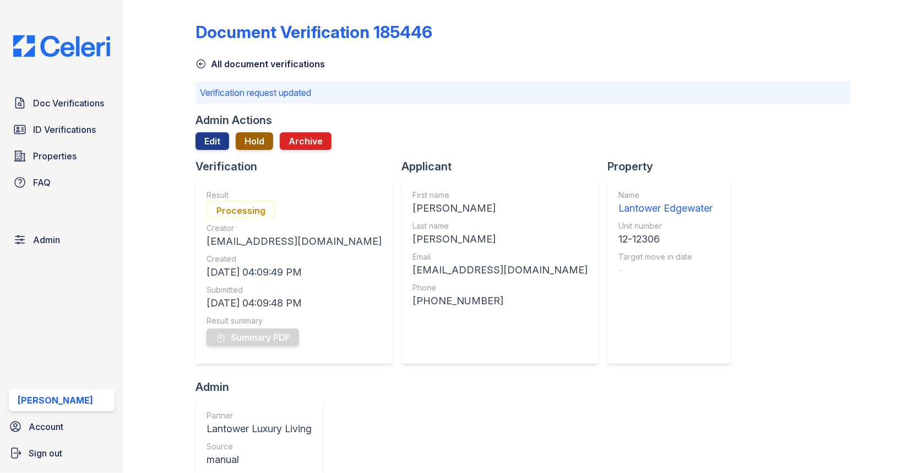
click at [252, 142] on button "Hold" at bounding box center [254, 141] width 37 height 18
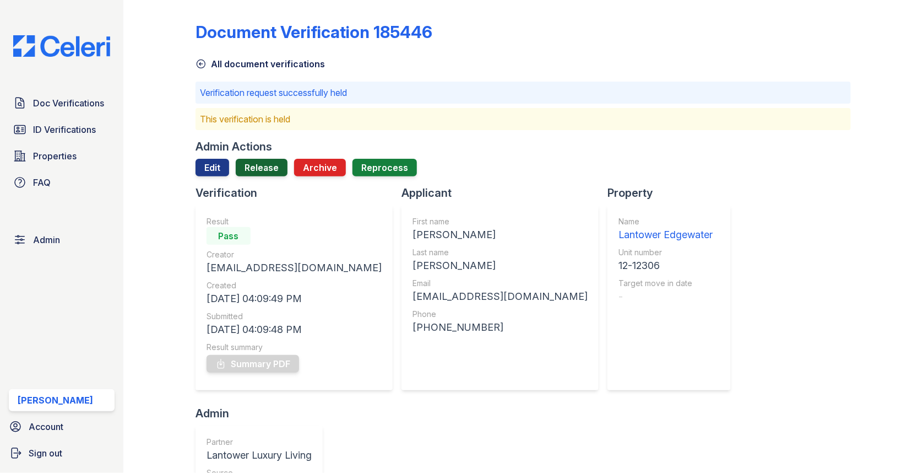
click at [251, 163] on link "Release" at bounding box center [262, 168] width 52 height 18
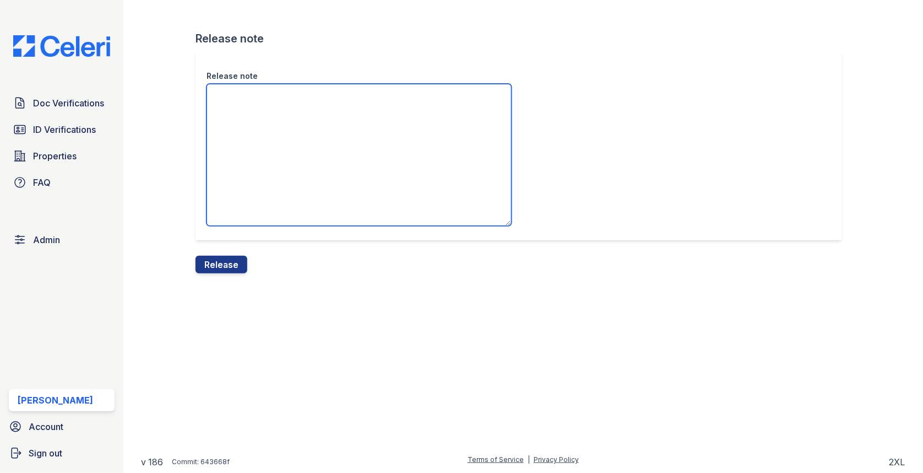
click at [251, 176] on textarea "Release note" at bounding box center [359, 155] width 305 height 142
type textarea "These identity documents have been verified."
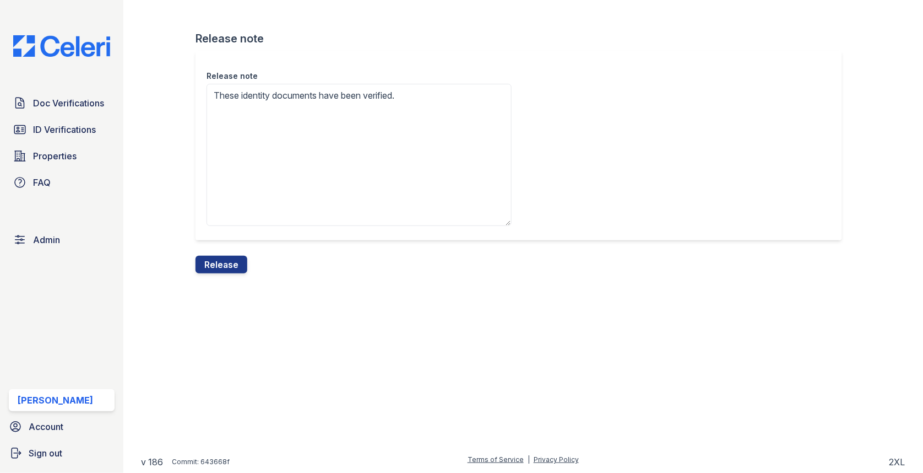
click at [210, 248] on div "Release note These identity documents have been verified." at bounding box center [523, 153] width 655 height 205
click at [210, 269] on button "Release" at bounding box center [222, 265] width 52 height 18
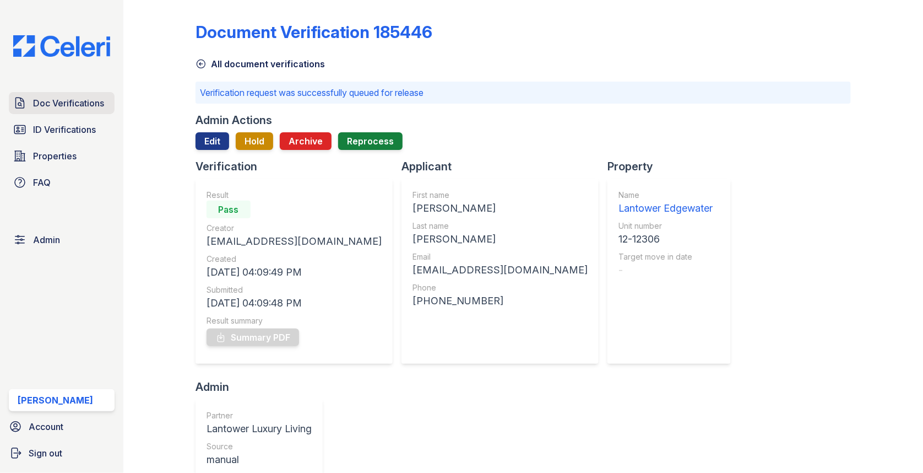
click at [74, 102] on span "Doc Verifications" at bounding box center [68, 102] width 71 height 13
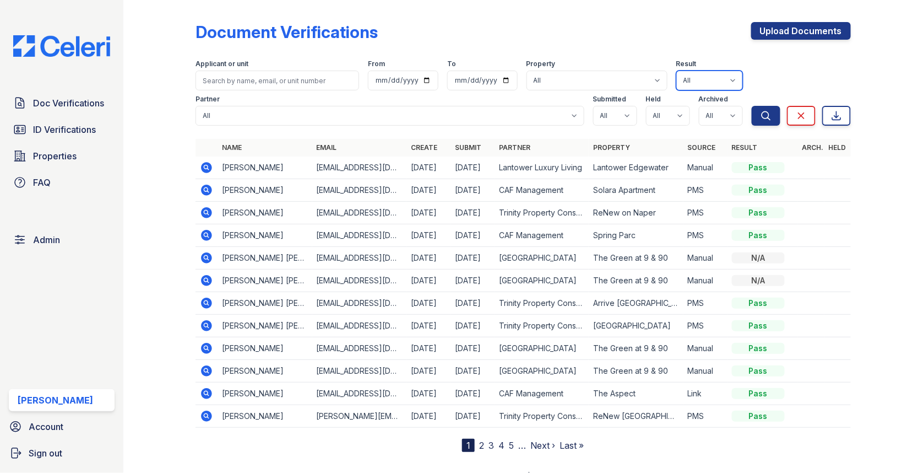
click at [706, 83] on select "All Pass Caution N/a Complete Started Error Sent Fail Pending Processing" at bounding box center [709, 81] width 67 height 20
select select "fail"
click at [770, 101] on span "Search" at bounding box center [766, 98] width 33 height 11
click at [769, 110] on icon "submit" at bounding box center [766, 115] width 11 height 11
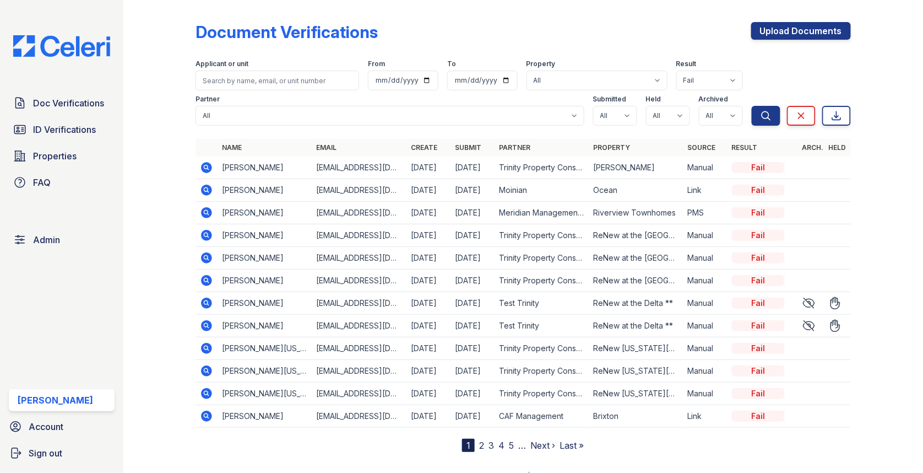
click at [503, 440] on link "4" at bounding box center [501, 445] width 6 height 11
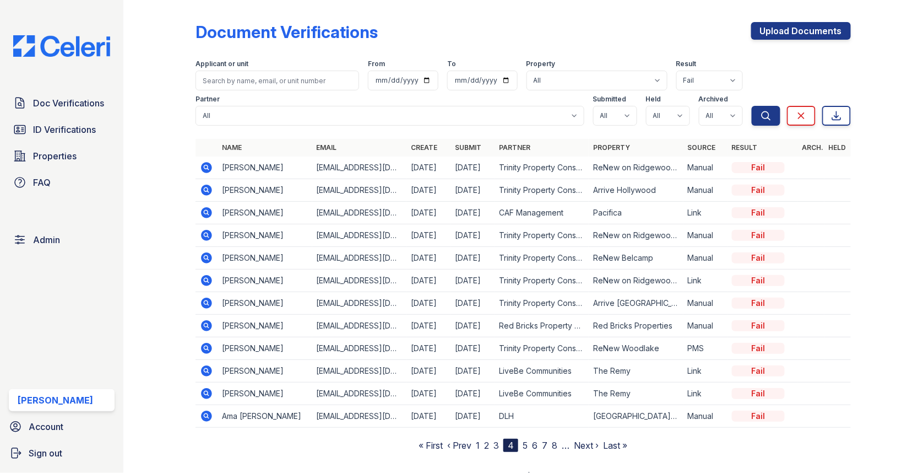
click at [534, 441] on link "6" at bounding box center [535, 445] width 6 height 11
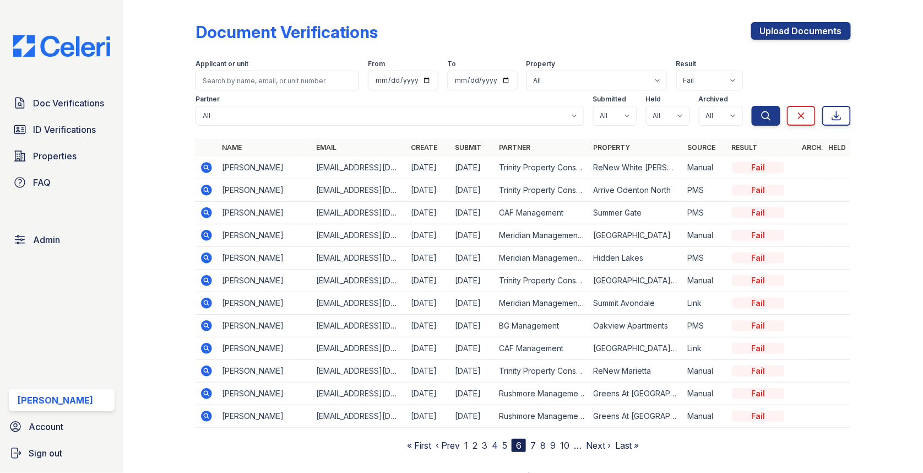
click at [556, 442] on nav "« First ‹ Prev 1 2 3 4 5 6 7 8 9 10 … Next › Last »" at bounding box center [523, 444] width 232 height 13
click at [554, 442] on link "9" at bounding box center [553, 445] width 6 height 11
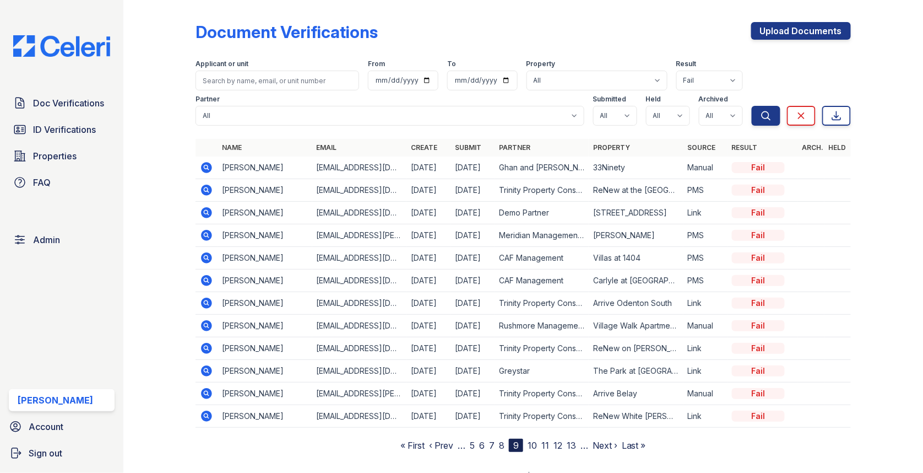
click at [208, 344] on icon at bounding box center [206, 348] width 11 height 11
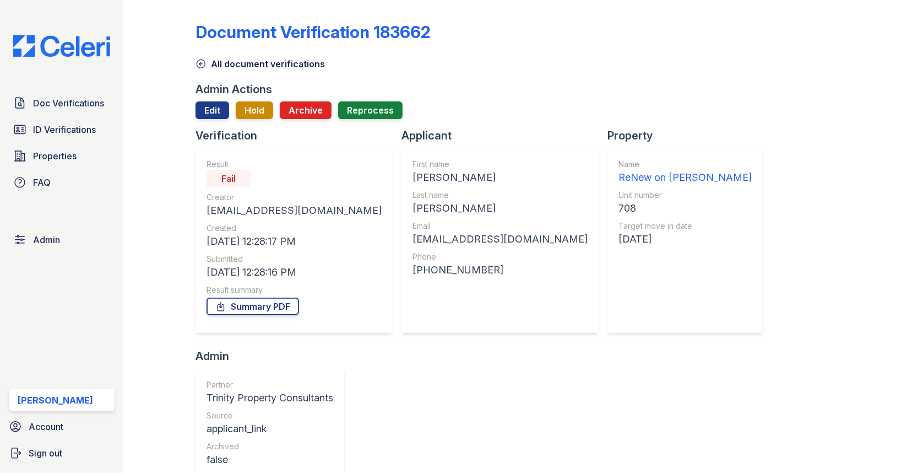
scroll to position [350, 0]
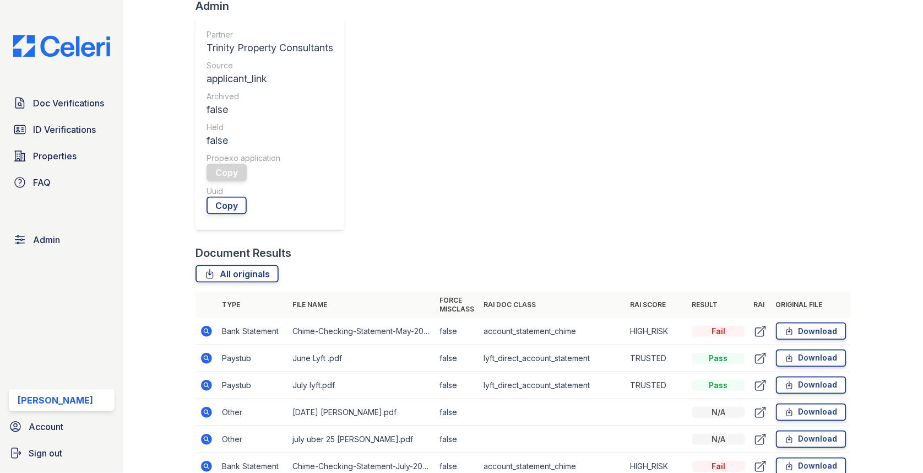
click at [201, 324] on icon at bounding box center [206, 330] width 13 height 13
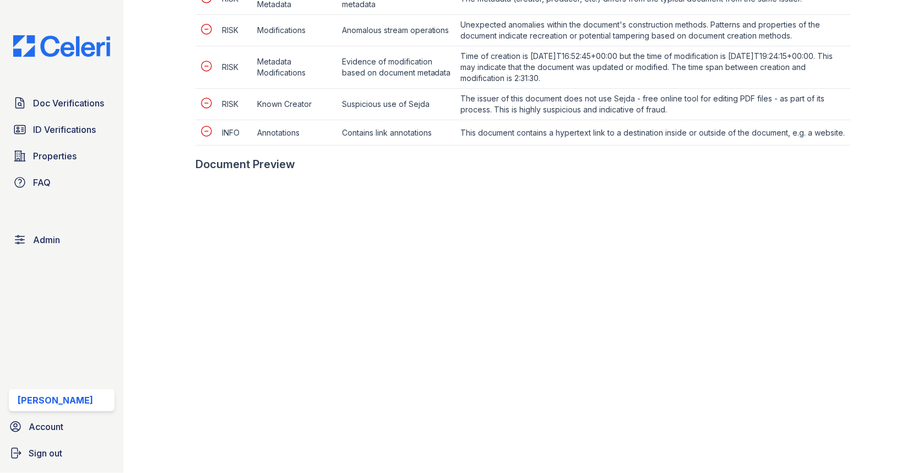
scroll to position [737, 0]
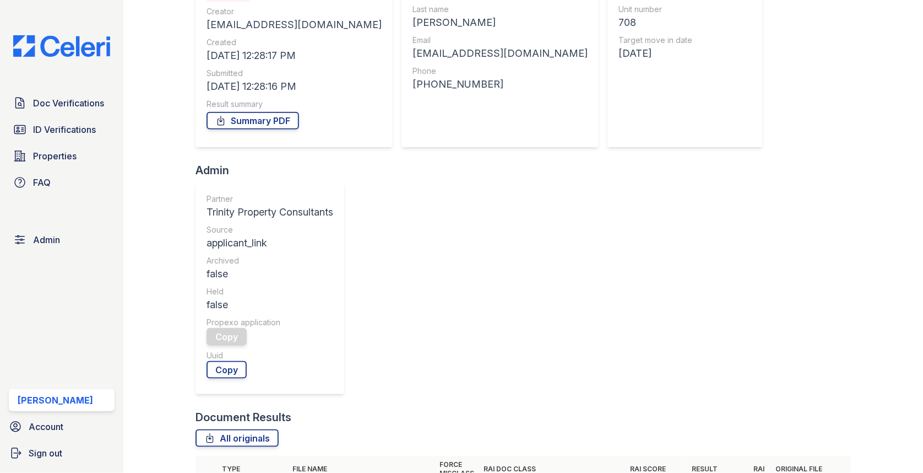
scroll to position [245, 0]
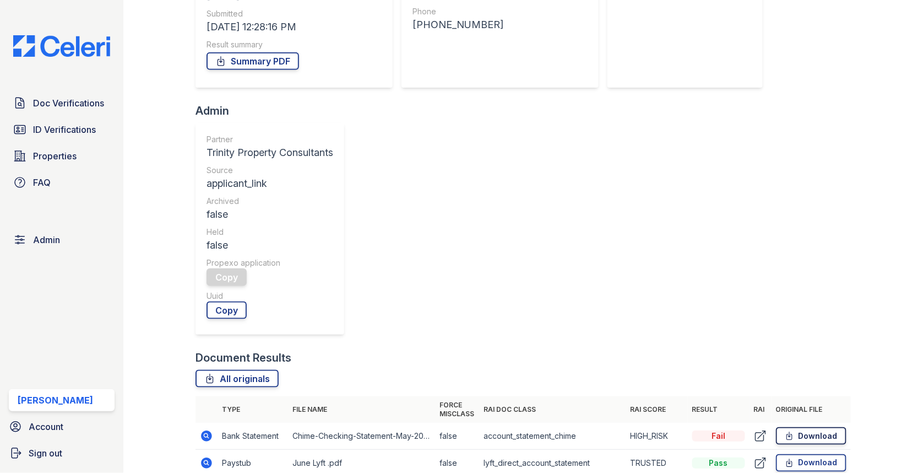
click at [803, 427] on link "Download" at bounding box center [811, 436] width 71 height 18
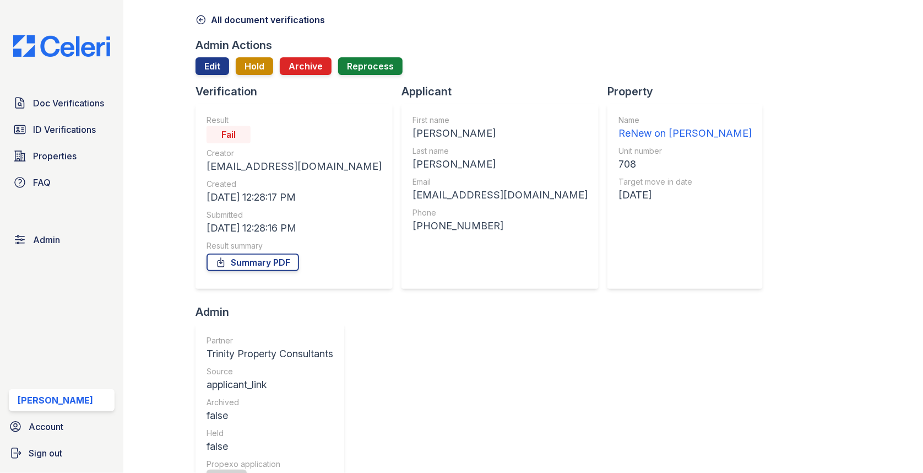
scroll to position [0, 0]
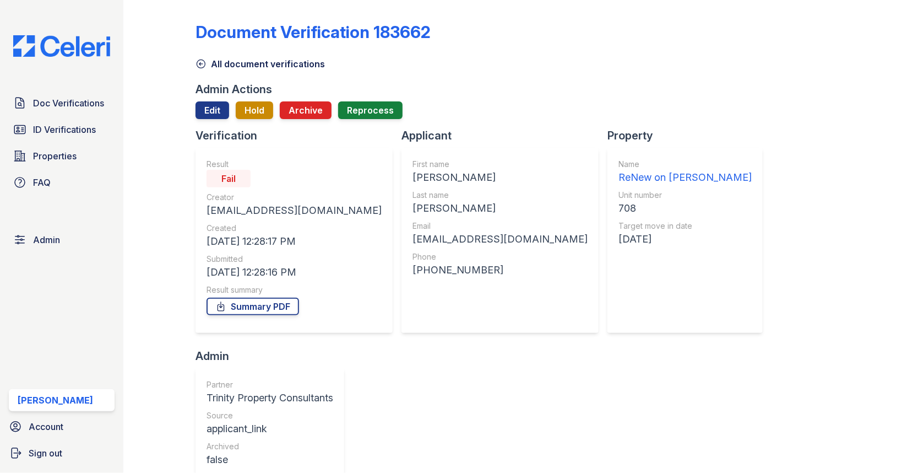
click at [413, 168] on div "First name" at bounding box center [500, 164] width 175 height 11
click at [413, 171] on div "[PERSON_NAME]" at bounding box center [500, 177] width 175 height 15
copy div "[PERSON_NAME]"
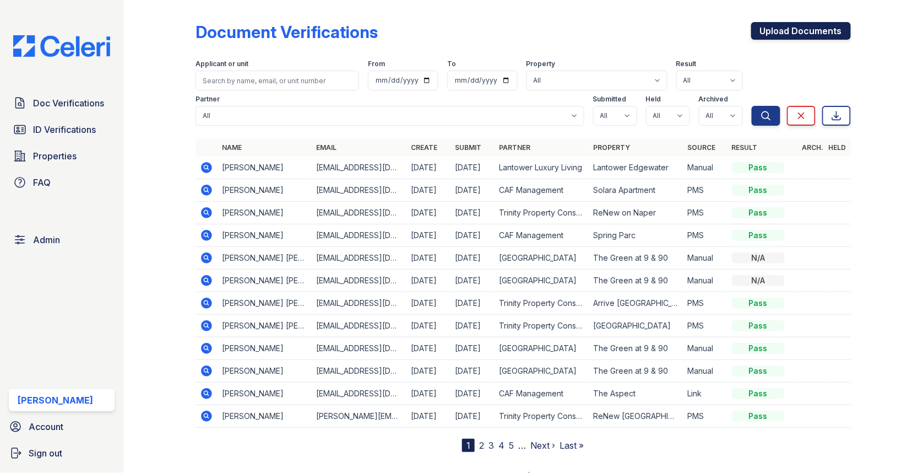
click at [812, 30] on link "Upload Documents" at bounding box center [801, 31] width 100 height 18
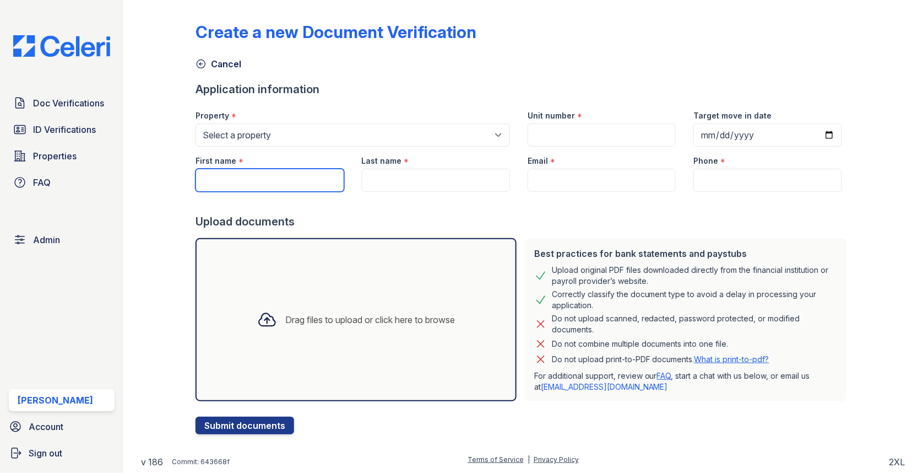
click at [295, 175] on input "First name" at bounding box center [270, 180] width 148 height 23
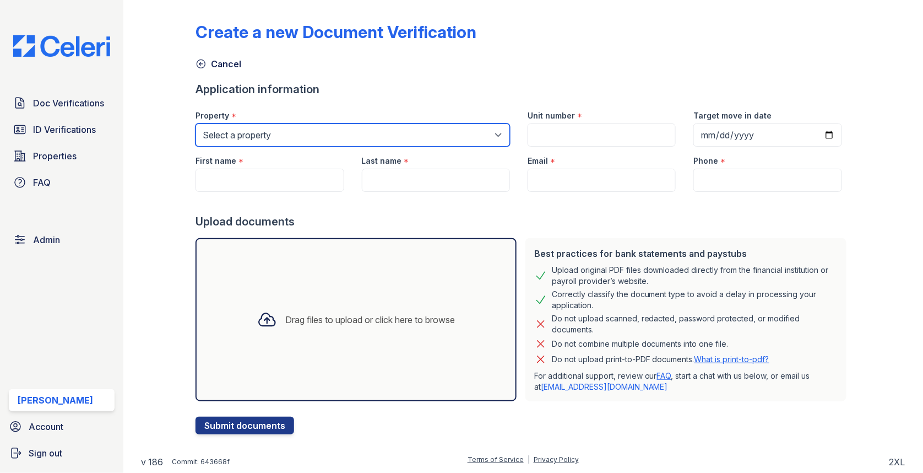
click at [297, 140] on select "Select a property 0000 Kinney Avenue 09 Cape Coral 10006 North Glowing Forge Co…" at bounding box center [353, 134] width 315 height 23
select select "4039"
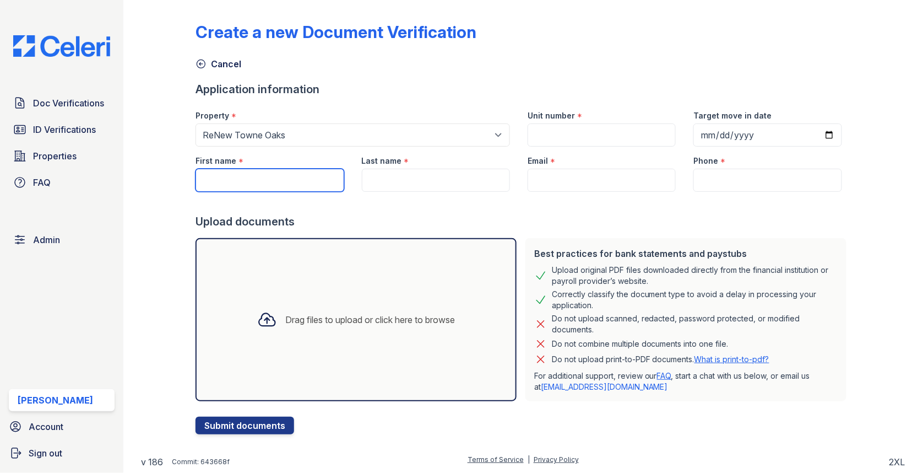
click at [262, 175] on input "First name" at bounding box center [270, 180] width 148 height 23
paste input "Justice"
type input "Justice"
click at [386, 196] on div at bounding box center [523, 203] width 655 height 22
click at [386, 194] on div at bounding box center [523, 203] width 655 height 22
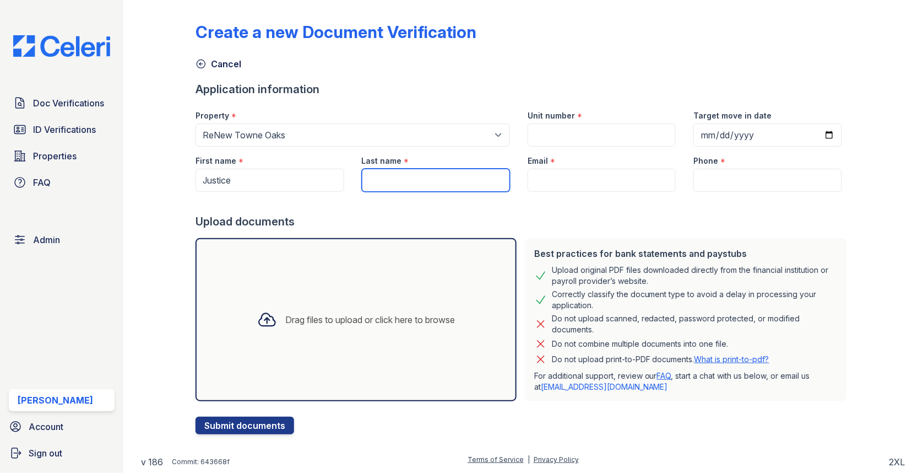
click at [387, 189] on input "Last name" at bounding box center [436, 180] width 148 height 23
paste input "Owens"
type input "Owens"
click at [552, 167] on div "Email *" at bounding box center [602, 158] width 148 height 22
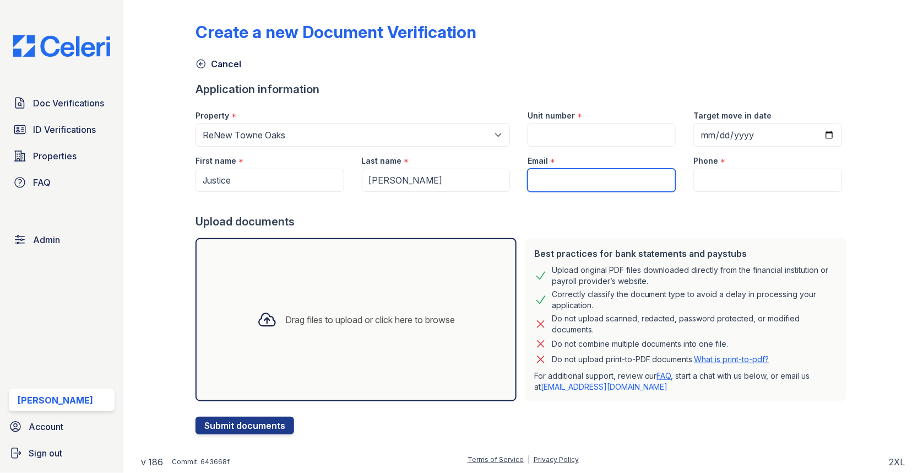
click at [552, 177] on input "Email" at bounding box center [602, 180] width 148 height 23
paste input "[EMAIL_ADDRESS][DOMAIN_NAME]"
type input "[EMAIL_ADDRESS][DOMAIN_NAME]"
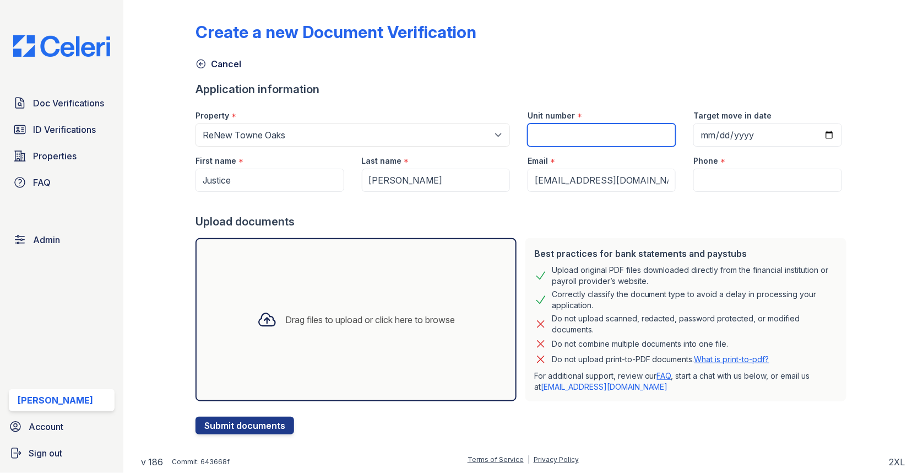
click at [606, 129] on input "Unit number" at bounding box center [602, 134] width 148 height 23
paste input "1003"
type input "1003"
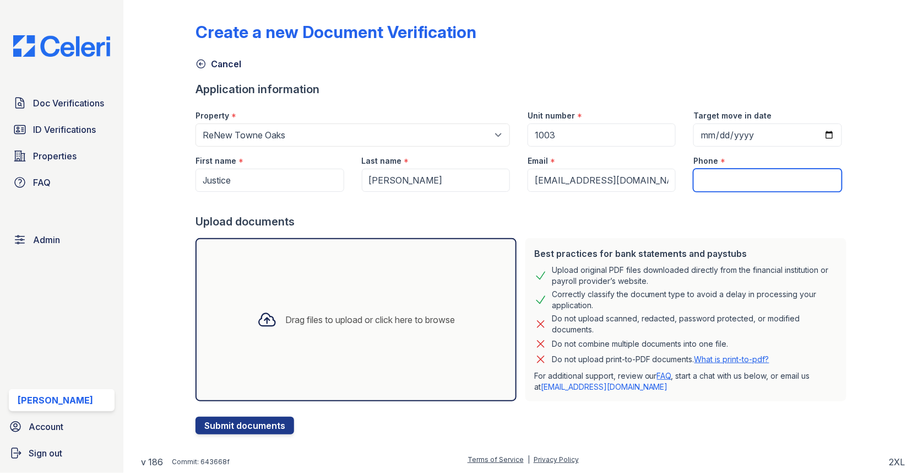
click at [718, 183] on input "Phone" at bounding box center [767, 180] width 148 height 23
type input "v"
paste input "3189364013"
type input "3189364013"
click at [476, 286] on div "Drag files to upload or click here to browse" at bounding box center [356, 319] width 321 height 163
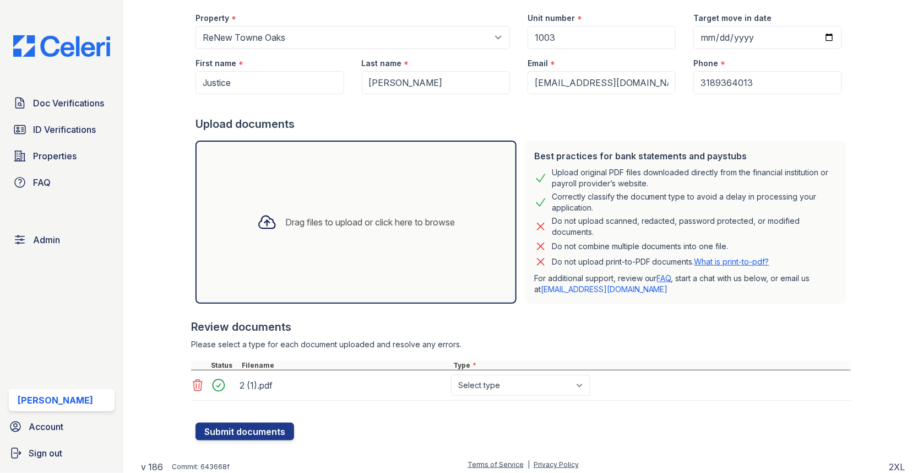
scroll to position [100, 0]
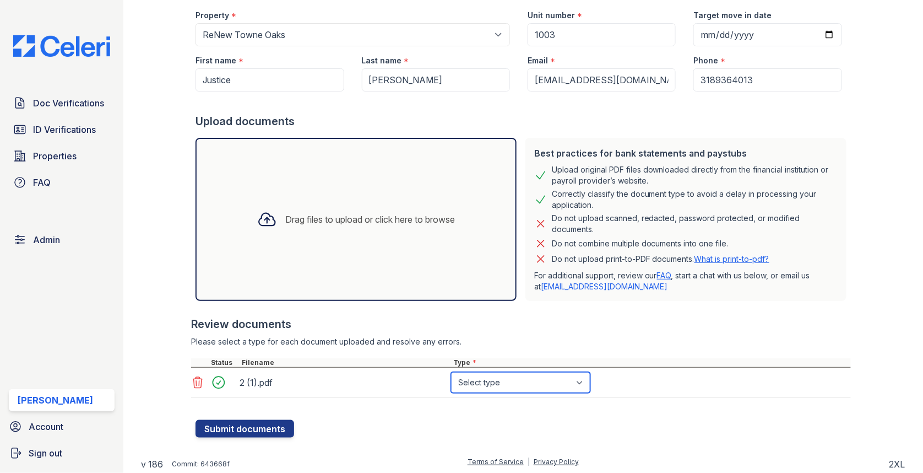
click at [496, 382] on select "Select type Paystub Bank Statement Offer Letter Tax Documents Benefit Award Let…" at bounding box center [520, 382] width 139 height 21
select select "paystub"
click at [236, 429] on button "Submit documents" at bounding box center [245, 429] width 99 height 18
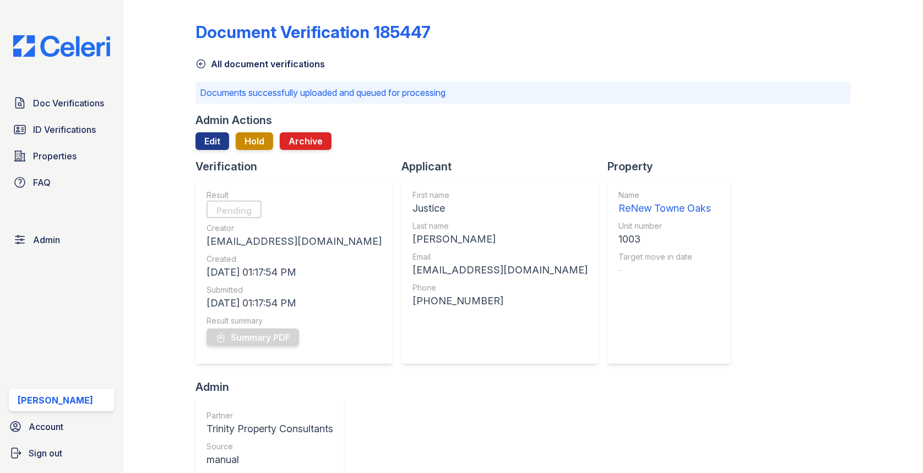
click at [413, 215] on div "Justice" at bounding box center [500, 207] width 175 height 15
copy div "Justice"
click at [413, 233] on div "[PERSON_NAME]" at bounding box center [500, 238] width 175 height 15
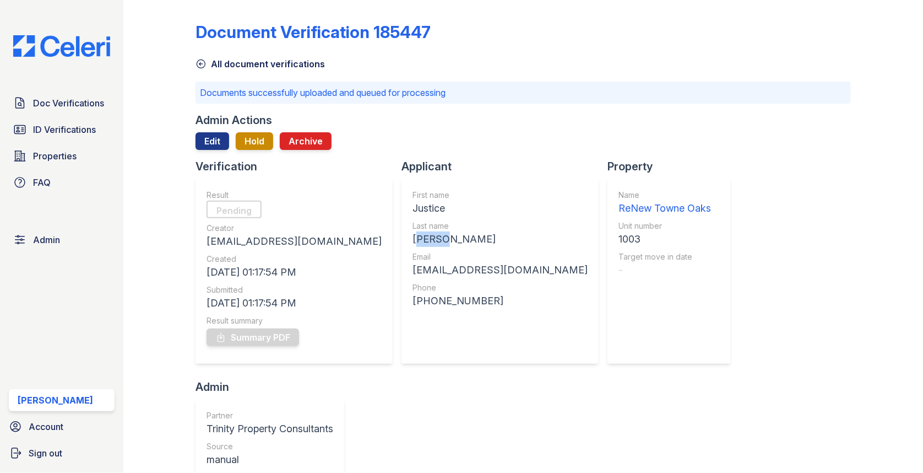
copy div "[PERSON_NAME]"
click at [413, 272] on div "[EMAIL_ADDRESS][DOMAIN_NAME]" at bounding box center [500, 269] width 175 height 15
copy div "[EMAIL_ADDRESS][DOMAIN_NAME]"
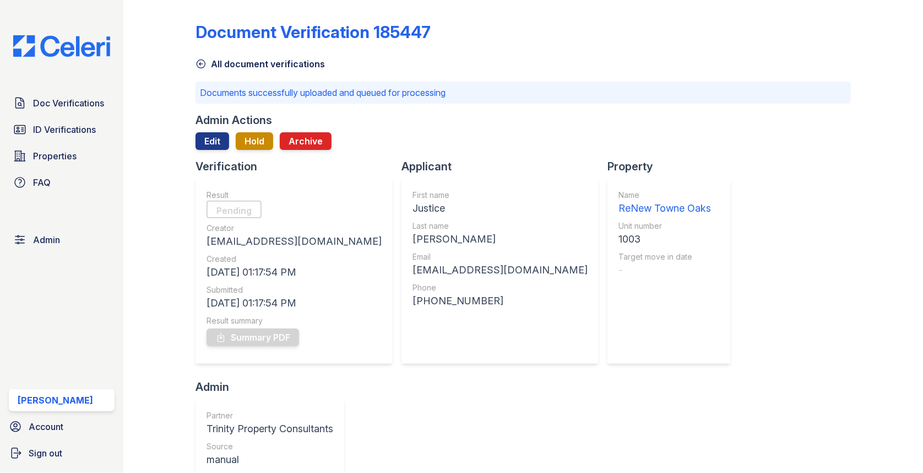
click at [619, 239] on div "1003" at bounding box center [665, 238] width 93 height 15
copy div "1003"
drag, startPoint x: 350, startPoint y: 300, endPoint x: 424, endPoint y: 300, distance: 74.4
click at [424, 300] on div "[PHONE_NUMBER]" at bounding box center [500, 300] width 175 height 15
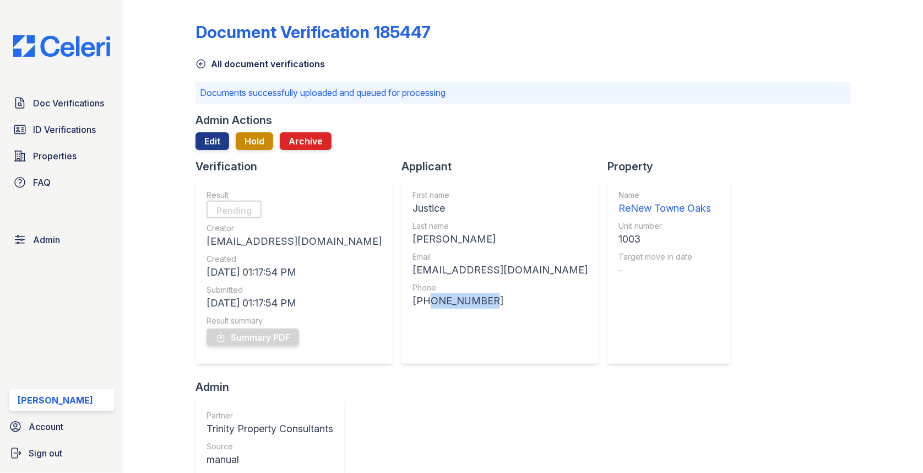
copy div "3189364013"
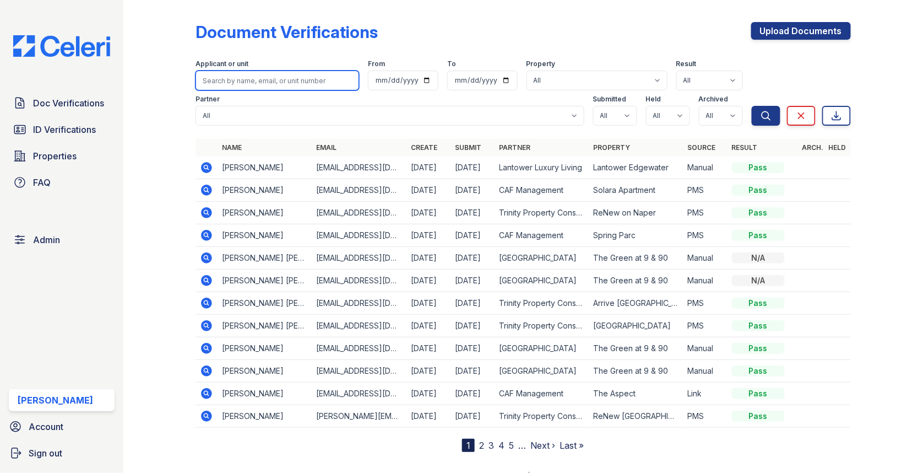
click at [313, 73] on input "search" at bounding box center [278, 81] width 164 height 20
paste input "[PERSON_NAME]"
type input "[PERSON_NAME]"
click at [752, 106] on button "Search" at bounding box center [766, 116] width 29 height 20
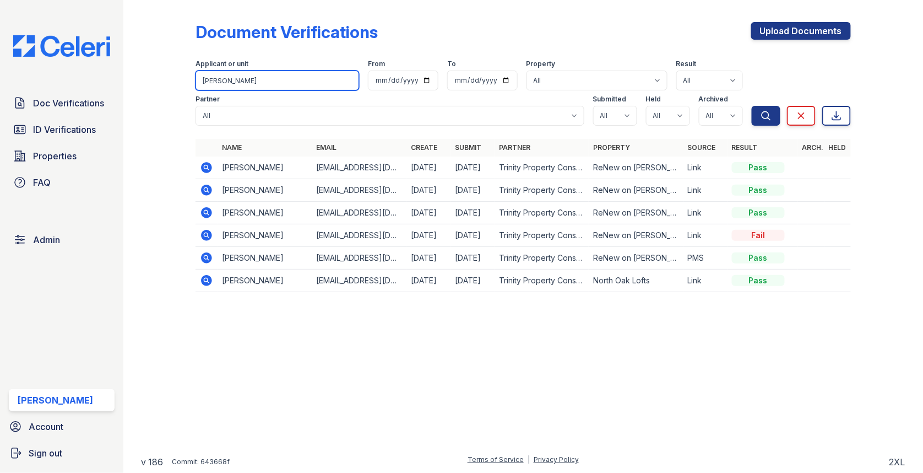
click at [312, 77] on input "[PERSON_NAME]" at bounding box center [278, 81] width 164 height 20
drag, startPoint x: 317, startPoint y: 83, endPoint x: 226, endPoint y: 71, distance: 91.1
click at [226, 72] on input "[PERSON_NAME]" at bounding box center [278, 81] width 164 height 20
paste input "Justice"
type input "Justice"
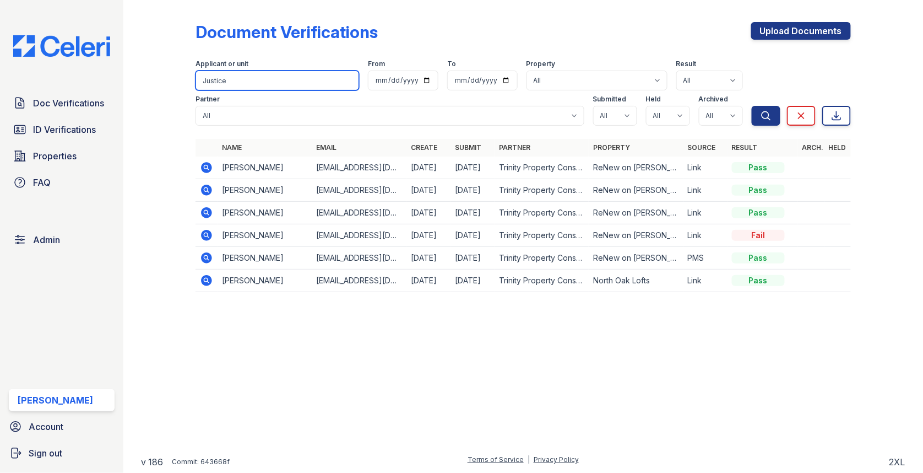
click at [752, 106] on button "Search" at bounding box center [766, 116] width 29 height 20
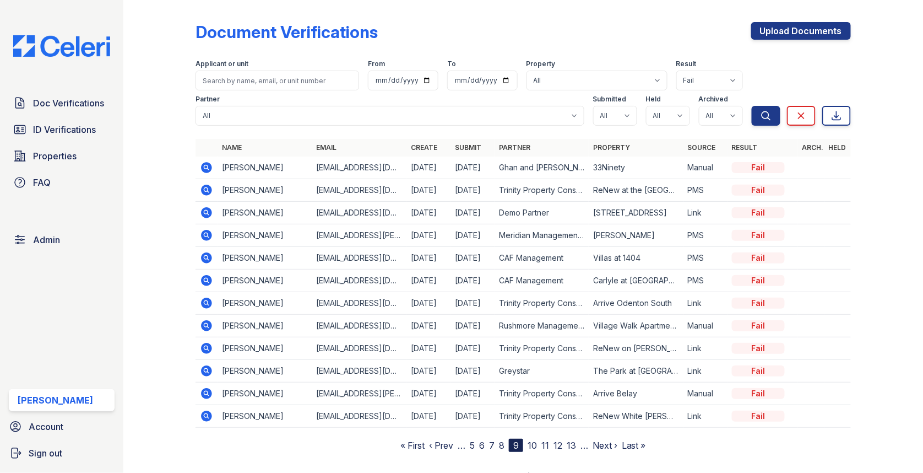
click at [534, 441] on link "10" at bounding box center [532, 445] width 9 height 11
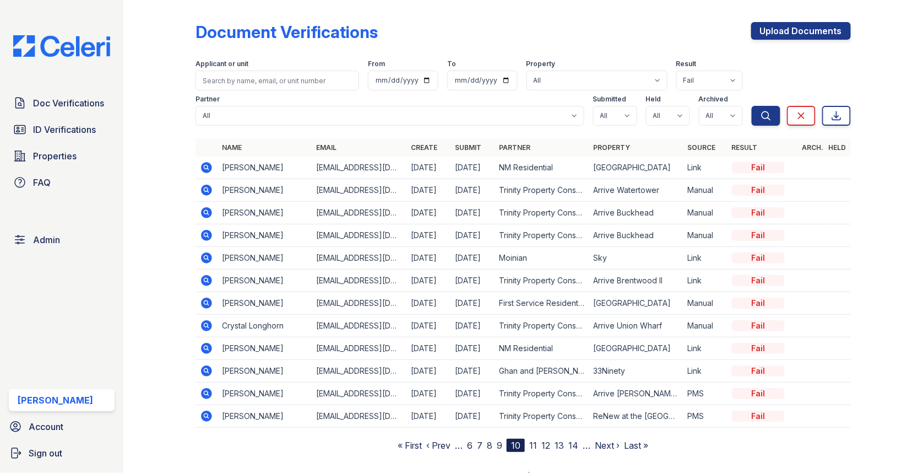
click at [533, 441] on link "11" at bounding box center [533, 445] width 8 height 11
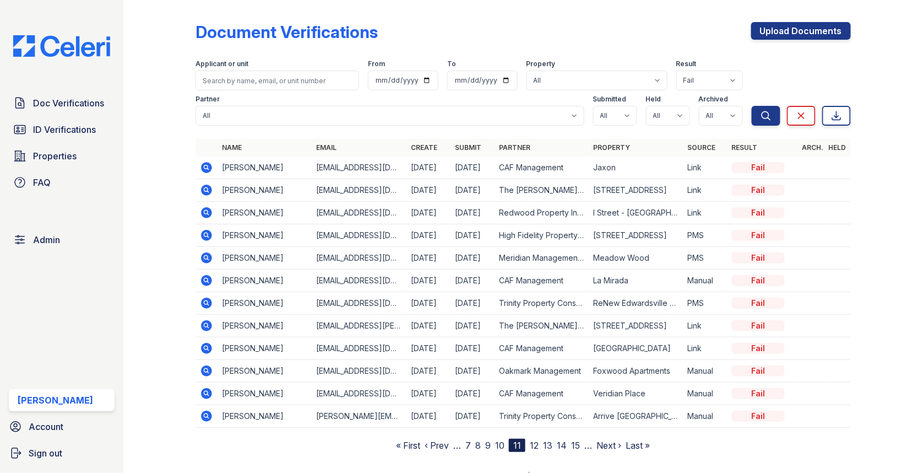
click at [532, 440] on link "12" at bounding box center [534, 445] width 9 height 11
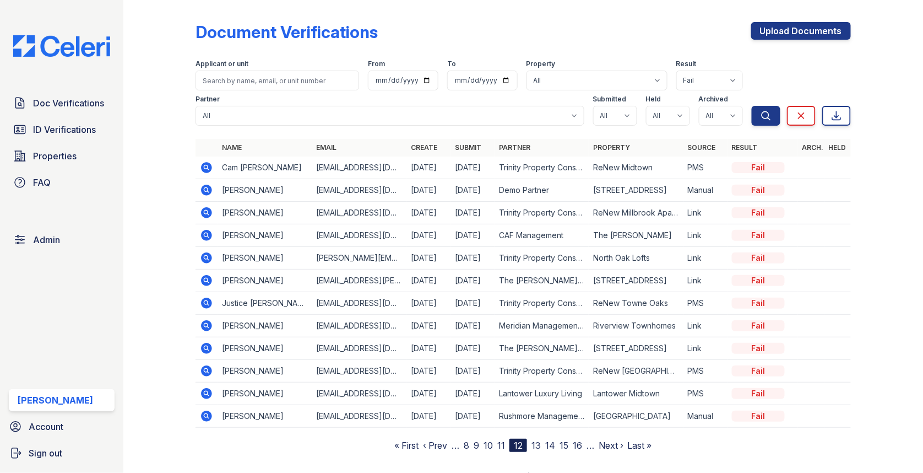
click at [207, 170] on icon at bounding box center [206, 167] width 11 height 11
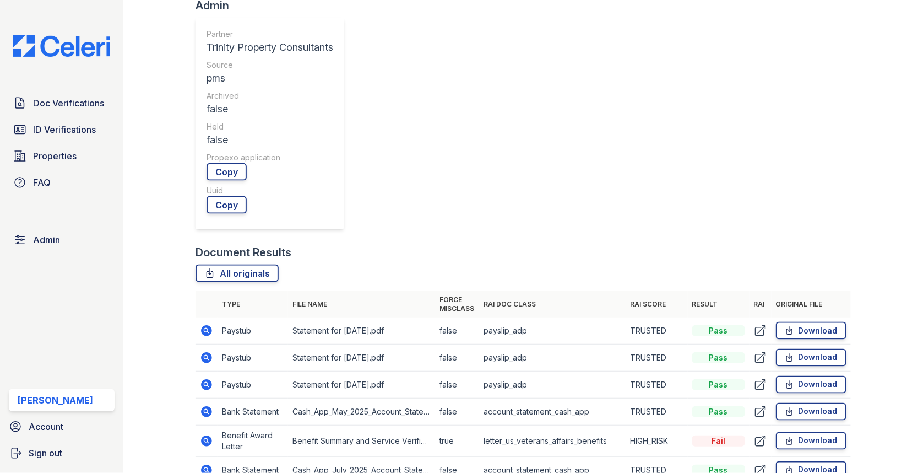
scroll to position [414, 0]
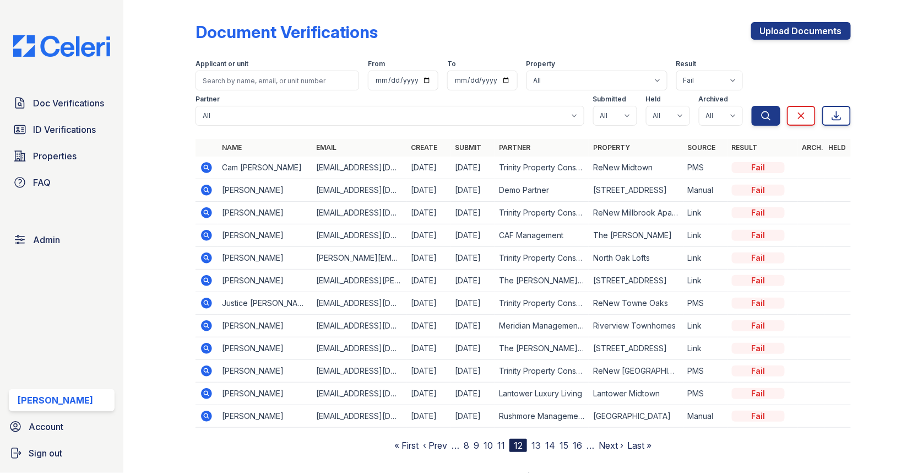
click at [200, 297] on icon at bounding box center [206, 302] width 13 height 13
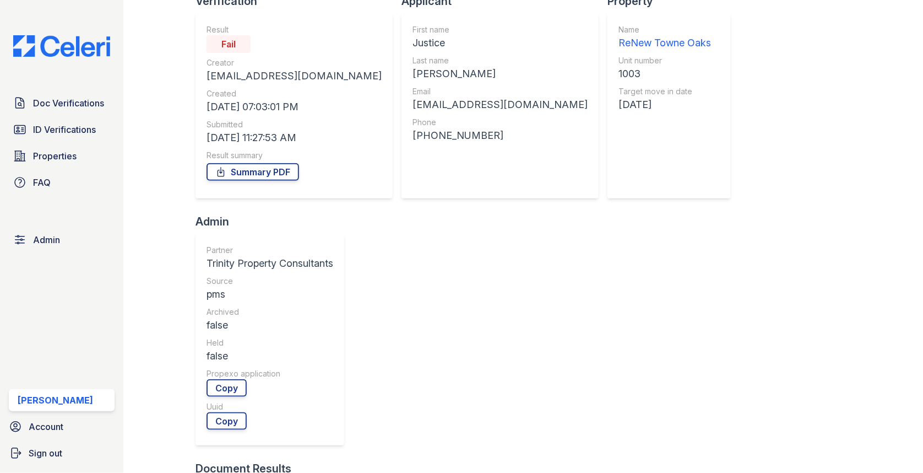
scroll to position [161, 0]
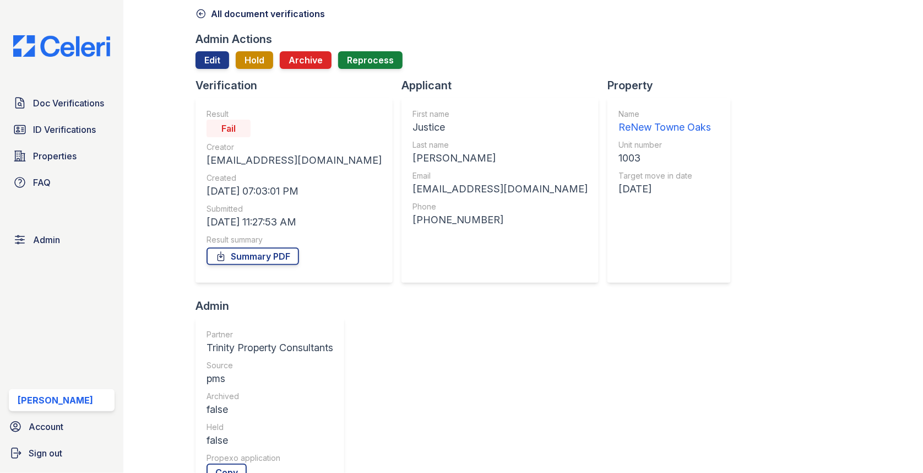
scroll to position [0, 0]
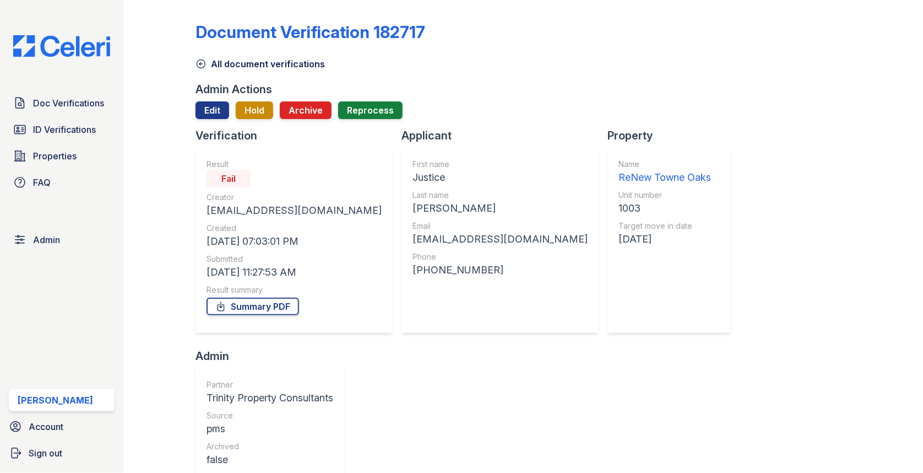
click at [413, 173] on div "Justice" at bounding box center [500, 177] width 175 height 15
copy div "Justice"
click at [413, 176] on div "Justice" at bounding box center [500, 177] width 175 height 15
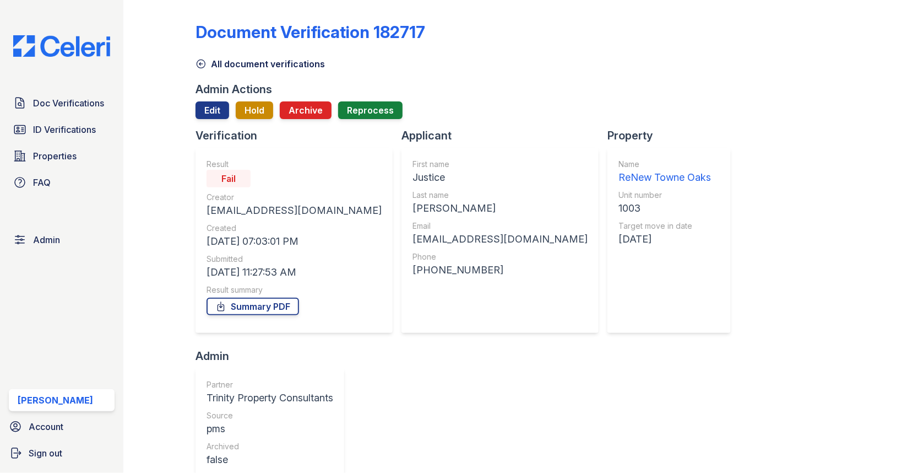
copy div "Justice"
click at [413, 212] on div "Owens" at bounding box center [500, 207] width 175 height 15
copy div "Owens"
click at [435, 241] on div "owensjustice28@icloud.com" at bounding box center [500, 238] width 175 height 15
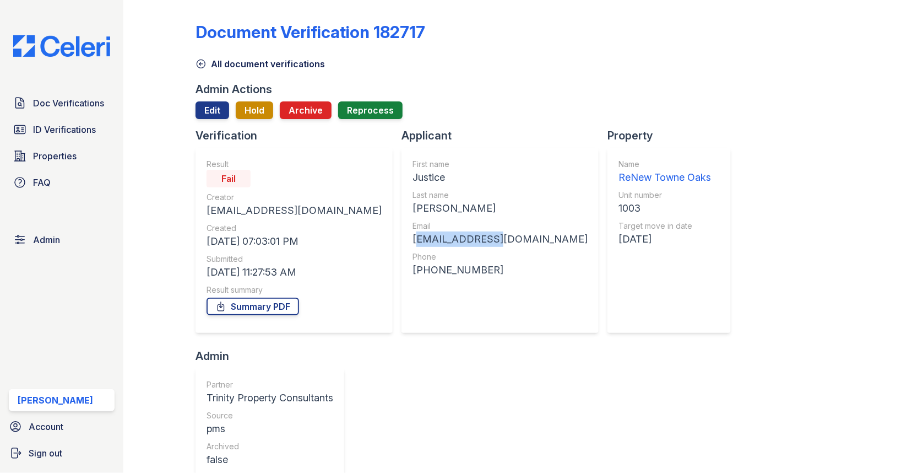
click at [435, 241] on div "owensjustice28@icloud.com" at bounding box center [500, 238] width 175 height 15
copy div "owensjustice28@icloud.com"
click at [619, 209] on div "1003" at bounding box center [665, 207] width 93 height 15
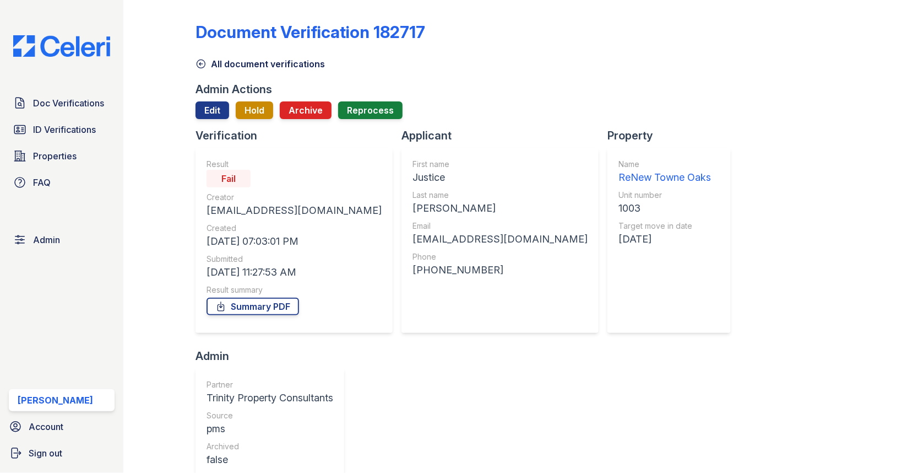
copy div "1003"
drag, startPoint x: 381, startPoint y: 268, endPoint x: 459, endPoint y: 268, distance: 78.2
click at [459, 268] on div "+13189364013" at bounding box center [500, 269] width 175 height 15
copy div "3189364013"
click at [413, 182] on div "Justice" at bounding box center [500, 177] width 175 height 15
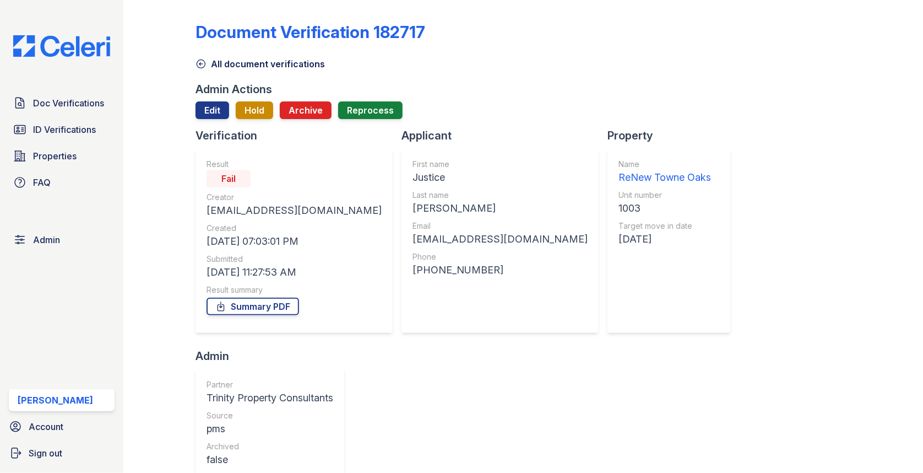
click at [413, 182] on div "Justice" at bounding box center [500, 177] width 175 height 15
copy div "Justice"
click at [413, 210] on div "Owens" at bounding box center [500, 207] width 175 height 15
copy div "Owens"
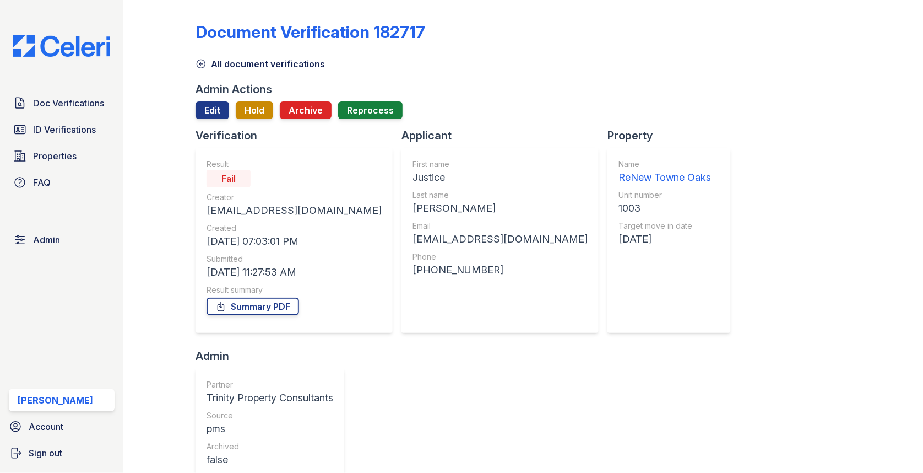
click at [619, 204] on div "1003" at bounding box center [665, 207] width 93 height 15
copy div "1003"
click at [431, 240] on div "owensjustice28@icloud.com" at bounding box center [500, 238] width 175 height 15
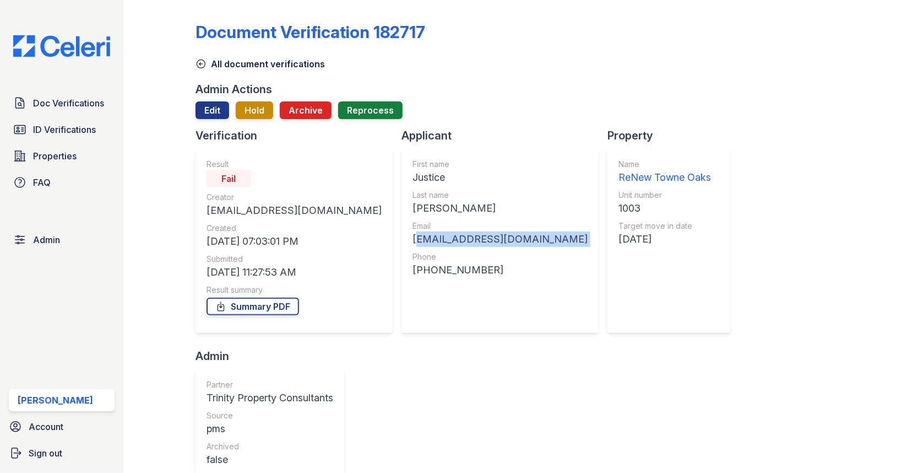
click at [431, 240] on div "owensjustice28@icloud.com" at bounding box center [500, 238] width 175 height 15
copy div "owensjustice28@icloud.com"
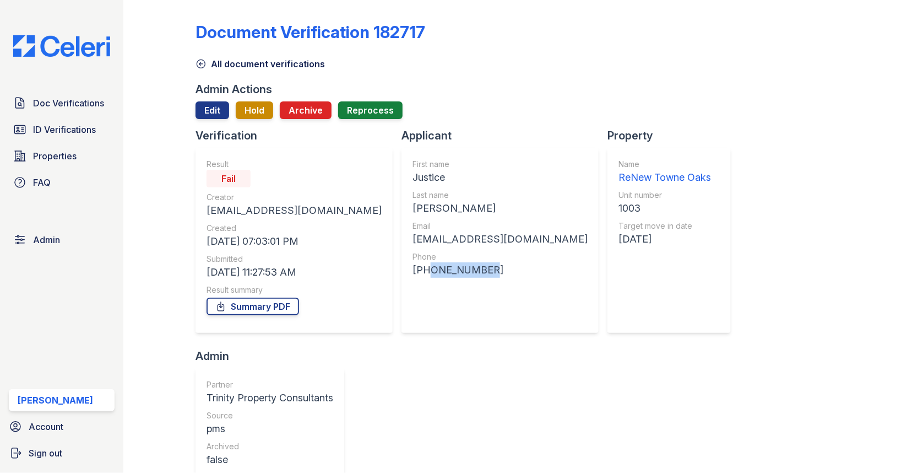
drag, startPoint x: 381, startPoint y: 269, endPoint x: 454, endPoint y: 269, distance: 73.8
click at [454, 269] on div "+13189364013" at bounding box center [500, 269] width 175 height 15
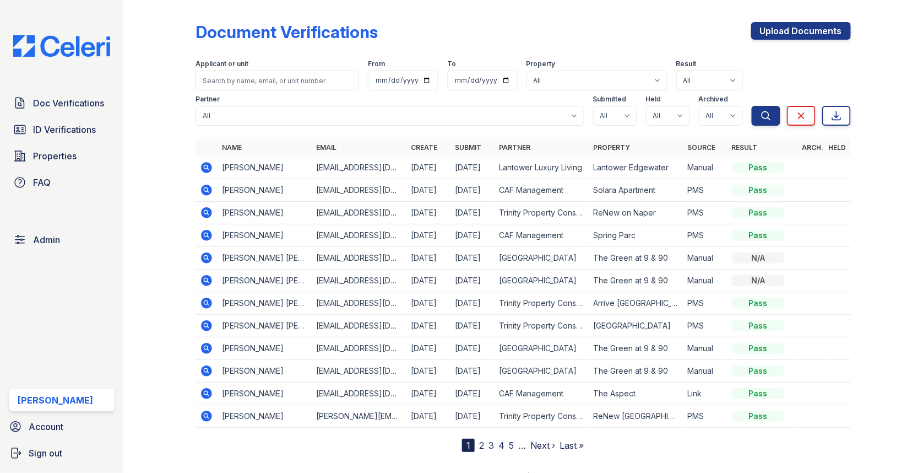
click at [767, 4] on div "Document Verifications Upload Documents Filter Applicant or unit From To Proper…" at bounding box center [523, 227] width 655 height 447
click at [771, 31] on link "Upload Documents" at bounding box center [801, 31] width 100 height 18
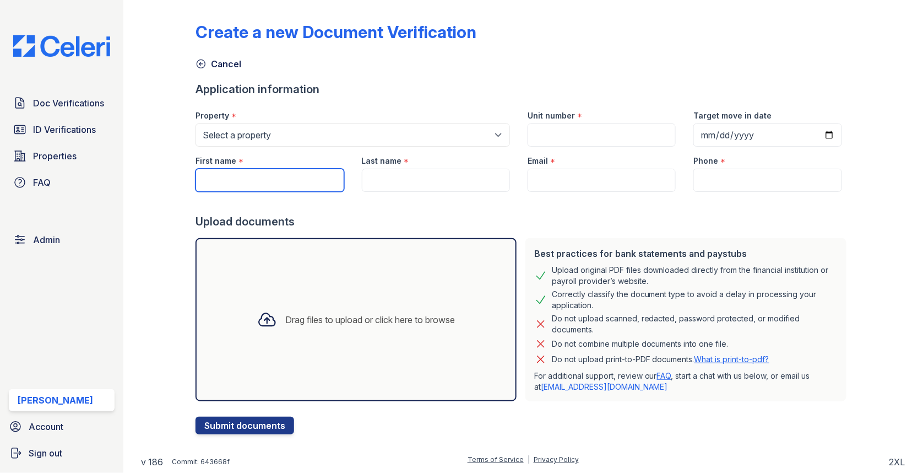
click at [307, 188] on input "First name" at bounding box center [270, 180] width 148 height 23
paste input "Justice"
type input "Justice"
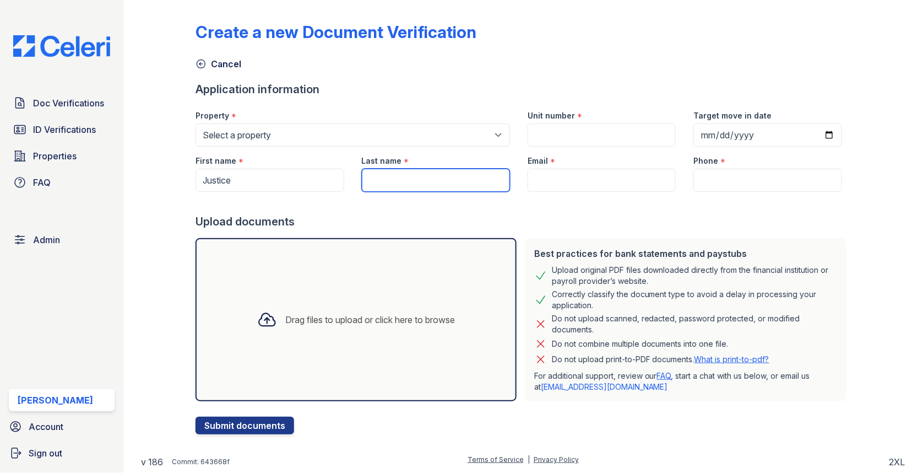
click at [395, 183] on input "Last name" at bounding box center [436, 180] width 148 height 23
paste input "[PERSON_NAME]"
type input "[PERSON_NAME]"
drag, startPoint x: 770, startPoint y: 28, endPoint x: 857, endPoint y: 21, distance: 87.3
click at [880, 28] on div "Create a new Document Verification Cancel Application information Property * Se…" at bounding box center [523, 226] width 765 height 452
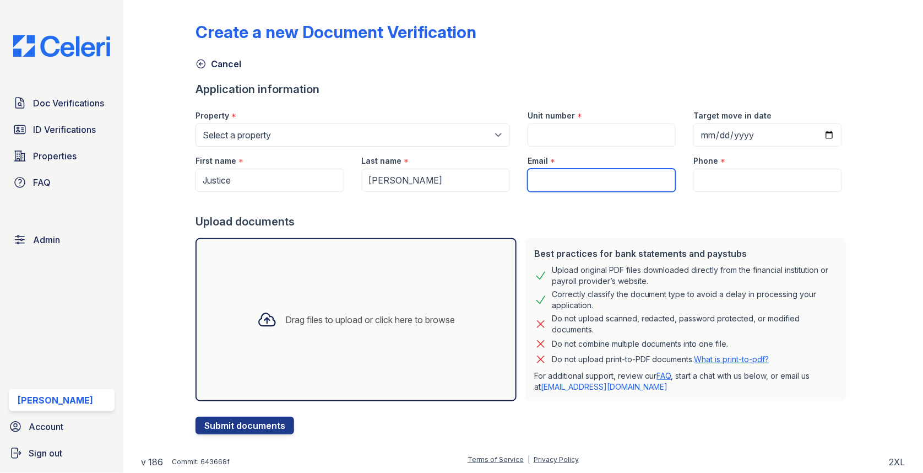
click at [616, 176] on input "Email" at bounding box center [602, 180] width 148 height 23
paste input "[EMAIL_ADDRESS][DOMAIN_NAME]"
type input "[EMAIL_ADDRESS][DOMAIN_NAME]"
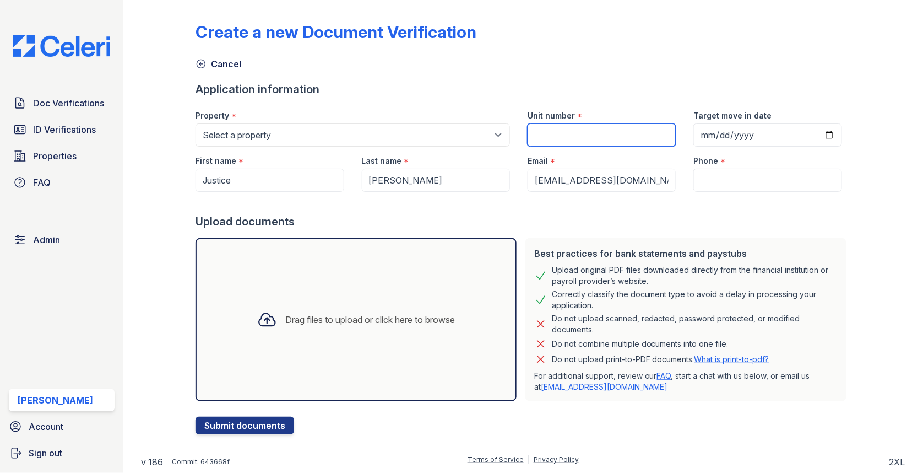
click at [578, 142] on input "Unit number" at bounding box center [602, 134] width 148 height 23
paste input "1003"
type input "1003"
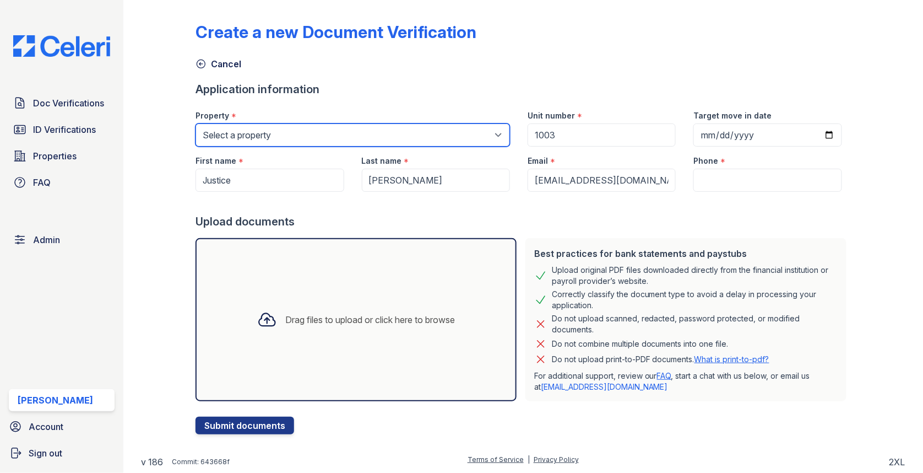
click at [402, 137] on select "Select a property [GEOGRAPHIC_DATA][PERSON_NAME] [GEOGRAPHIC_DATA] [STREET_ADDR…" at bounding box center [353, 134] width 315 height 23
select select "4039"
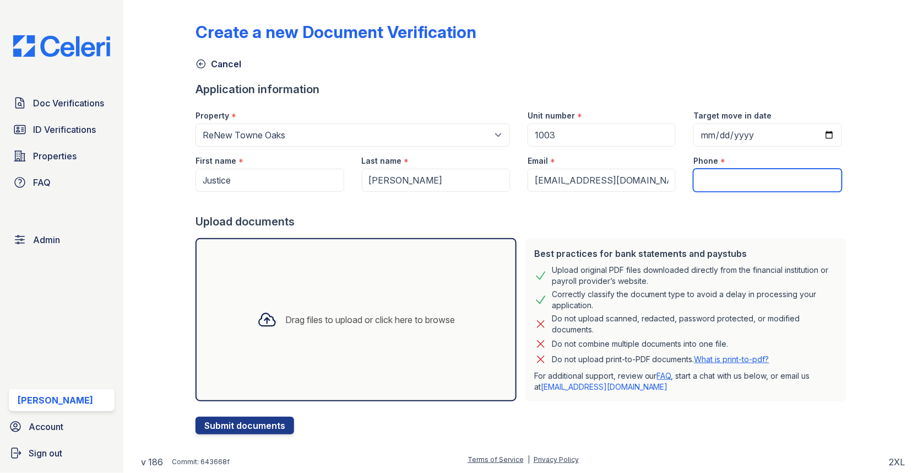
click at [733, 180] on input "Phone" at bounding box center [767, 180] width 148 height 23
paste input "3189364013"
type input "3189364013"
click at [405, 282] on div "Drag files to upload or click here to browse" at bounding box center [356, 319] width 321 height 163
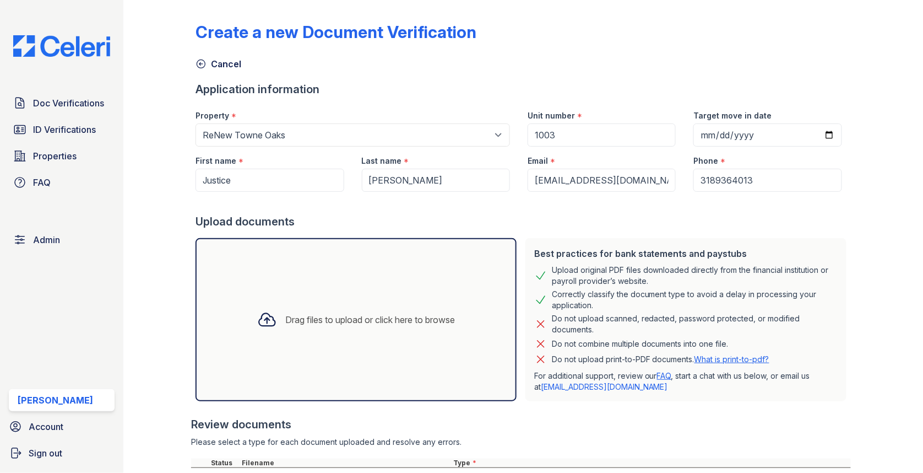
scroll to position [97, 0]
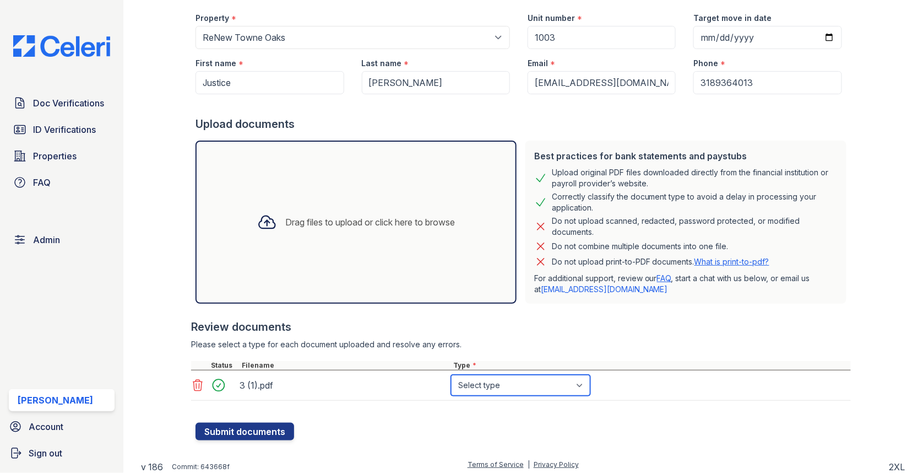
click at [486, 389] on select "Select type Paystub Bank Statement Offer Letter Tax Documents Benefit Award Let…" at bounding box center [520, 385] width 139 height 21
click at [485, 377] on select "Select type Paystub Bank Statement Offer Letter Tax Documents Benefit Award Let…" at bounding box center [520, 385] width 139 height 21
select select "paystub"
click at [257, 442] on div "Create a new Document Verification Cancel Application information Property * Se…" at bounding box center [523, 180] width 765 height 555
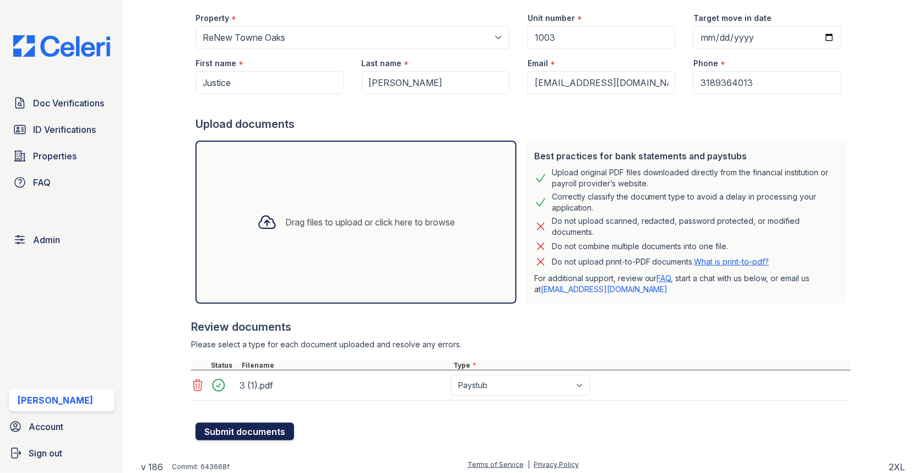
click at [257, 436] on button "Submit documents" at bounding box center [245, 431] width 99 height 18
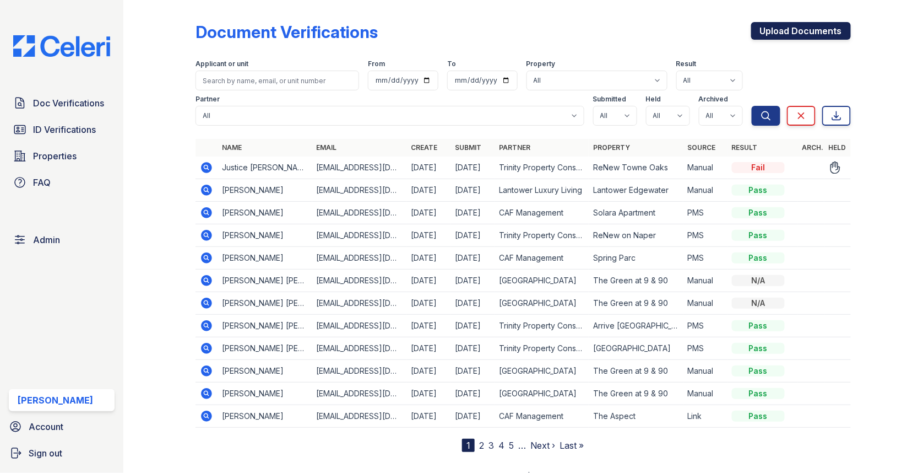
click at [841, 25] on link "Upload Documents" at bounding box center [801, 31] width 100 height 18
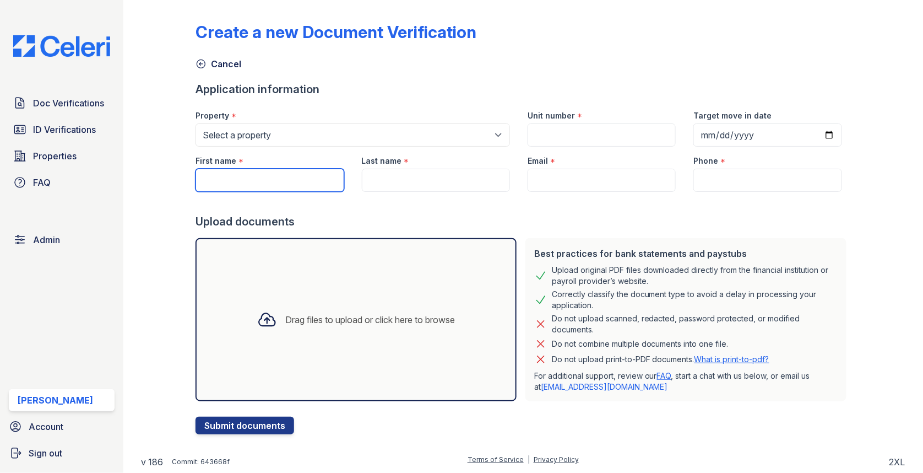
click at [286, 178] on input "First name" at bounding box center [270, 180] width 148 height 23
paste input "Justice"
type input "Justice"
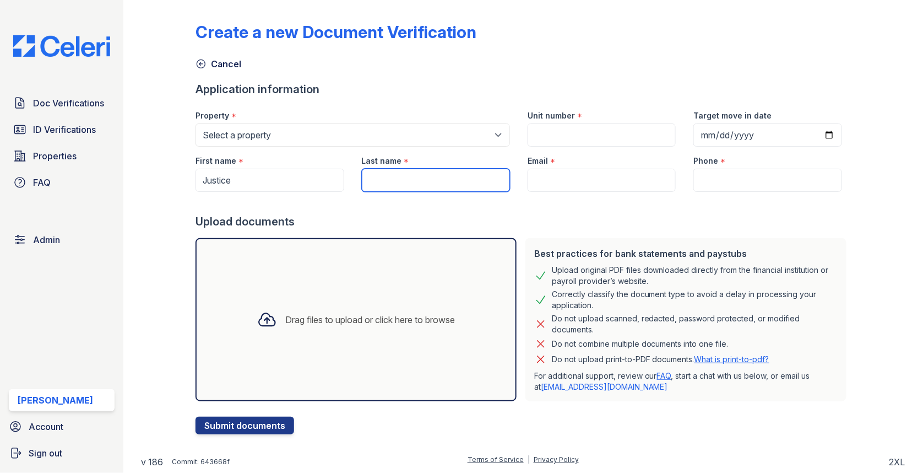
click at [420, 187] on input "Last name" at bounding box center [436, 180] width 148 height 23
paste input "[PERSON_NAME]"
type input "[PERSON_NAME]"
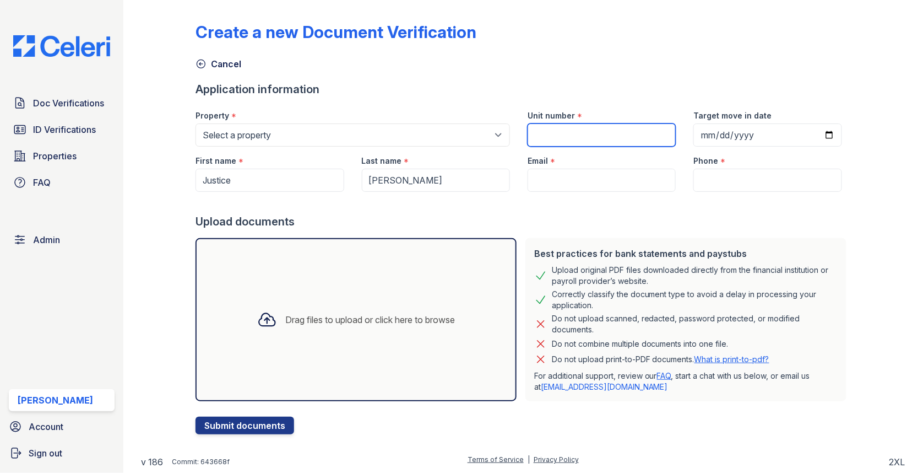
click at [576, 128] on input "Unit number" at bounding box center [602, 134] width 148 height 23
paste input "1003"
type input "1003"
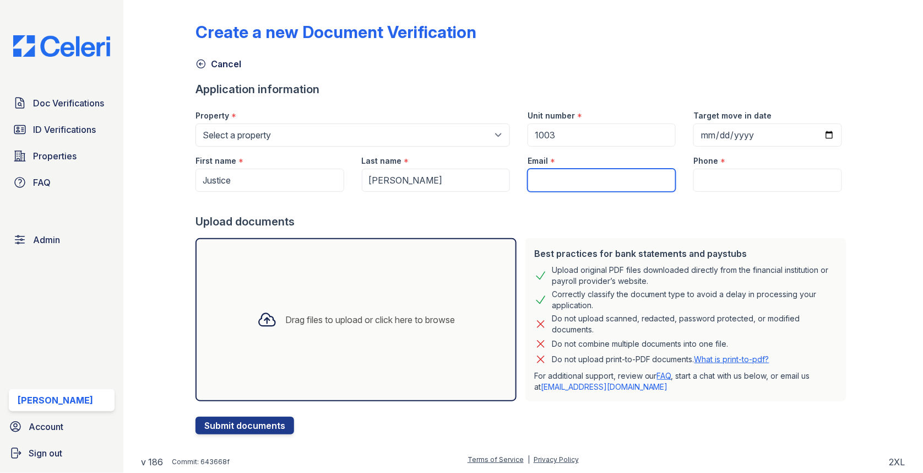
click at [565, 181] on input "Email" at bounding box center [602, 180] width 148 height 23
paste input "[EMAIL_ADDRESS][DOMAIN_NAME]"
type input "[EMAIL_ADDRESS][DOMAIN_NAME]"
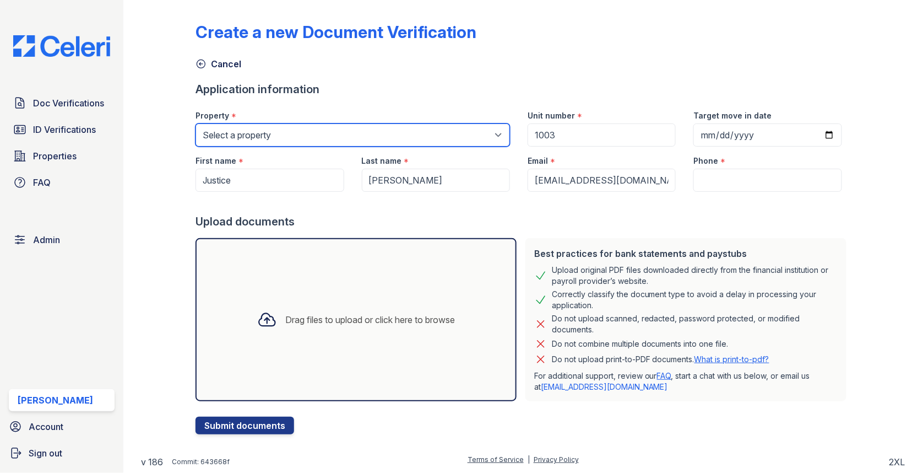
click at [451, 129] on select "Select a property [GEOGRAPHIC_DATA][PERSON_NAME] [GEOGRAPHIC_DATA] [STREET_ADDR…" at bounding box center [353, 134] width 315 height 23
select select "4039"
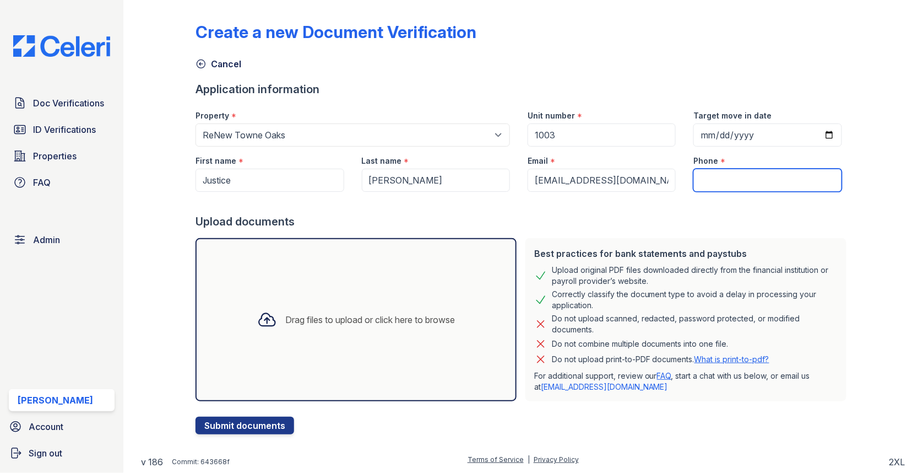
click at [734, 183] on input "Phone" at bounding box center [767, 180] width 148 height 23
paste input "3189364013"
type input "3189364013"
click at [341, 314] on div "Drag files to upload or click here to browse" at bounding box center [371, 319] width 170 height 13
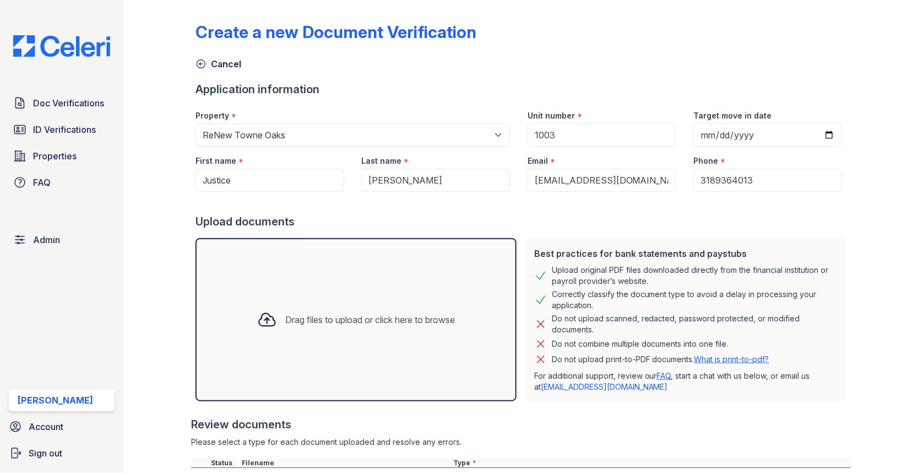
scroll to position [100, 0]
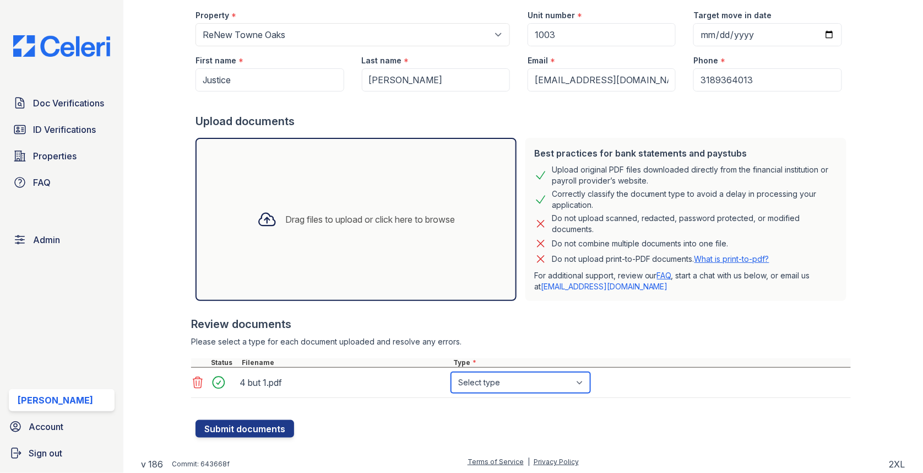
click at [476, 380] on select "Select type Paystub Bank Statement Offer Letter Tax Documents Benefit Award Let…" at bounding box center [520, 382] width 139 height 21
select select "paystub"
click at [267, 429] on button "Submit documents" at bounding box center [245, 429] width 99 height 18
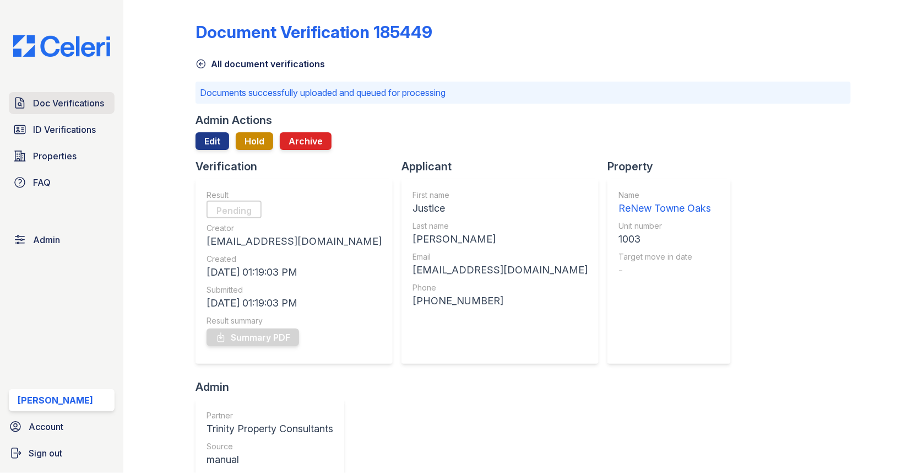
click at [75, 107] on span "Doc Verifications" at bounding box center [68, 102] width 71 height 13
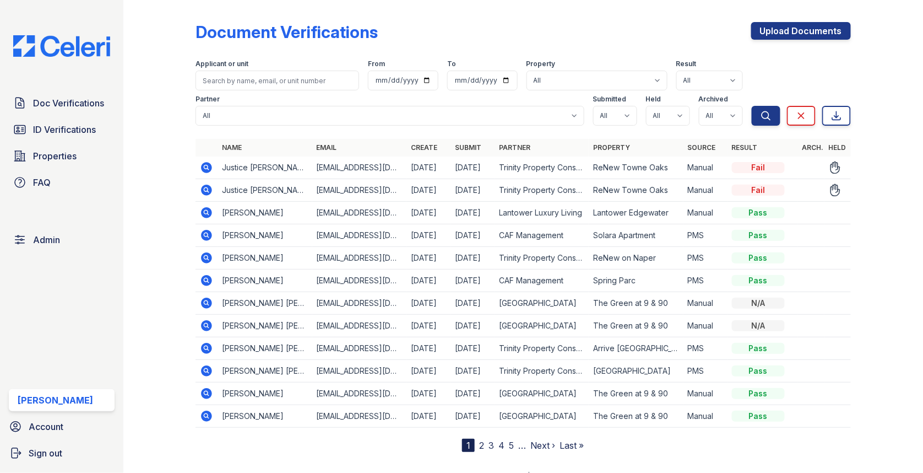
click at [201, 185] on icon at bounding box center [206, 189] width 13 height 13
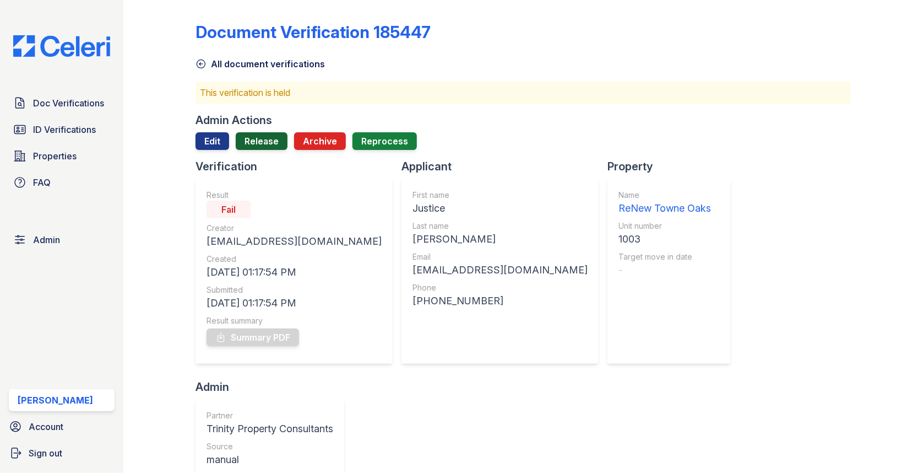
click at [254, 142] on link "Release" at bounding box center [262, 141] width 52 height 18
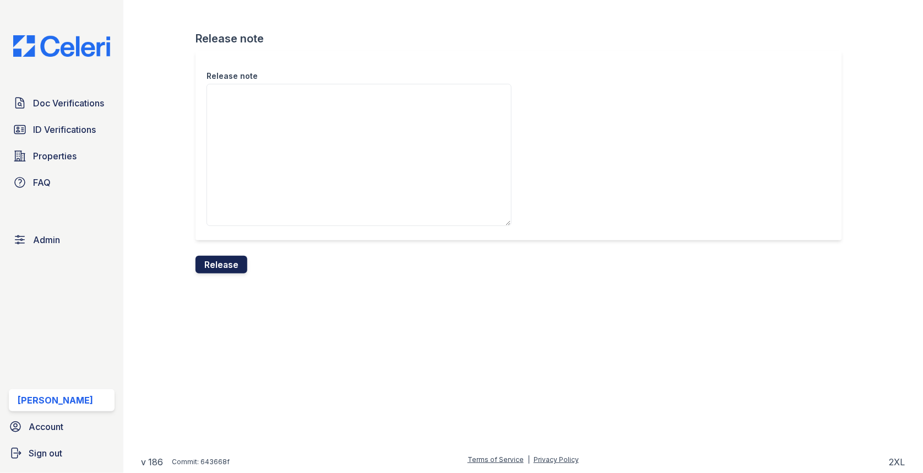
click at [220, 258] on button "Release" at bounding box center [222, 265] width 52 height 18
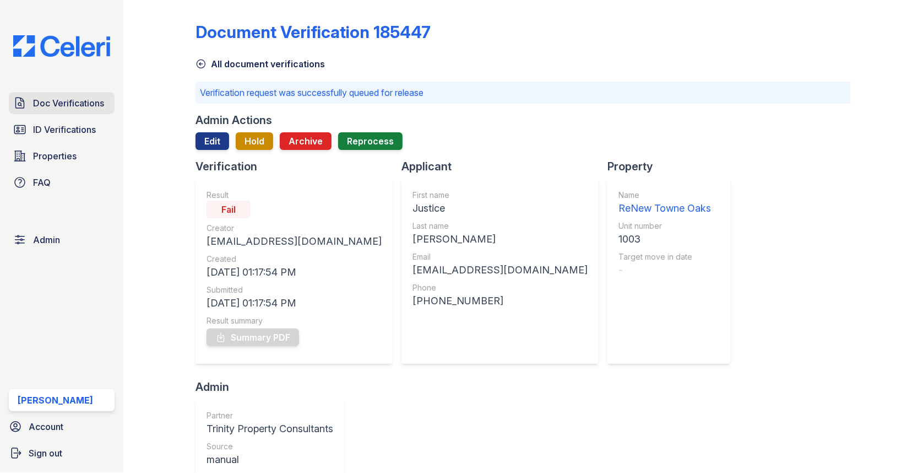
click at [97, 97] on span "Doc Verifications" at bounding box center [68, 102] width 71 height 13
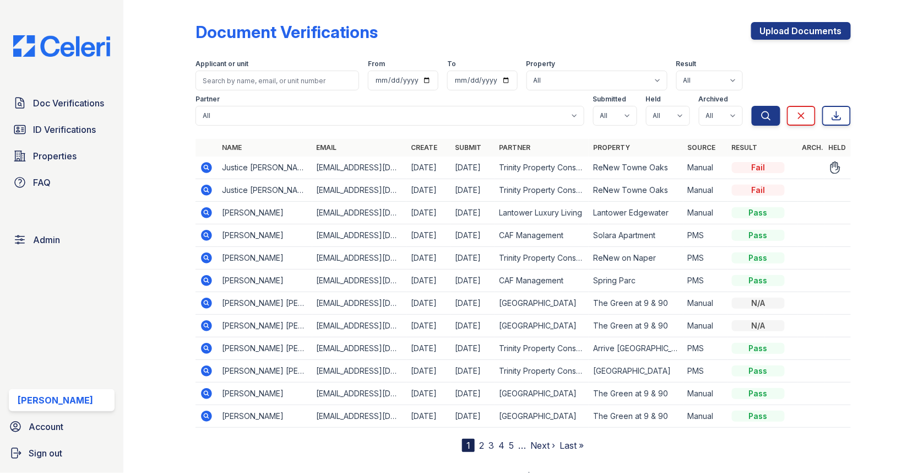
click at [205, 166] on icon at bounding box center [205, 166] width 3 height 3
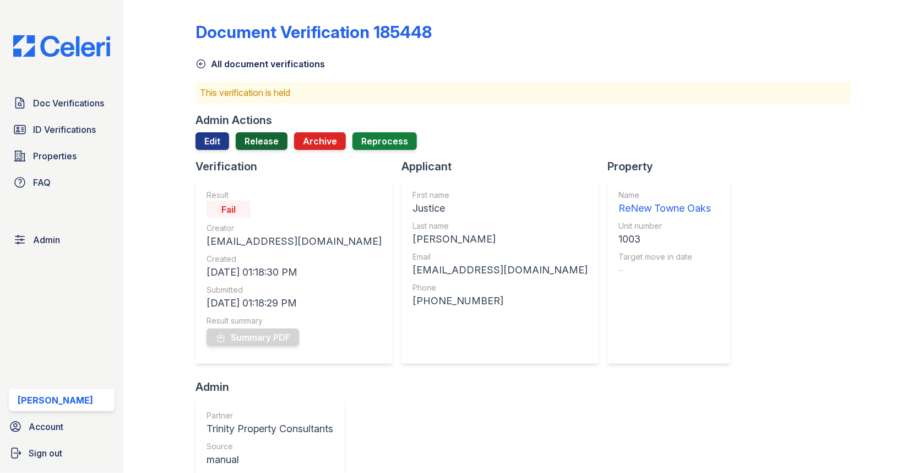
click at [262, 137] on link "Release" at bounding box center [262, 141] width 52 height 18
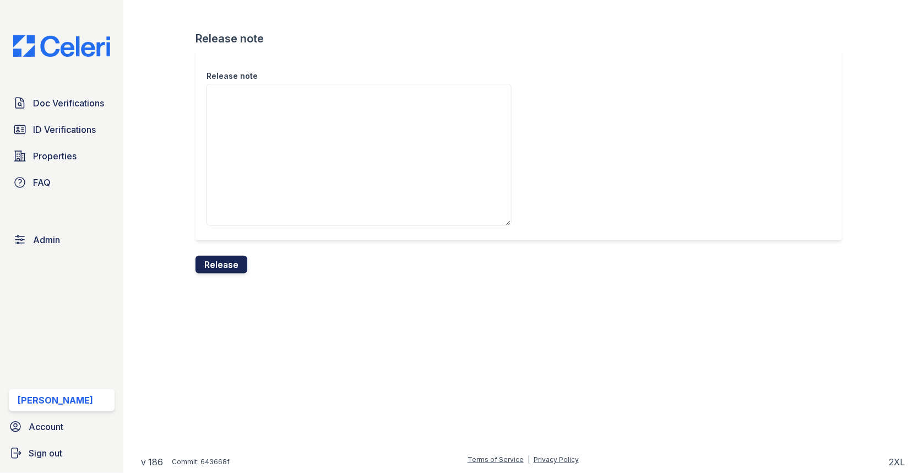
click at [236, 268] on button "Release" at bounding box center [222, 265] width 52 height 18
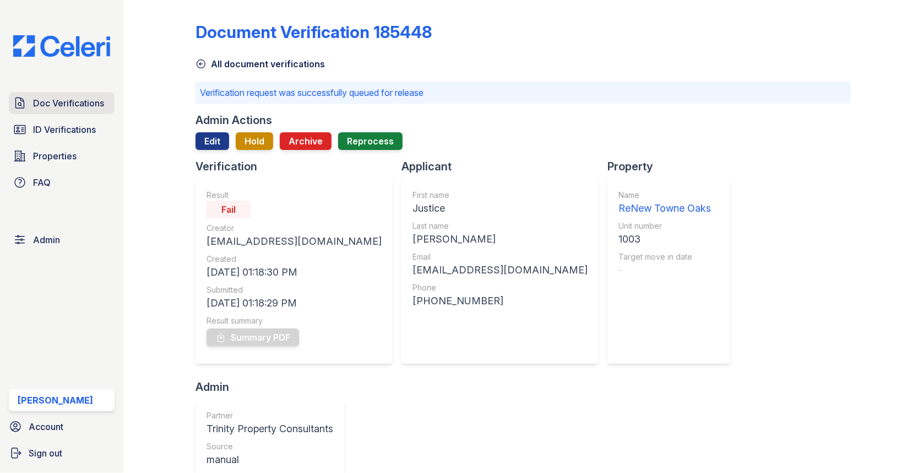
click at [79, 99] on span "Doc Verifications" at bounding box center [68, 102] width 71 height 13
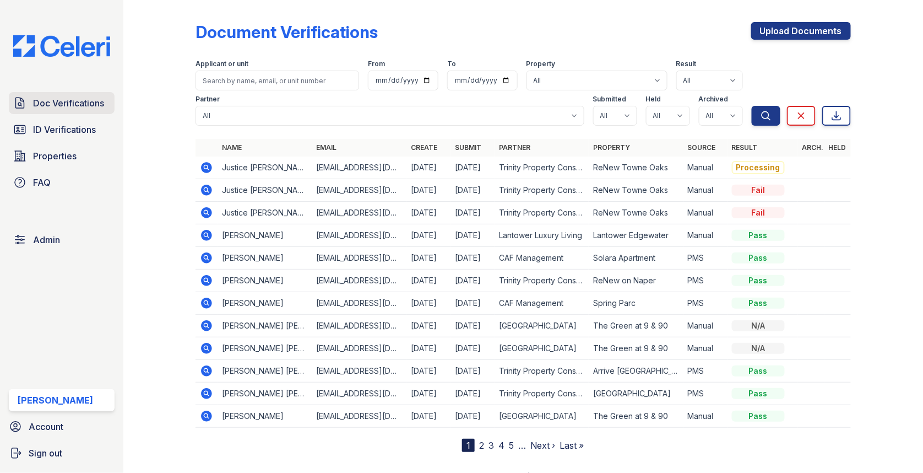
click at [89, 114] on link "Doc Verifications" at bounding box center [62, 103] width 106 height 22
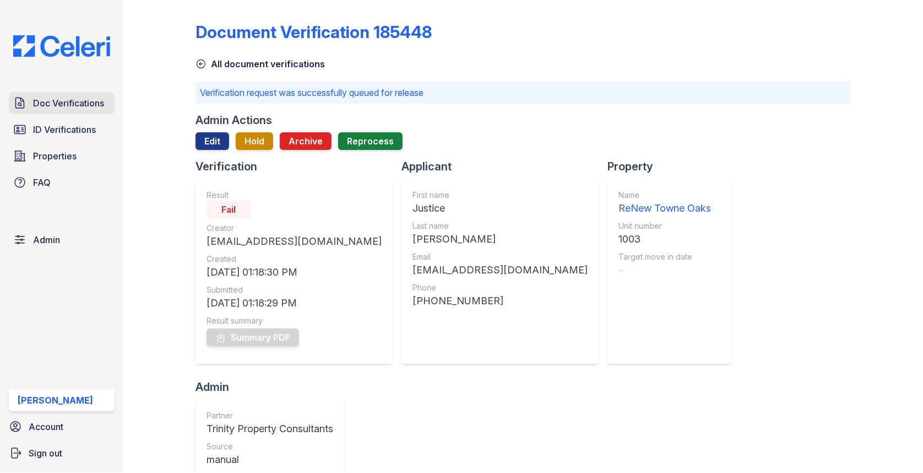
click at [75, 99] on span "Doc Verifications" at bounding box center [68, 102] width 71 height 13
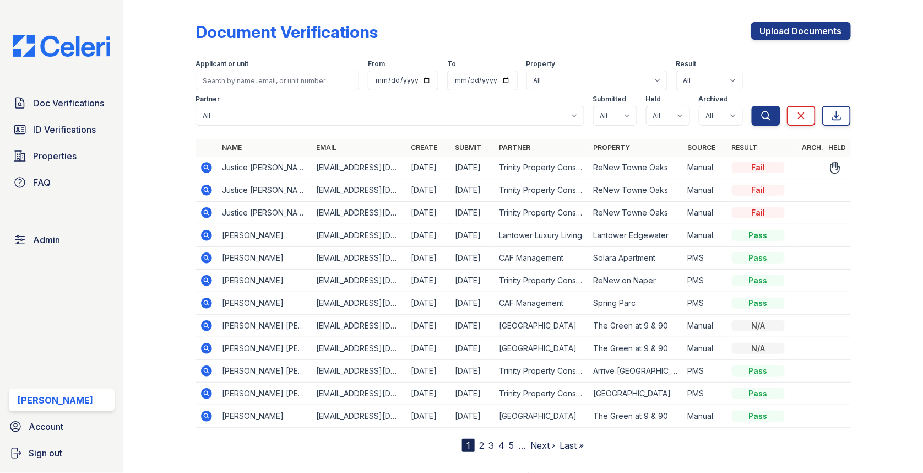
click at [208, 166] on icon at bounding box center [206, 167] width 13 height 13
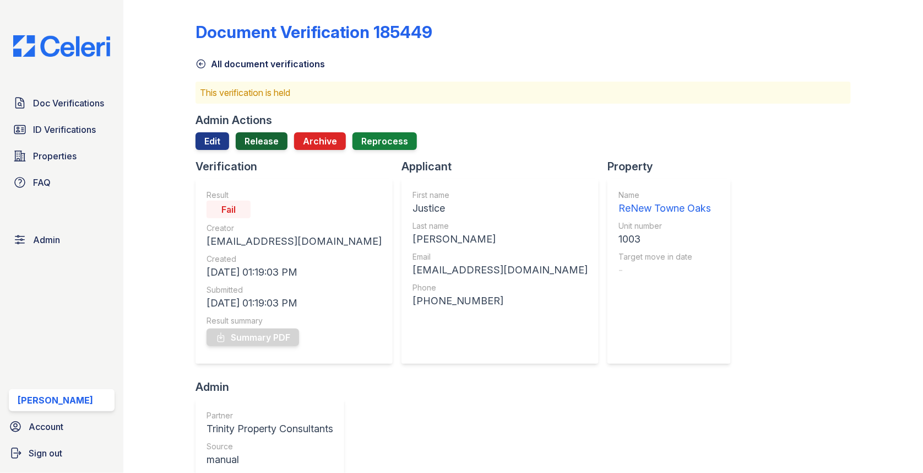
click at [263, 140] on link "Release" at bounding box center [262, 141] width 52 height 18
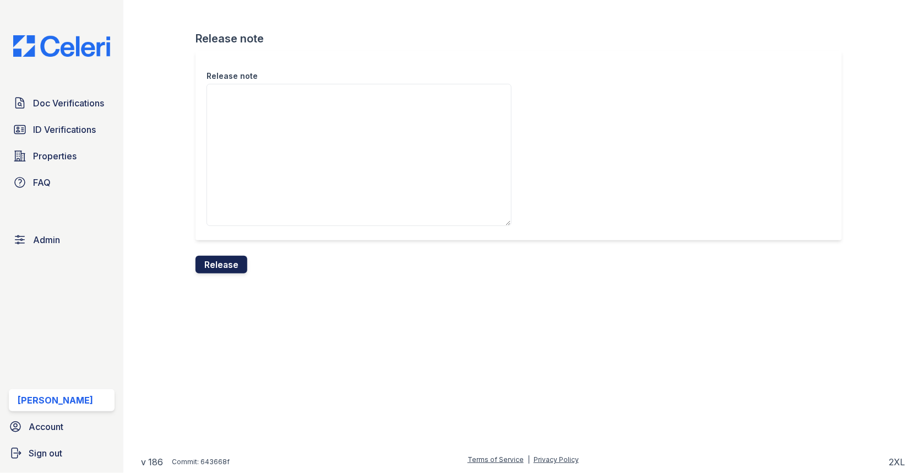
click at [223, 259] on button "Release" at bounding box center [222, 265] width 52 height 18
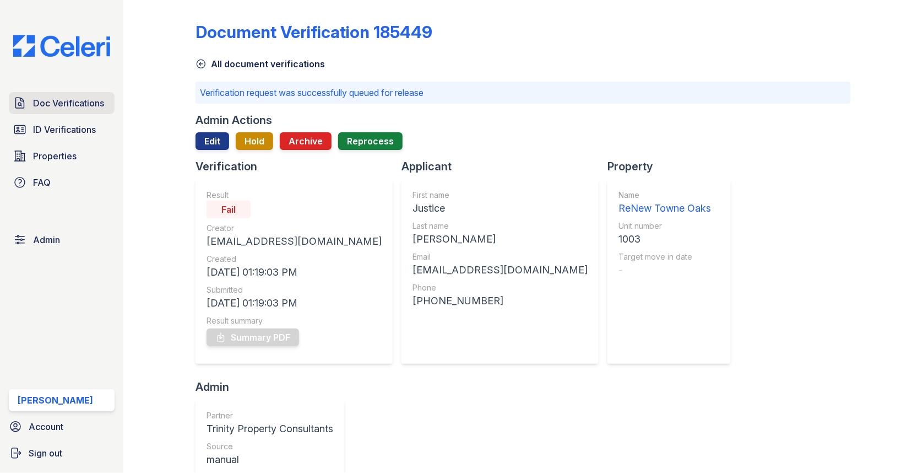
click at [93, 102] on span "Doc Verifications" at bounding box center [68, 102] width 71 height 13
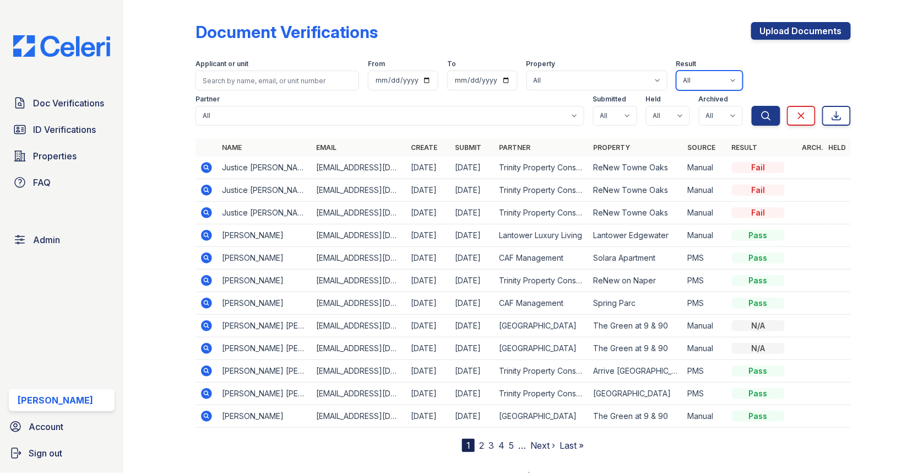
click at [716, 78] on select "All Pass Caution N/a Complete Started Error Sent Fail Pending Processing" at bounding box center [709, 81] width 67 height 20
select select "fail"
click at [759, 124] on button "Search" at bounding box center [766, 116] width 29 height 20
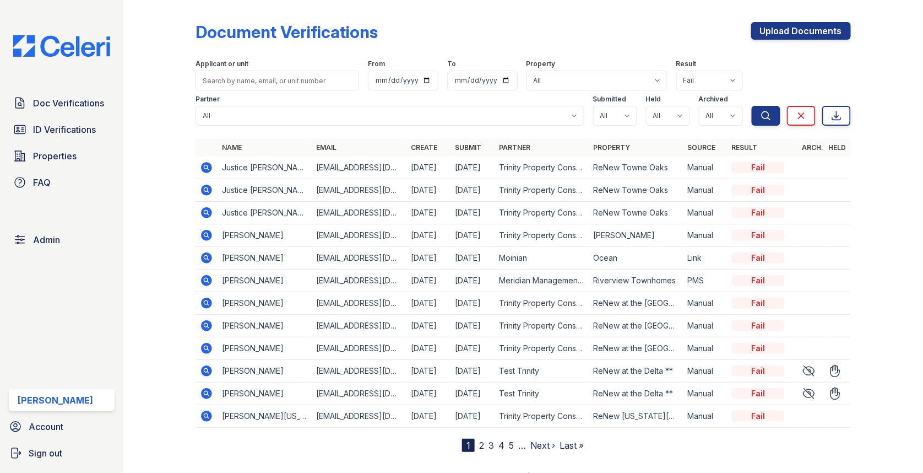
scroll to position [13, 0]
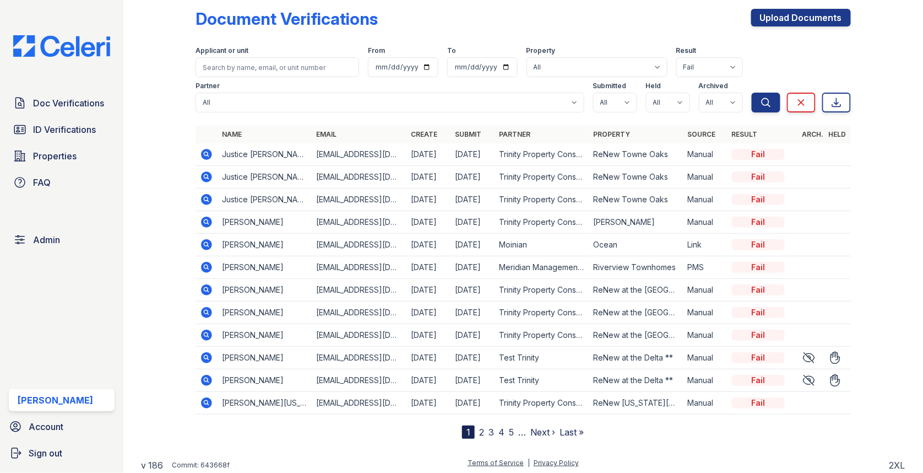
click at [506, 427] on nav "1 2 3 4 5 … Next › Last »" at bounding box center [523, 431] width 122 height 13
click at [509, 427] on link "5" at bounding box center [511, 431] width 5 height 11
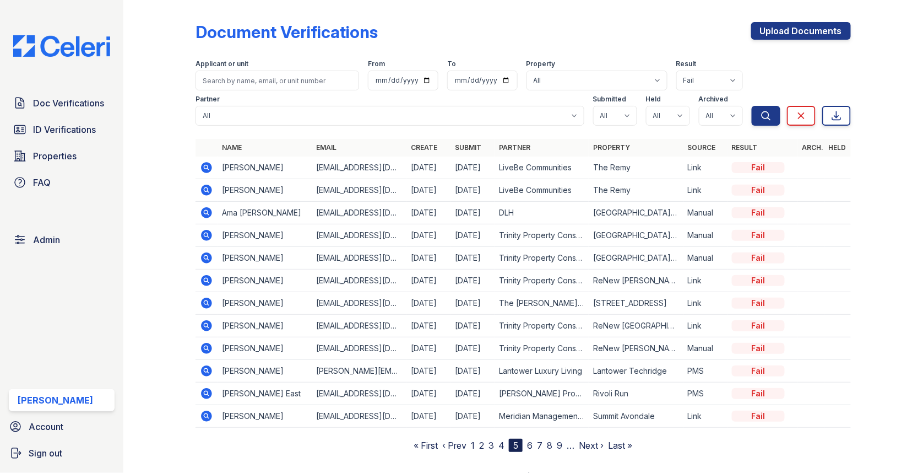
scroll to position [13, 0]
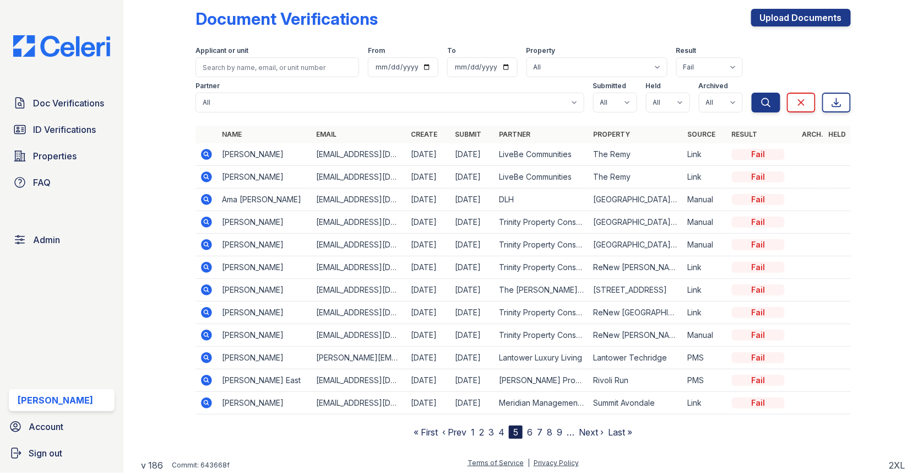
click at [541, 429] on link "7" at bounding box center [540, 431] width 6 height 11
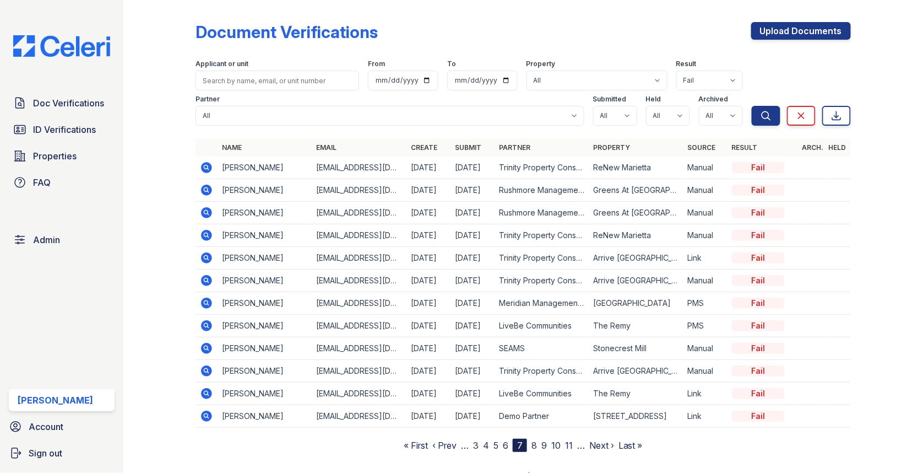
click at [551, 443] on nav "« First ‹ Prev … 3 4 5 6 7 8 9 10 11 … Next › Last »" at bounding box center [523, 444] width 239 height 13
click at [544, 443] on link "9" at bounding box center [544, 445] width 6 height 11
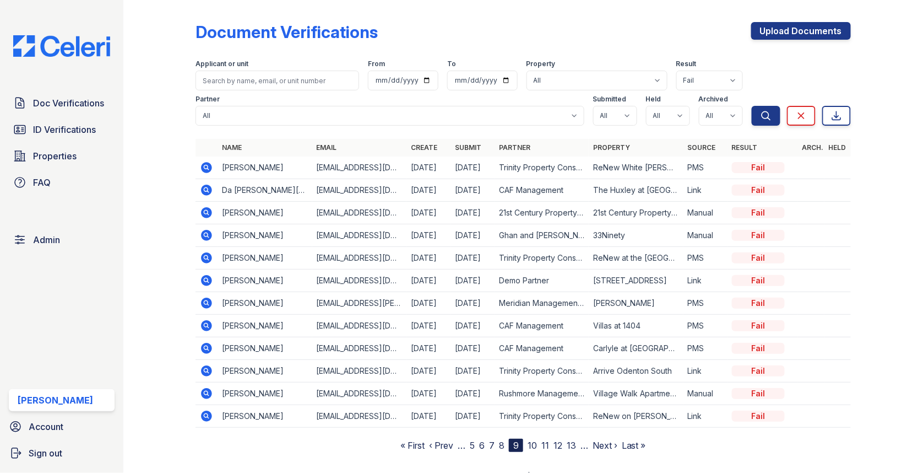
click at [548, 441] on link "11" at bounding box center [545, 445] width 8 height 11
click at [549, 442] on link "13" at bounding box center [547, 445] width 9 height 11
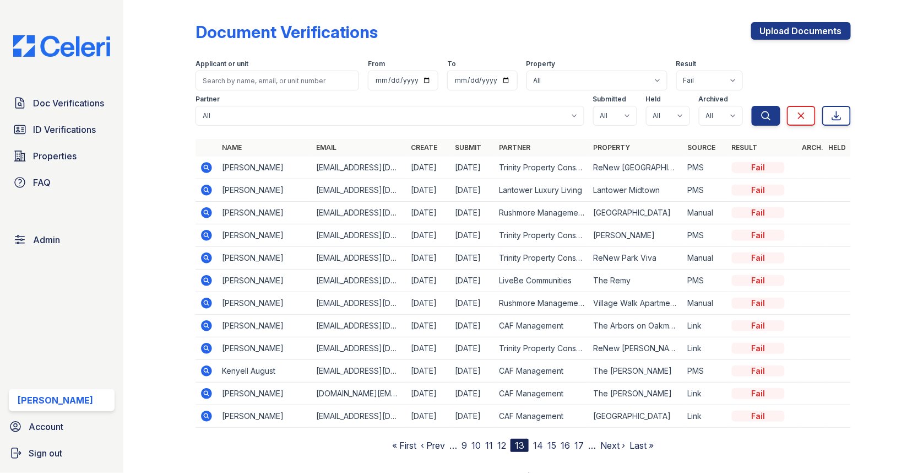
click at [538, 440] on link "14" at bounding box center [538, 445] width 10 height 11
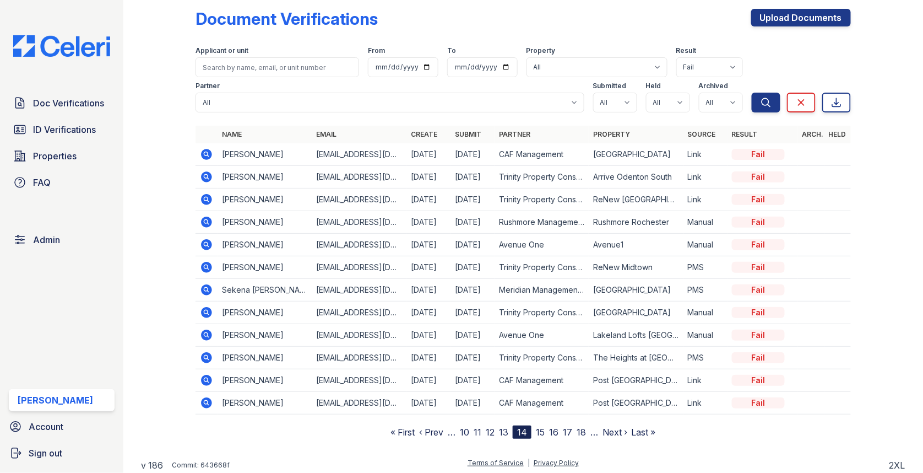
click at [540, 427] on link "15" at bounding box center [540, 431] width 9 height 11
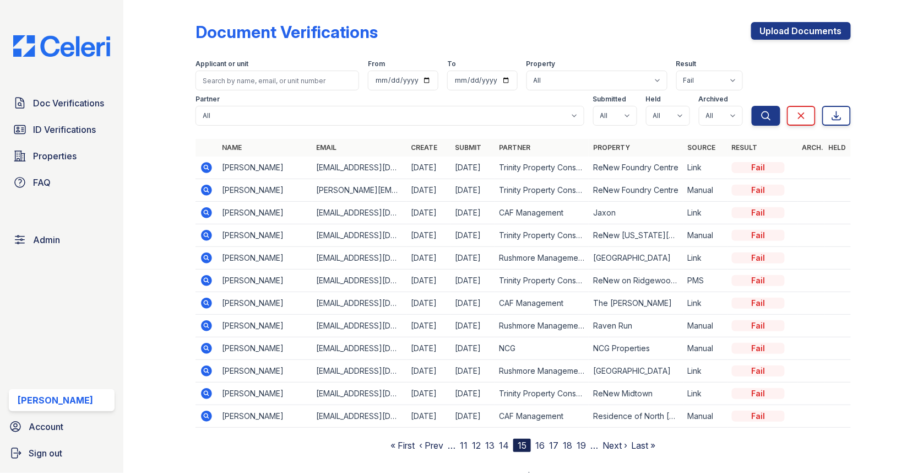
click at [542, 443] on link "16" at bounding box center [539, 445] width 9 height 11
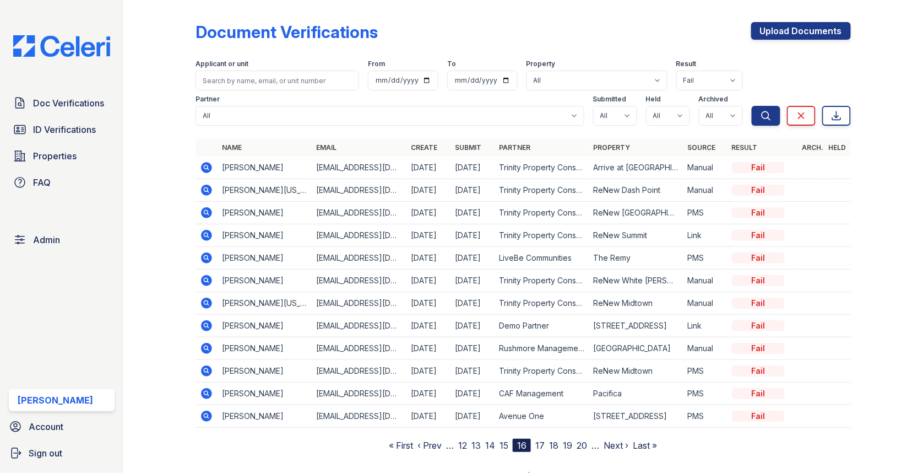
click at [544, 440] on link "17" at bounding box center [539, 445] width 9 height 11
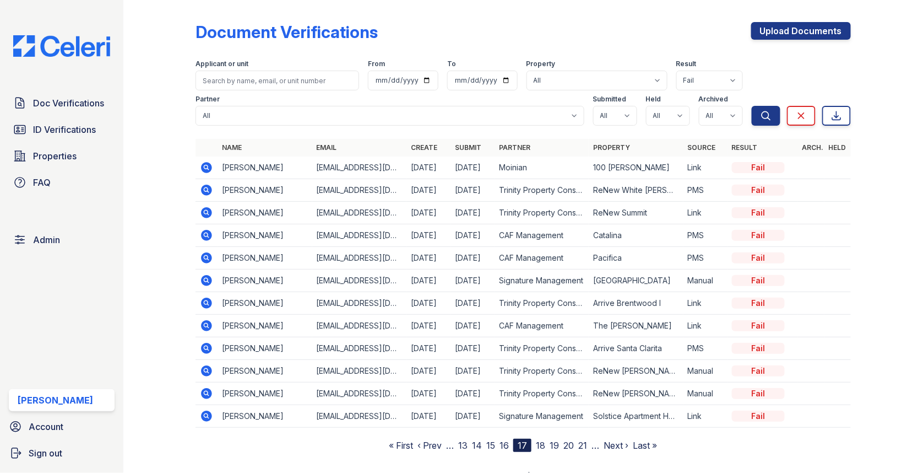
click at [538, 440] on link "18" at bounding box center [540, 445] width 9 height 11
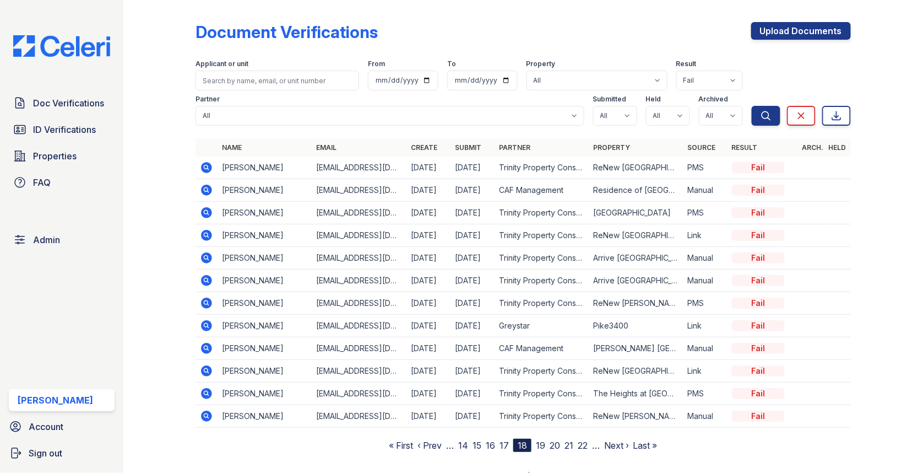
scroll to position [13, 0]
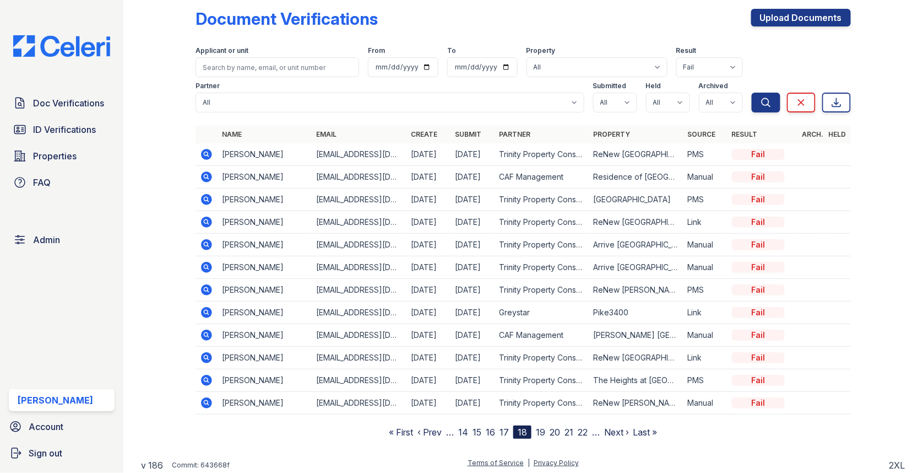
click at [206, 373] on icon at bounding box center [206, 379] width 13 height 13
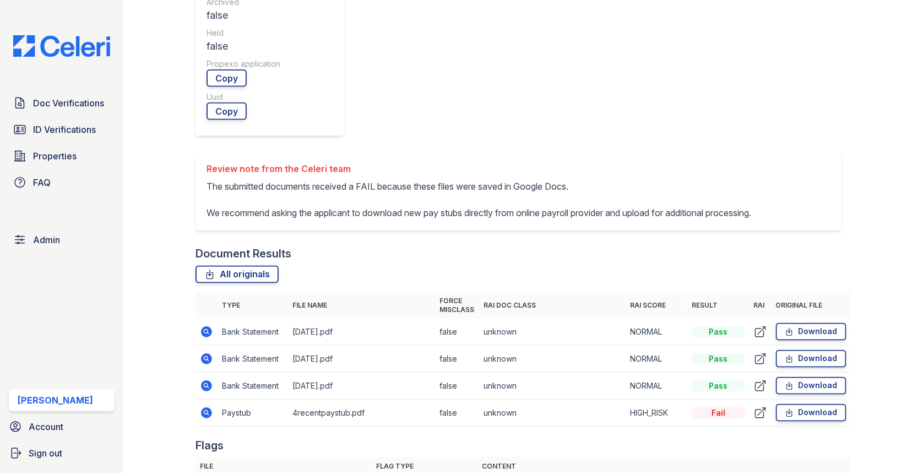
scroll to position [501, 0]
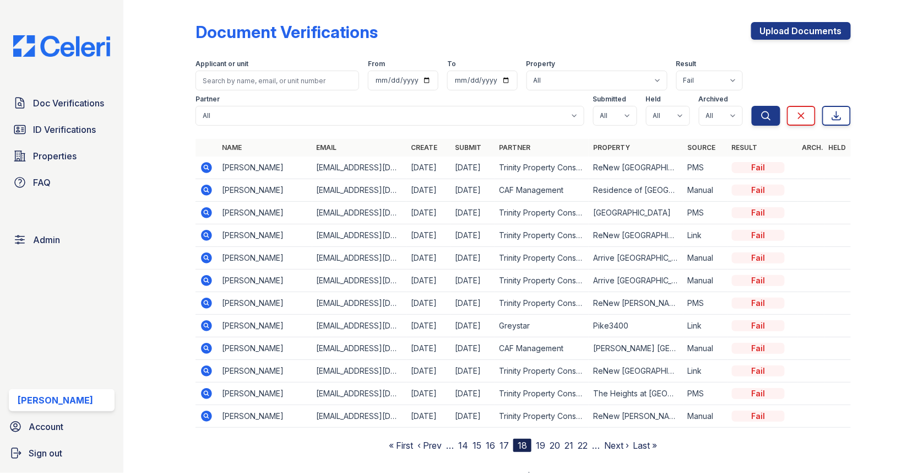
scroll to position [13, 0]
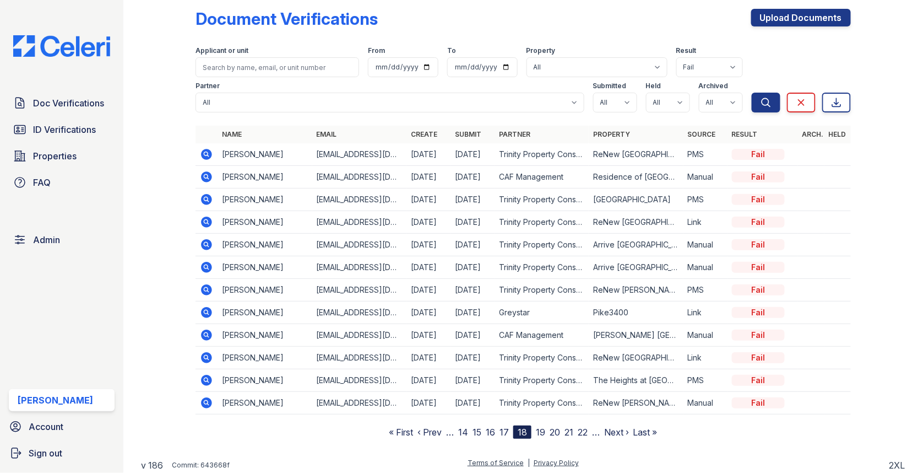
click at [462, 426] on link "14" at bounding box center [463, 431] width 10 height 11
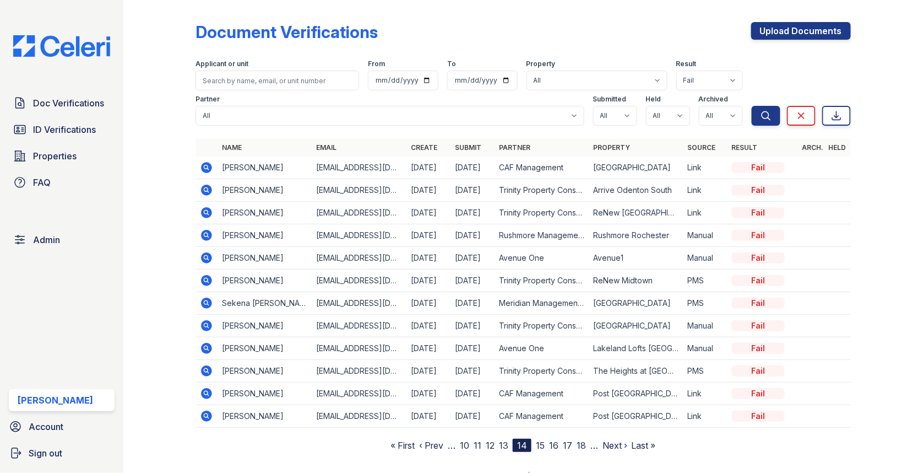
click at [467, 440] on link "10" at bounding box center [464, 445] width 9 height 11
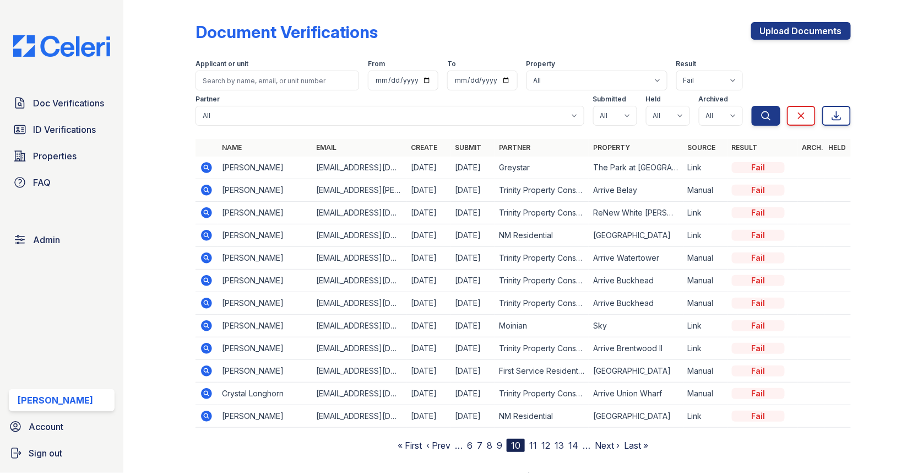
click at [472, 441] on link "6" at bounding box center [470, 445] width 6 height 11
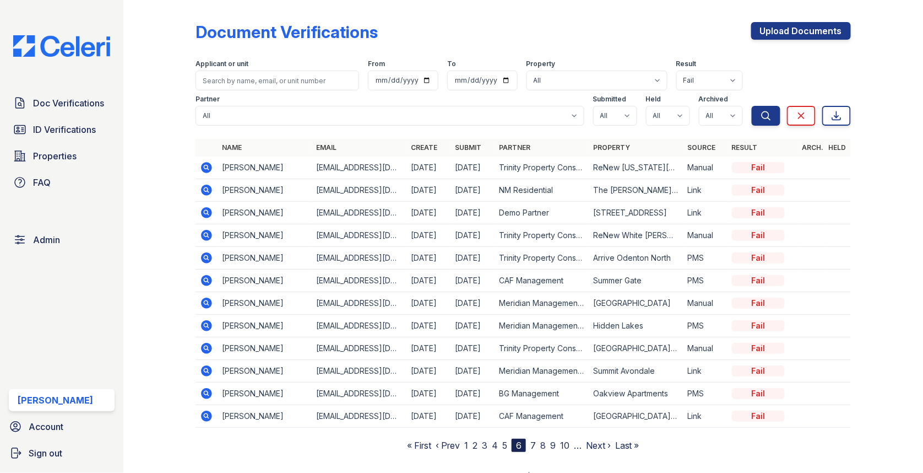
click at [502, 443] on nav "« First ‹ Prev 1 2 3 4 5 6 7 8 9 10 … Next › Last »" at bounding box center [523, 444] width 232 height 13
click at [505, 442] on link "5" at bounding box center [504, 445] width 5 height 11
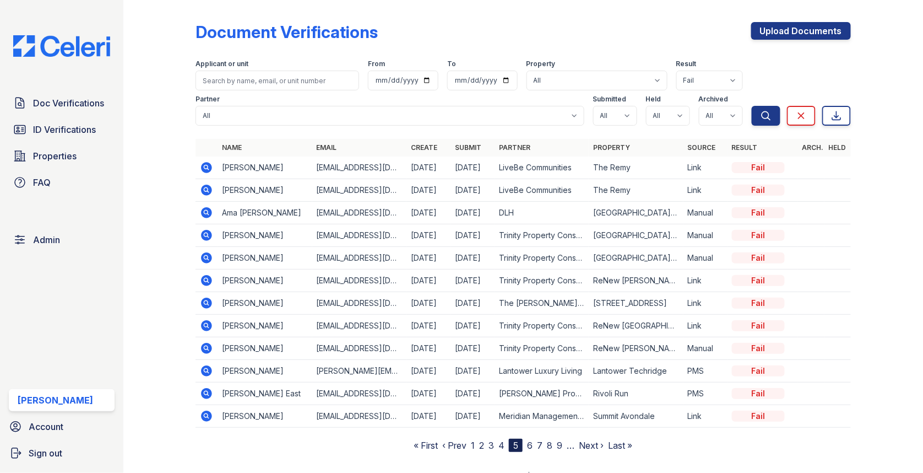
click at [201, 319] on icon at bounding box center [206, 325] width 13 height 13
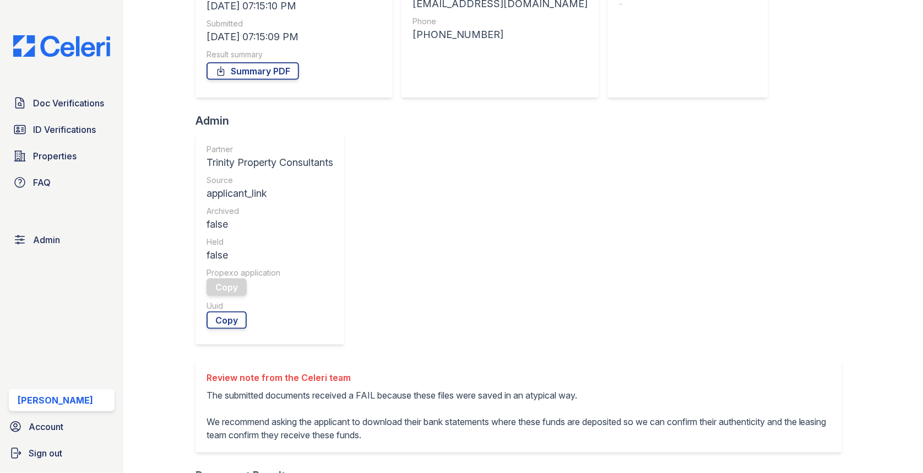
scroll to position [443, 0]
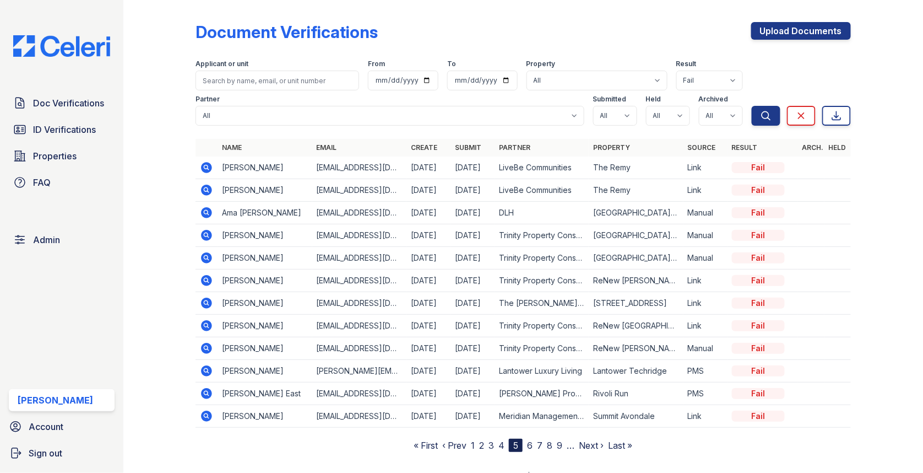
scroll to position [13, 0]
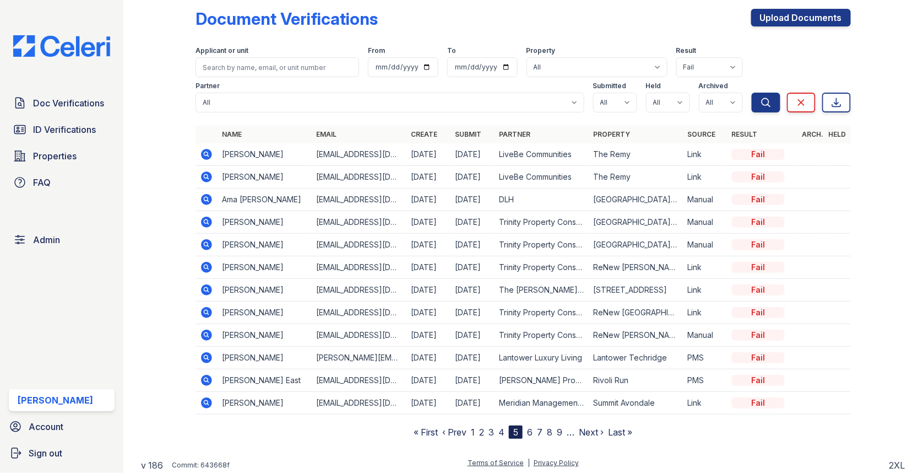
click at [502, 429] on link "4" at bounding box center [501, 431] width 6 height 11
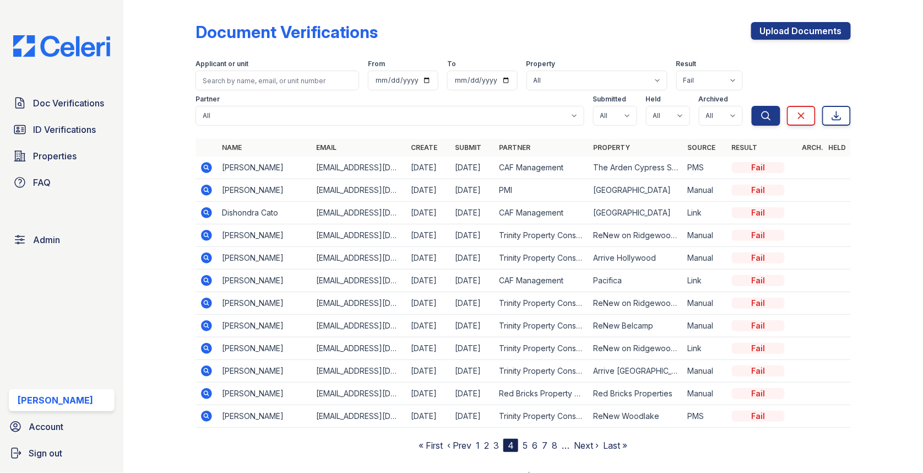
scroll to position [13, 0]
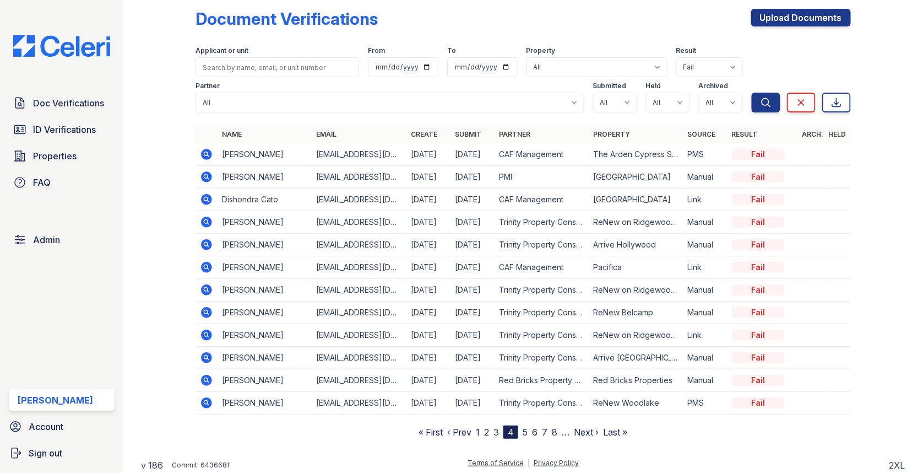
click at [205, 240] on icon at bounding box center [206, 244] width 11 height 11
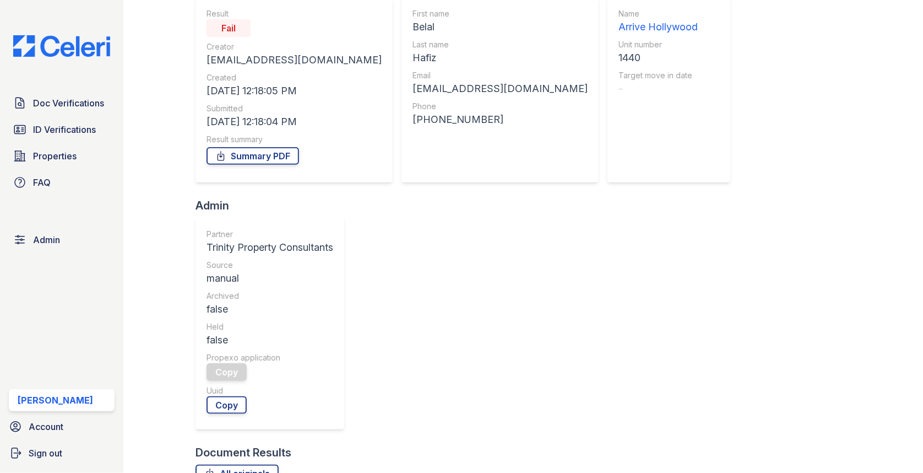
scroll to position [249, 0]
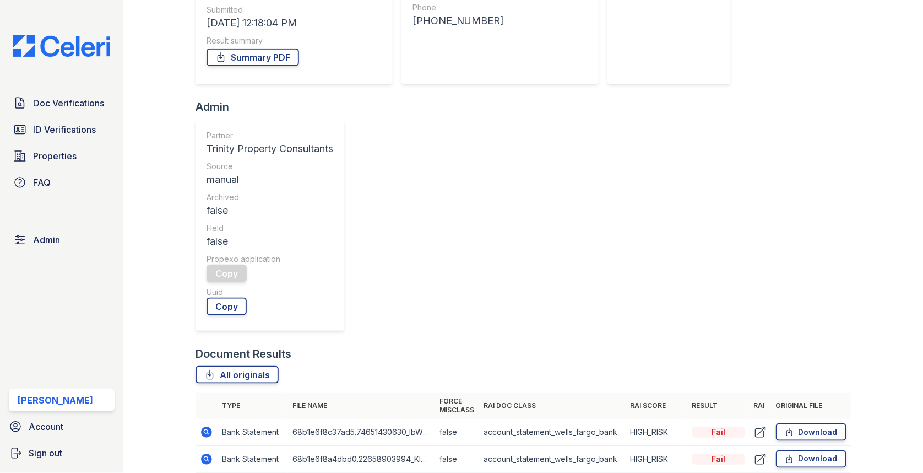
click at [208, 425] on icon at bounding box center [206, 431] width 13 height 13
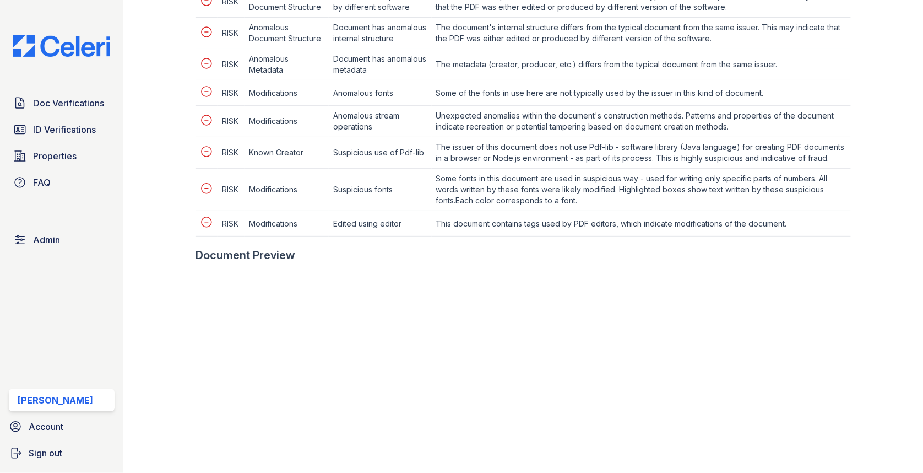
scroll to position [599, 0]
